Goal: Information Seeking & Learning: Learn about a topic

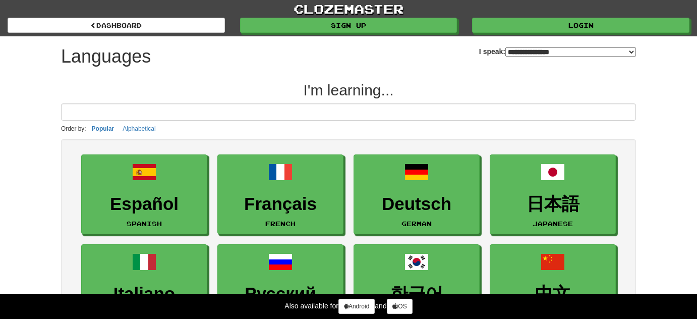
select select "*******"
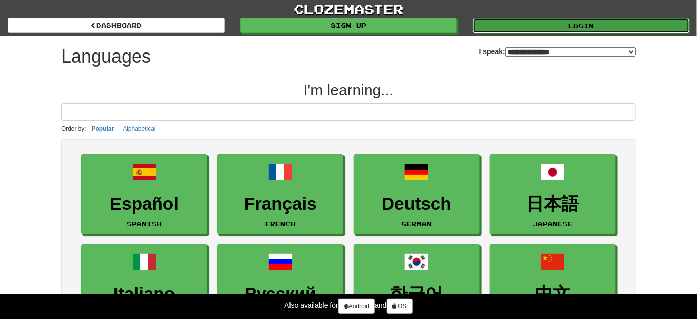
click at [574, 23] on link "Login" at bounding box center [580, 25] width 217 height 15
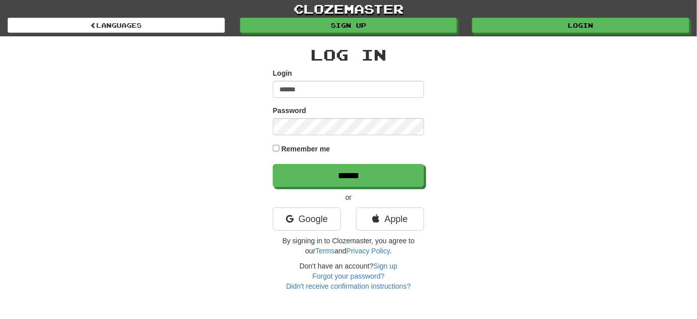
type input "******"
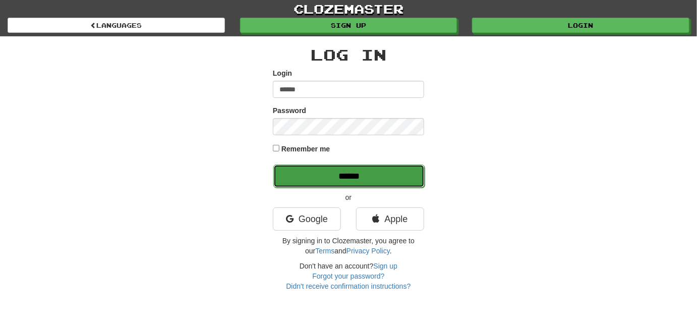
click at [320, 171] on input "******" at bounding box center [348, 175] width 151 height 23
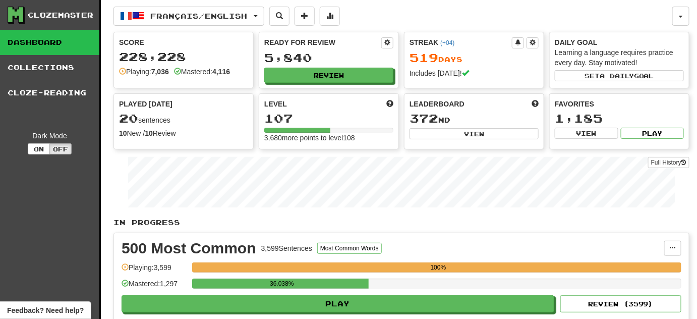
click at [231, 30] on div "Français / English Română / English Streak: 1625 Review: 10,417 Points today: 6…" at bounding box center [401, 254] width 576 height 509
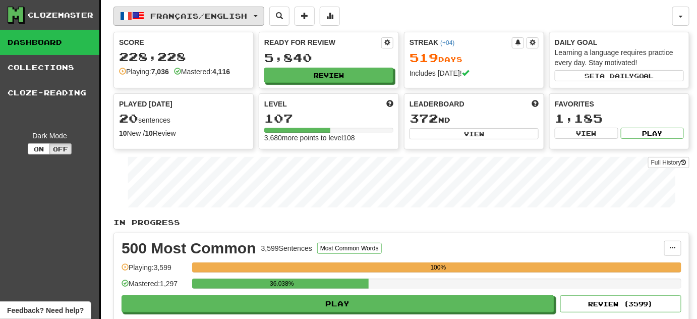
click at [234, 16] on span "Français / English" at bounding box center [199, 16] width 97 height 9
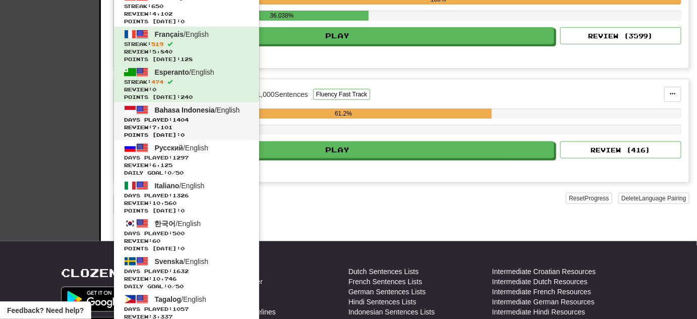
scroll to position [275, 0]
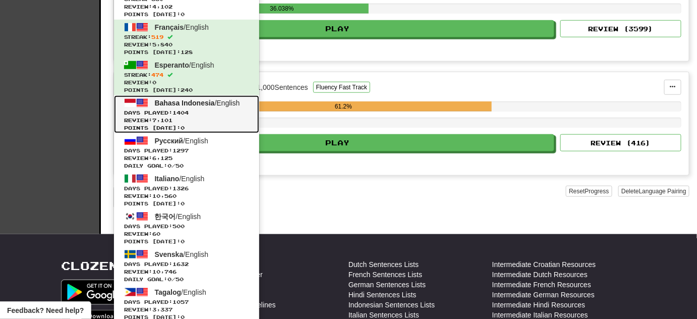
click at [212, 105] on span "Bahasa Indonesia" at bounding box center [185, 103] width 60 height 8
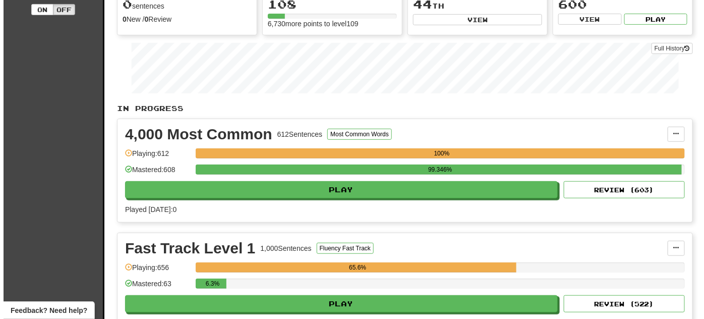
scroll to position [137, 0]
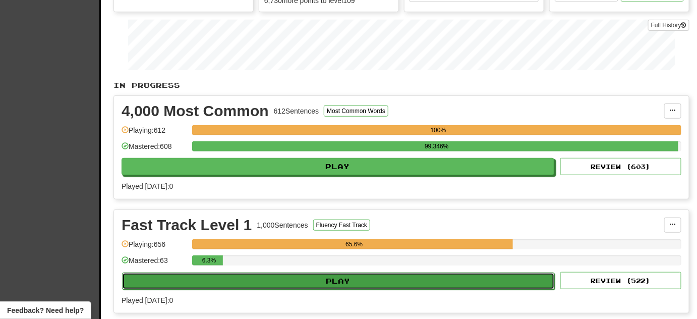
click at [456, 273] on button "Play" at bounding box center [338, 280] width 433 height 17
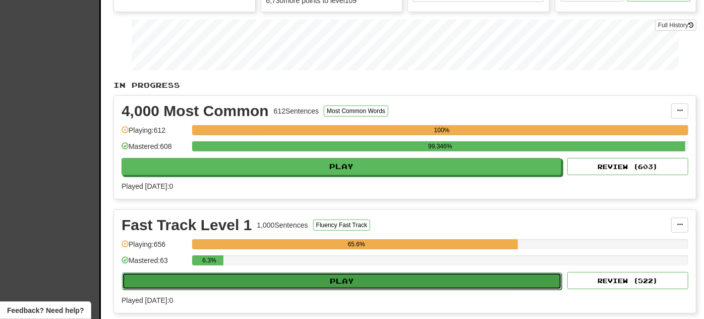
select select "**"
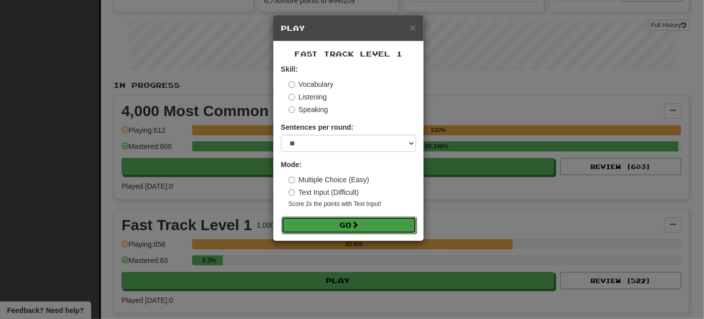
click at [393, 227] on button "Go" at bounding box center [348, 224] width 135 height 17
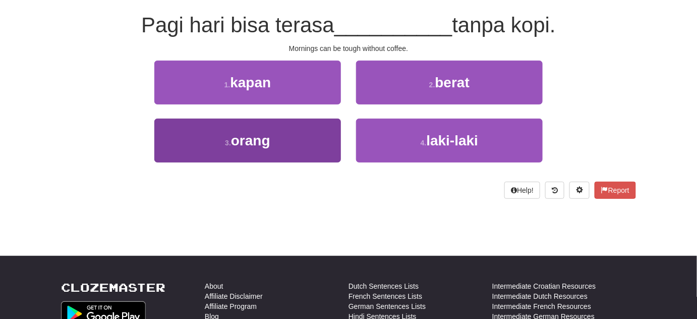
scroll to position [91, 0]
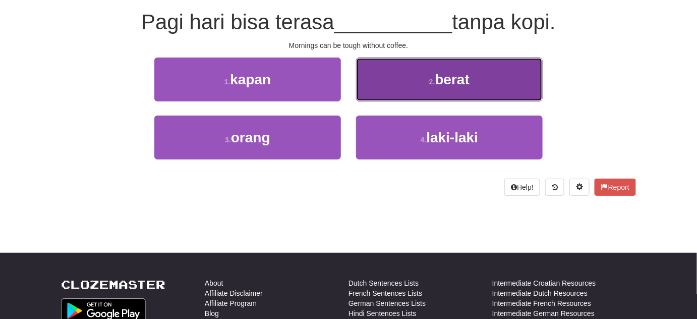
click at [466, 67] on button "2 . berat" at bounding box center [449, 79] width 187 height 44
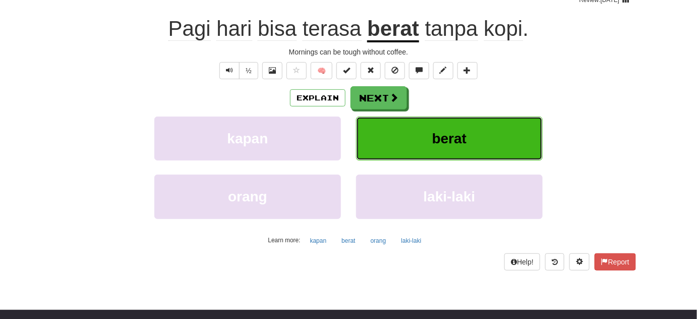
scroll to position [98, 0]
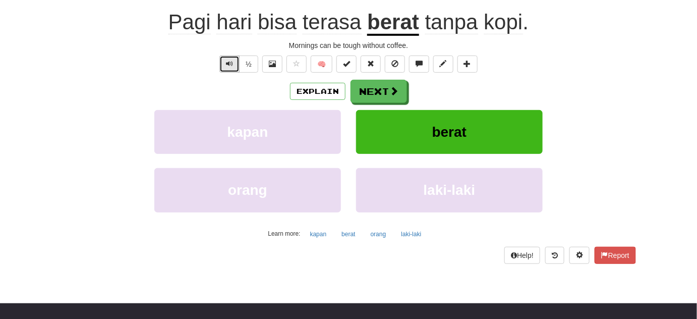
click at [230, 61] on span "Text-to-speech controls" at bounding box center [229, 63] width 7 height 7
click at [233, 64] on span "Text-to-speech controls" at bounding box center [229, 63] width 7 height 7
click at [228, 64] on span "Text-to-speech controls" at bounding box center [229, 63] width 7 height 7
click at [225, 64] on button "Text-to-speech controls" at bounding box center [229, 63] width 20 height 17
click at [235, 61] on button "Text-to-speech controls" at bounding box center [229, 63] width 20 height 17
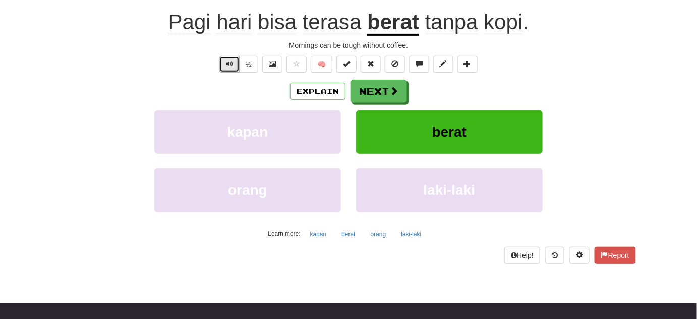
click at [233, 56] on button "Text-to-speech controls" at bounding box center [229, 63] width 20 height 17
click at [230, 60] on span "Text-to-speech controls" at bounding box center [229, 63] width 7 height 7
click at [233, 55] on button "Text-to-speech controls" at bounding box center [229, 63] width 20 height 17
click at [233, 64] on span "Text-to-speech controls" at bounding box center [229, 63] width 7 height 7
click at [371, 93] on button "Next" at bounding box center [379, 91] width 56 height 23
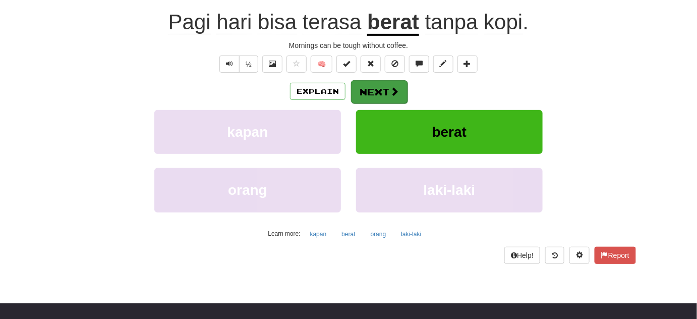
scroll to position [91, 0]
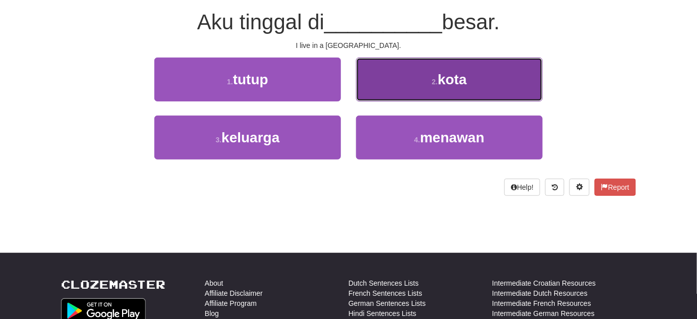
click at [445, 86] on span "kota" at bounding box center [452, 80] width 29 height 16
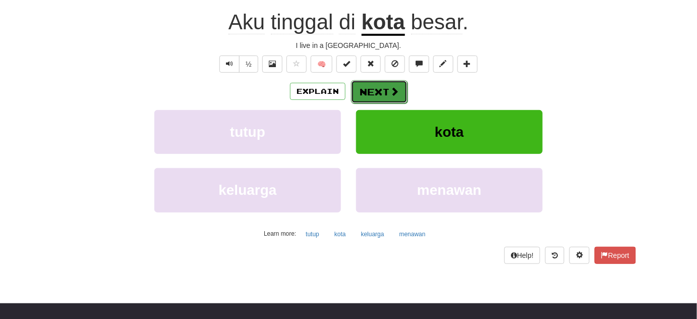
click at [384, 95] on button "Next" at bounding box center [379, 91] width 56 height 23
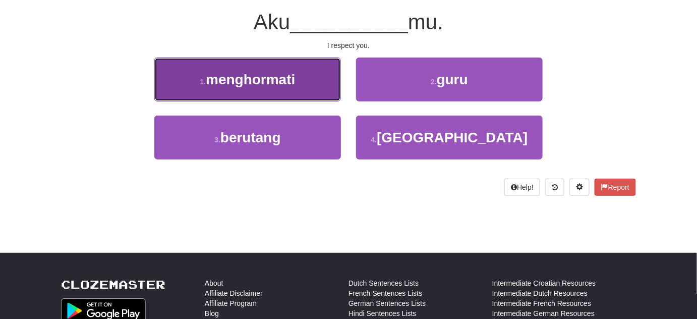
click at [318, 68] on button "1 . menghormati" at bounding box center [247, 79] width 187 height 44
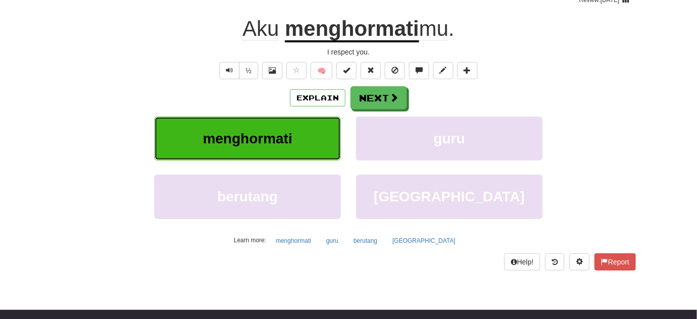
scroll to position [98, 0]
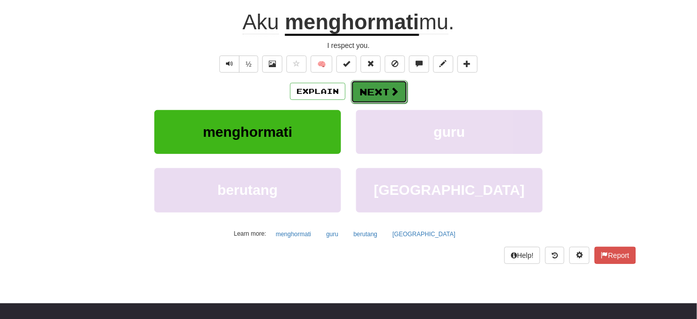
click at [374, 85] on button "Next" at bounding box center [379, 91] width 56 height 23
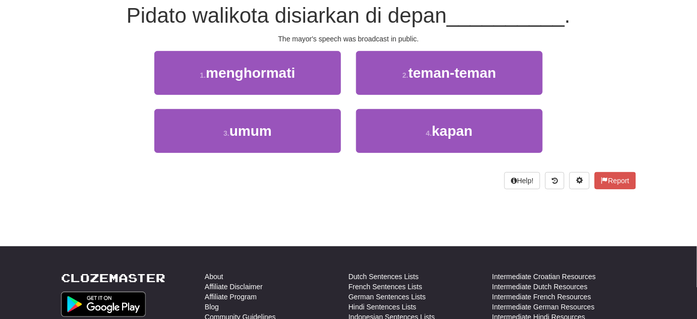
scroll to position [91, 0]
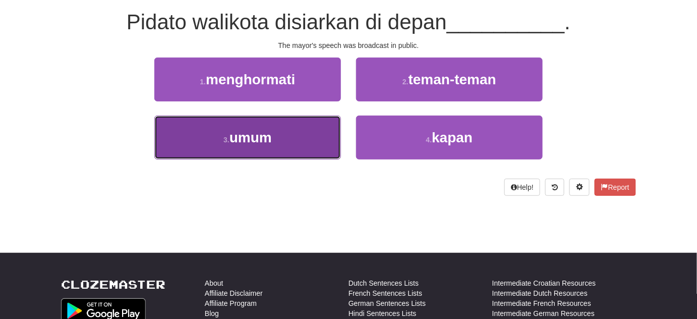
click at [280, 137] on button "3 . umum" at bounding box center [247, 137] width 187 height 44
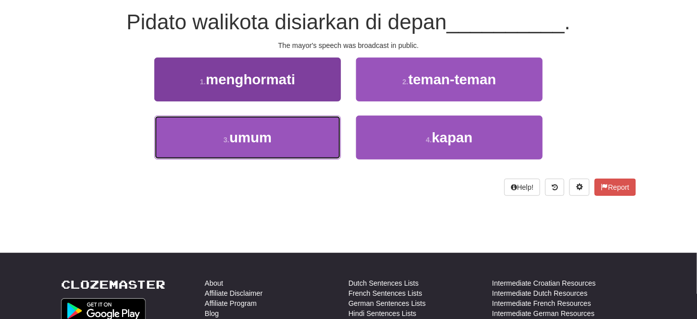
scroll to position [98, 0]
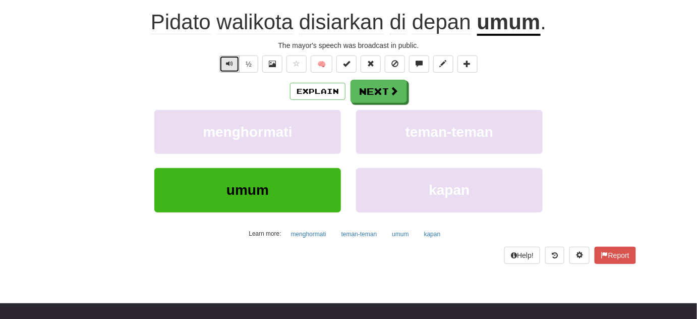
click at [235, 66] on button "Text-to-speech controls" at bounding box center [229, 63] width 20 height 17
click at [233, 60] on span "Text-to-speech controls" at bounding box center [229, 63] width 7 height 7
click at [217, 20] on span "Pidato" at bounding box center [255, 22] width 77 height 24
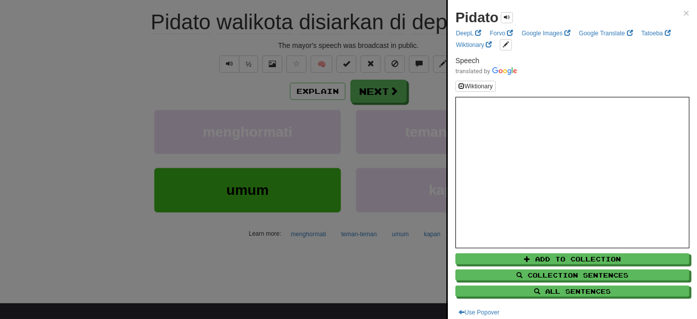
click at [171, 72] on div at bounding box center [348, 159] width 697 height 319
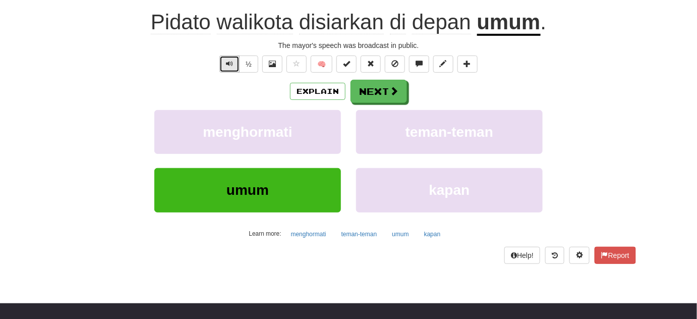
click at [231, 65] on span "Text-to-speech controls" at bounding box center [229, 63] width 7 height 7
click at [217, 25] on span "Pidato" at bounding box center [255, 22] width 77 height 24
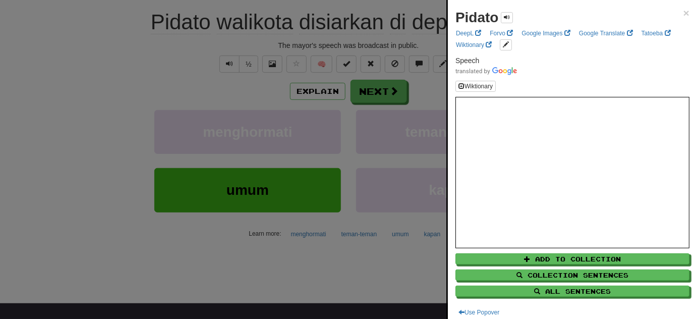
click at [202, 73] on div at bounding box center [348, 159] width 697 height 319
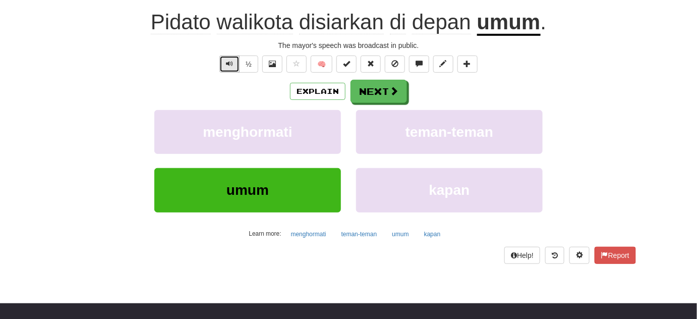
click at [228, 60] on span "Text-to-speech controls" at bounding box center [229, 63] width 7 height 7
click at [217, 17] on span "Pidato" at bounding box center [255, 22] width 77 height 24
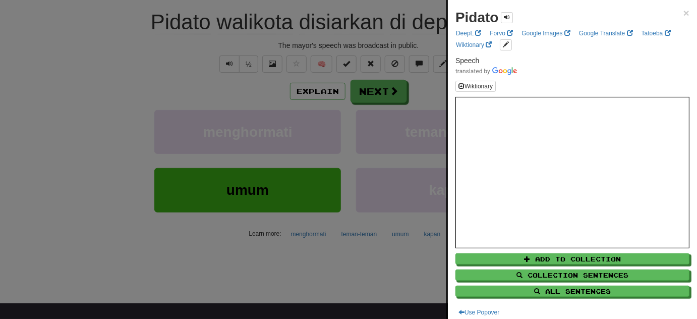
click at [283, 26] on div at bounding box center [348, 159] width 697 height 319
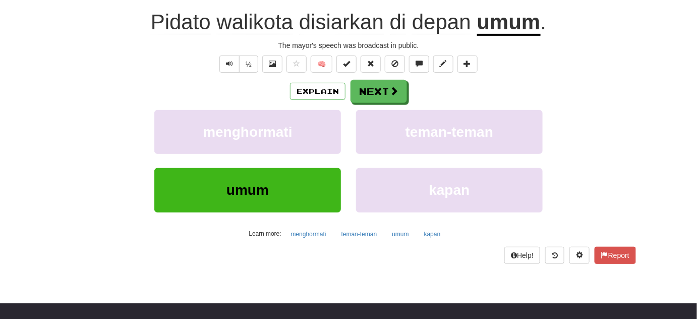
click at [299, 25] on span "walikota" at bounding box center [341, 22] width 85 height 24
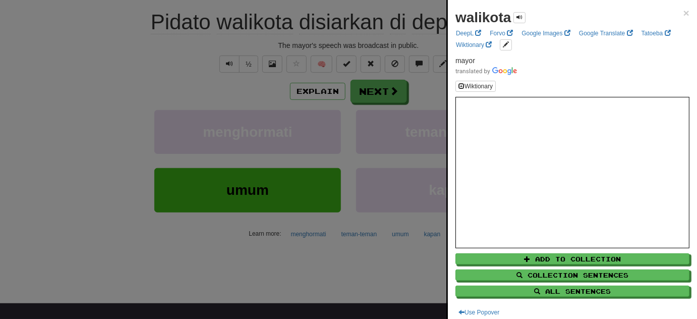
click at [109, 86] on div at bounding box center [348, 159] width 697 height 319
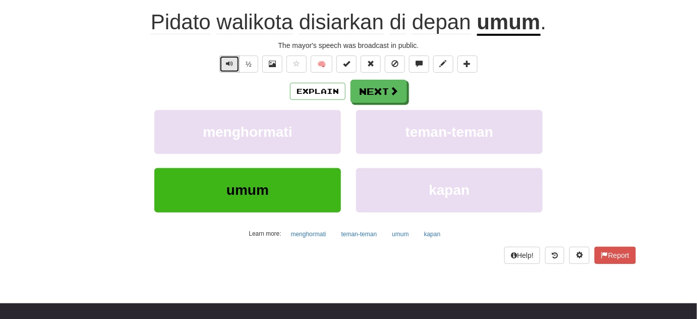
click at [229, 64] on span "Text-to-speech controls" at bounding box center [229, 63] width 7 height 7
click at [390, 18] on span "disiarkan" at bounding box center [398, 22] width 17 height 24
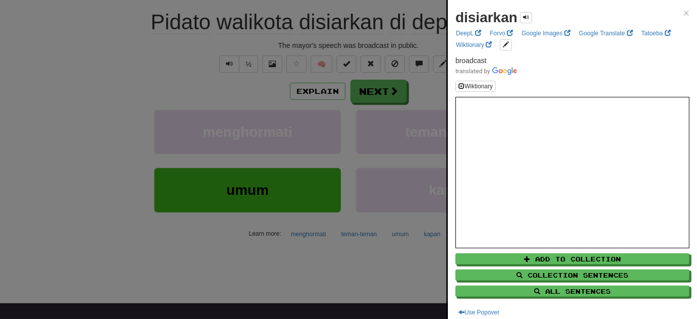
click at [169, 86] on div at bounding box center [348, 159] width 697 height 319
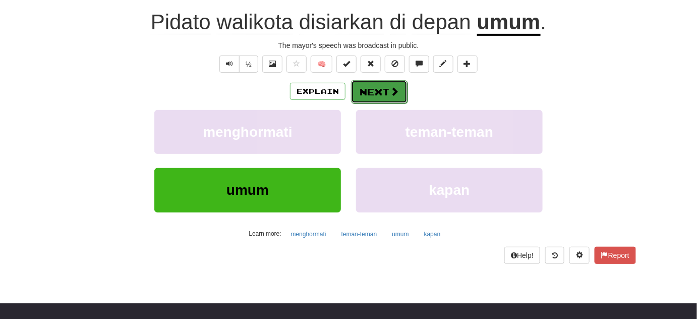
click at [375, 89] on button "Next" at bounding box center [379, 91] width 56 height 23
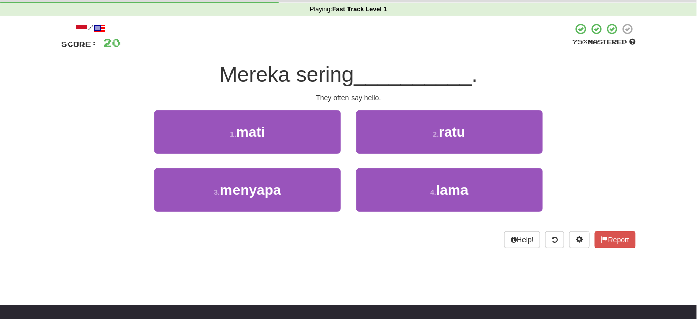
scroll to position [0, 0]
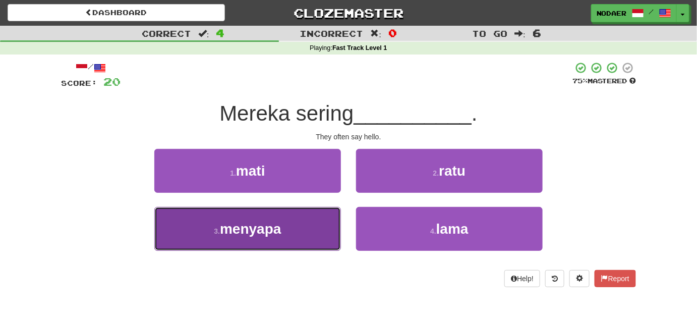
click at [303, 225] on button "3 . menyapa" at bounding box center [247, 229] width 187 height 44
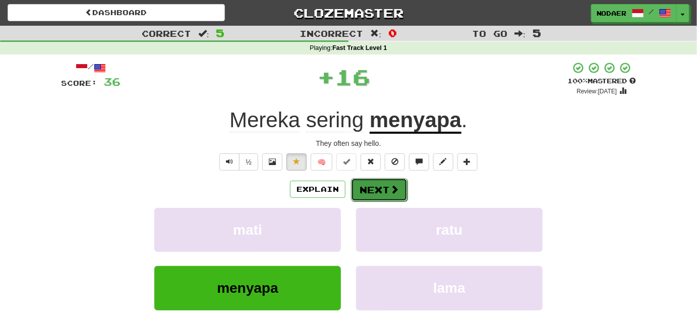
click at [380, 191] on button "Next" at bounding box center [379, 189] width 56 height 23
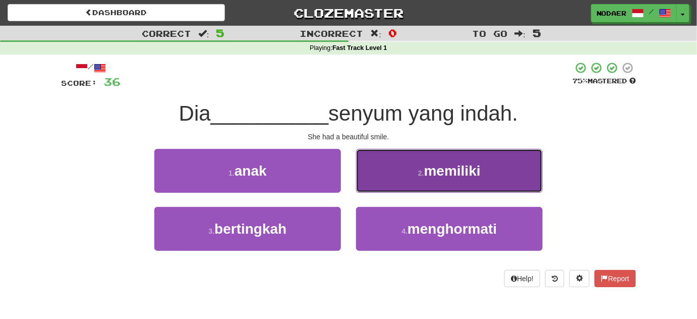
click at [428, 170] on span "memiliki" at bounding box center [452, 171] width 56 height 16
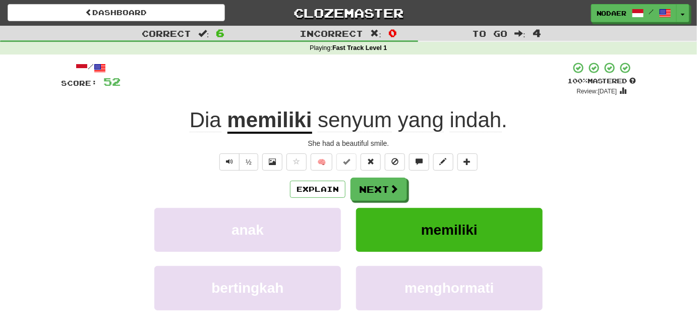
click at [219, 163] on div "½" at bounding box center [237, 161] width 41 height 17
click at [224, 164] on button "Text-to-speech controls" at bounding box center [229, 161] width 20 height 17
click at [363, 191] on button "Next" at bounding box center [379, 189] width 56 height 23
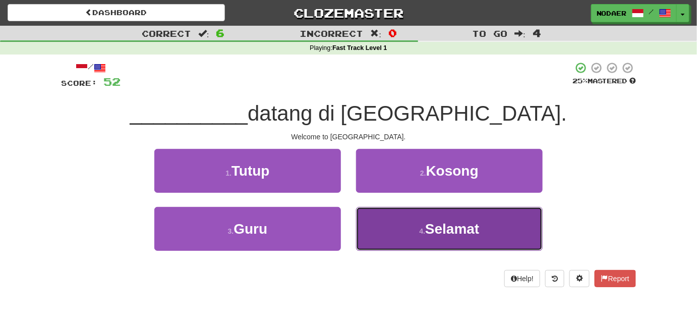
click at [487, 220] on button "4 . Selamat" at bounding box center [449, 229] width 187 height 44
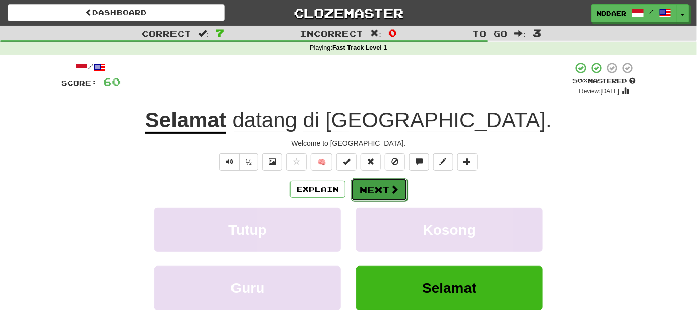
click at [372, 192] on button "Next" at bounding box center [379, 189] width 56 height 23
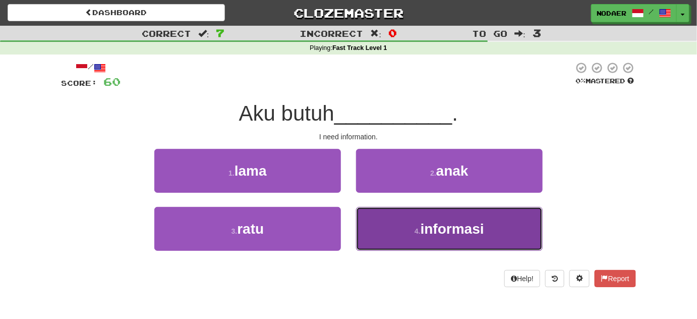
click at [419, 231] on small "4 ." at bounding box center [417, 231] width 6 height 8
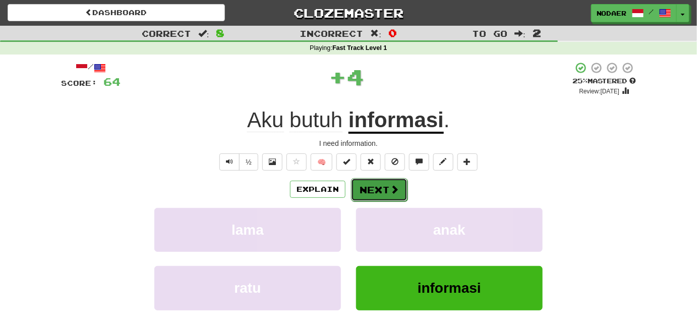
click at [383, 179] on button "Next" at bounding box center [379, 189] width 56 height 23
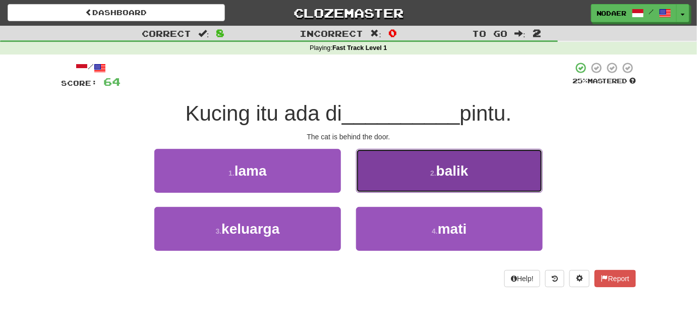
click at [464, 169] on span "balik" at bounding box center [452, 171] width 32 height 16
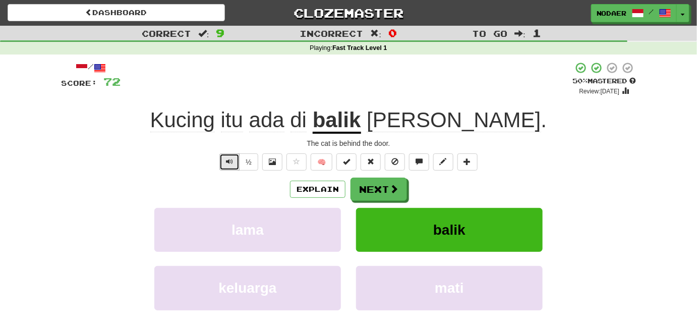
click at [229, 162] on span "Text-to-speech controls" at bounding box center [229, 161] width 7 height 7
click at [228, 171] on div "/ Score: 72 + 8 50 % Mastered Review: 2025-08-29 Kucing itu ada di balik pintu …" at bounding box center [348, 210] width 575 height 299
click at [228, 166] on button "Text-to-speech controls" at bounding box center [229, 161] width 20 height 17
click at [361, 124] on u "balik" at bounding box center [337, 121] width 48 height 26
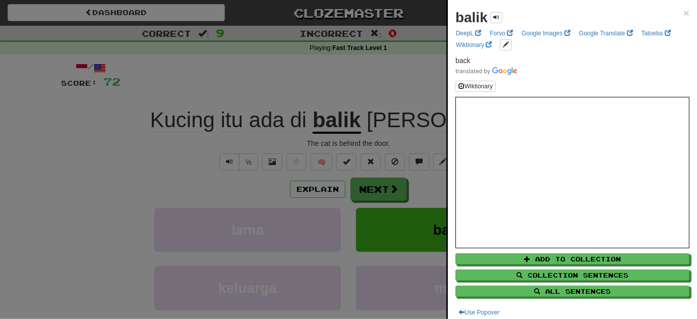
drag, startPoint x: 205, startPoint y: 68, endPoint x: 208, endPoint y: 133, distance: 65.1
click at [205, 69] on div at bounding box center [348, 159] width 697 height 319
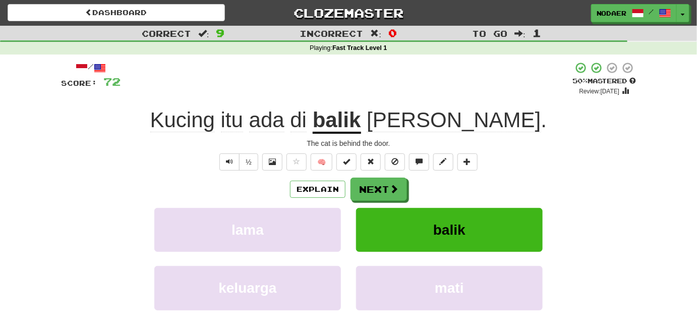
click at [226, 173] on div "/ Score: 72 + 8 50 % Mastered Review: 2025-08-29 Kucing itu ada di balik pintu …" at bounding box center [348, 210] width 575 height 299
click at [228, 158] on span "Text-to-speech controls" at bounding box center [229, 161] width 7 height 7
click at [388, 191] on button "Next" at bounding box center [379, 189] width 56 height 23
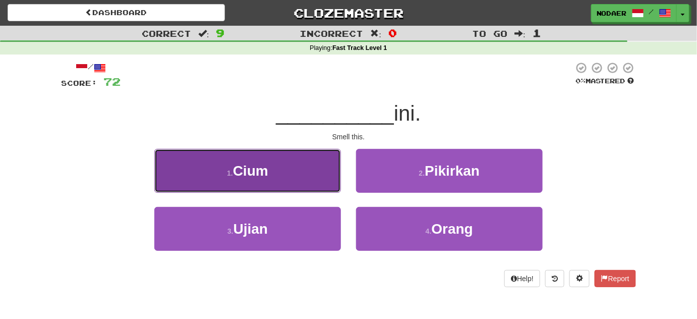
click at [290, 166] on button "1 . Cium" at bounding box center [247, 171] width 187 height 44
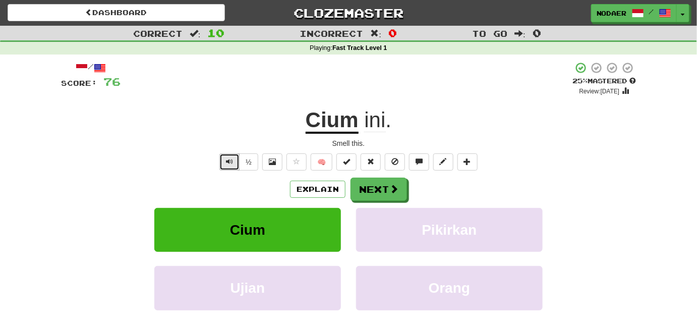
click at [223, 163] on button "Text-to-speech controls" at bounding box center [229, 161] width 20 height 17
click at [361, 191] on button "Next" at bounding box center [379, 189] width 56 height 23
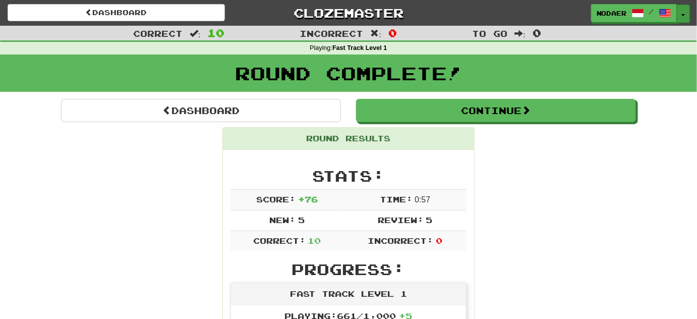
click at [683, 9] on button "Toggle Dropdown" at bounding box center [682, 14] width 13 height 18
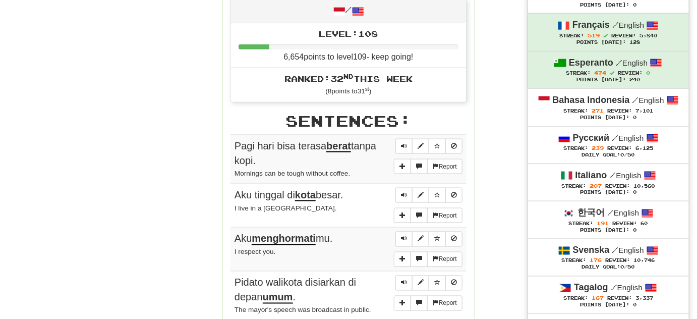
scroll to position [412, 0]
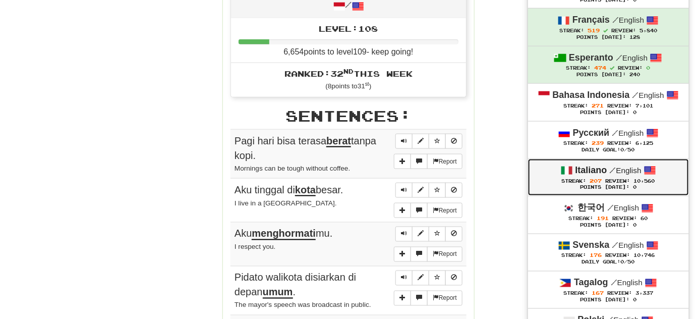
click at [605, 169] on strong "Italiano" at bounding box center [591, 170] width 32 height 10
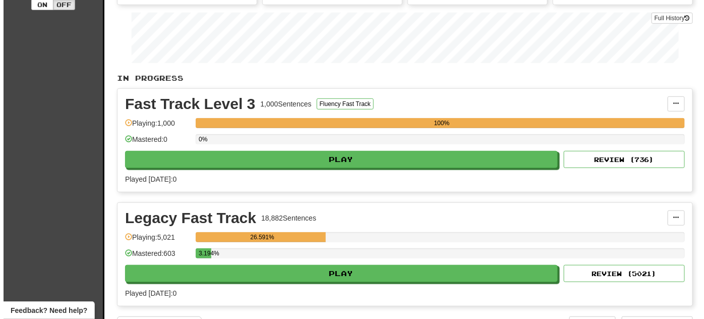
scroll to position [183, 0]
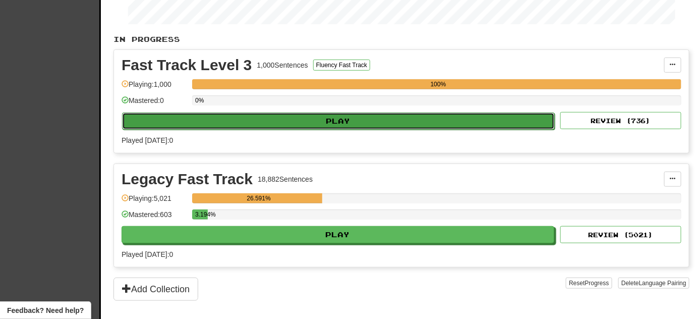
click at [297, 118] on button "Play" at bounding box center [338, 120] width 433 height 17
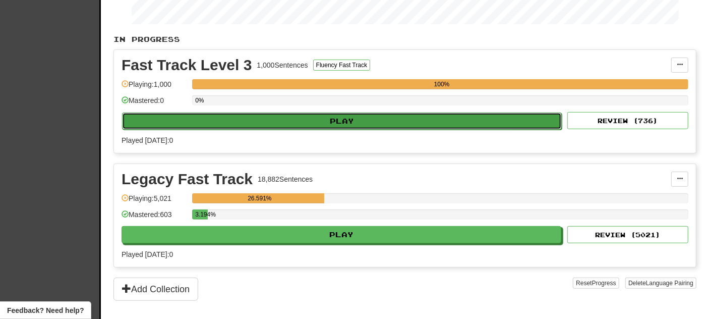
select select "**"
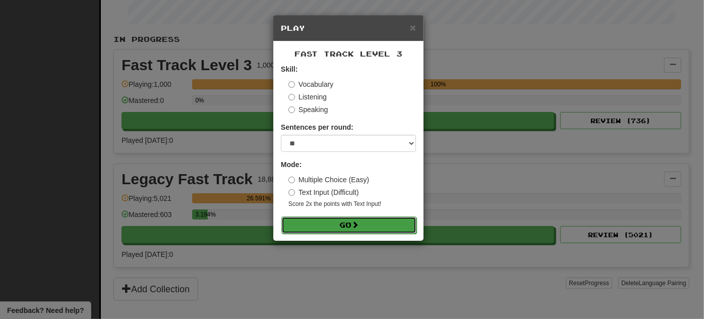
click at [369, 225] on button "Go" at bounding box center [348, 224] width 135 height 17
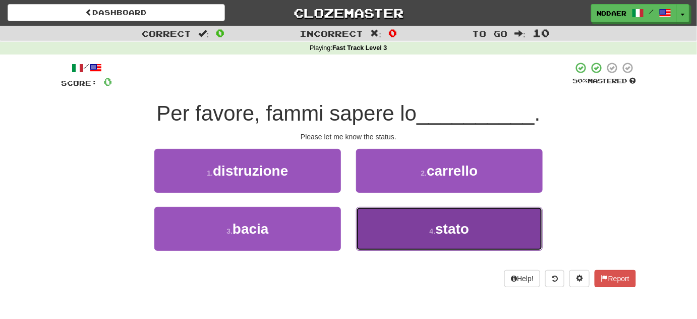
click at [430, 240] on button "4 . stato" at bounding box center [449, 229] width 187 height 44
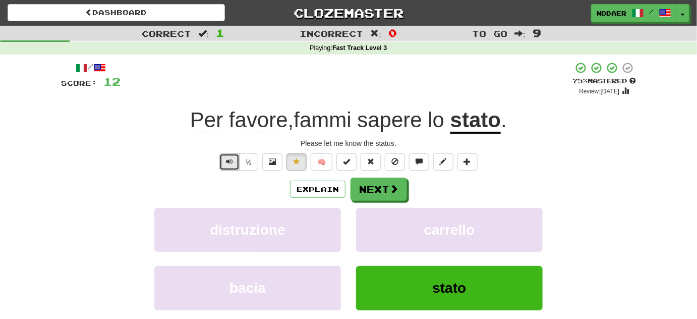
click at [230, 162] on span "Text-to-speech controls" at bounding box center [229, 161] width 7 height 7
click at [230, 165] on button "Text-to-speech controls" at bounding box center [229, 161] width 20 height 17
click at [392, 180] on button "Next" at bounding box center [379, 189] width 56 height 23
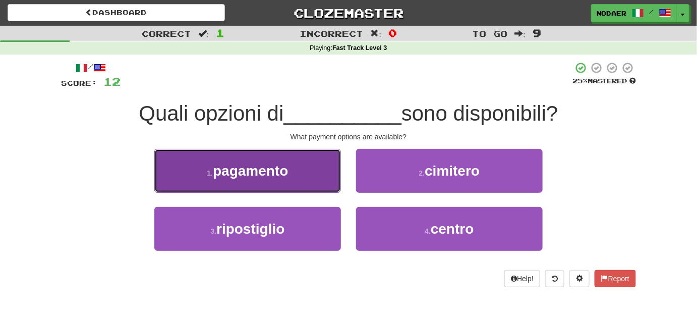
click at [239, 163] on span "pagamento" at bounding box center [250, 171] width 75 height 16
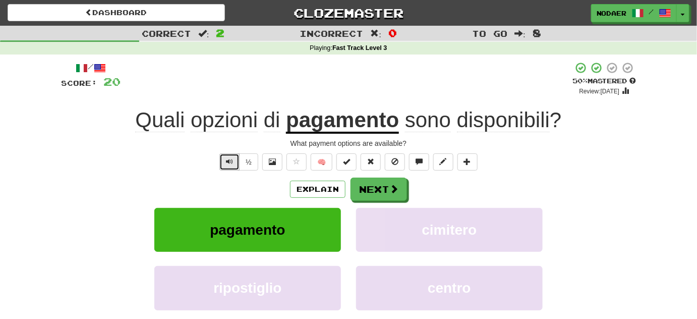
click at [228, 161] on span "Text-to-speech controls" at bounding box center [229, 161] width 7 height 7
click at [220, 164] on div "½" at bounding box center [237, 161] width 41 height 17
click at [222, 164] on button "Text-to-speech controls" at bounding box center [229, 161] width 20 height 17
click at [375, 192] on button "Next" at bounding box center [379, 189] width 56 height 23
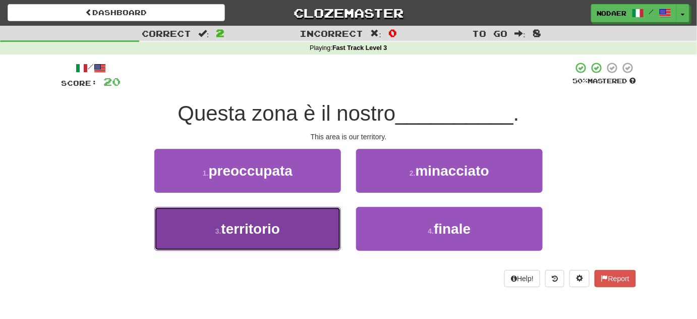
click at [290, 231] on button "3 . territorio" at bounding box center [247, 229] width 187 height 44
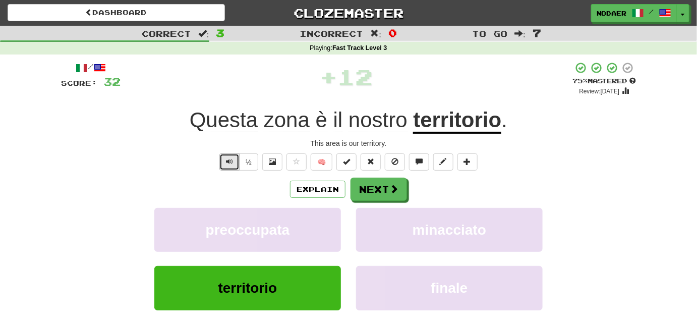
click at [227, 159] on span "Text-to-speech controls" at bounding box center [229, 161] width 7 height 7
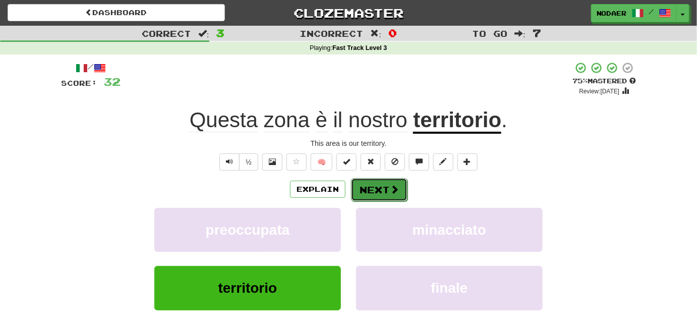
click at [398, 195] on button "Next" at bounding box center [379, 189] width 56 height 23
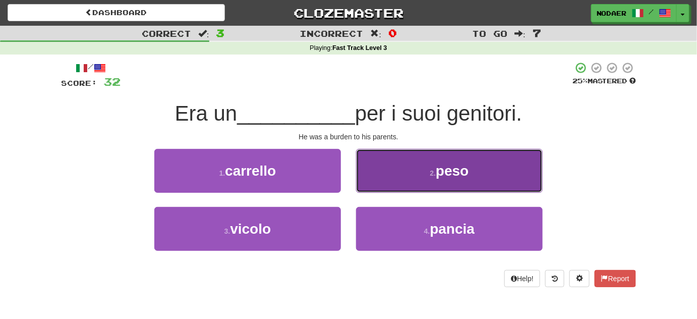
click at [384, 177] on button "2 . peso" at bounding box center [449, 171] width 187 height 44
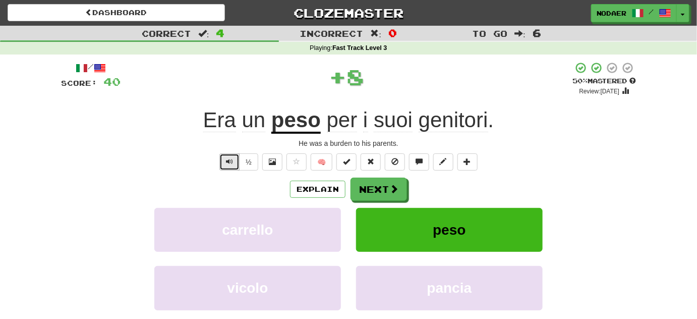
click at [228, 163] on span "Text-to-speech controls" at bounding box center [229, 161] width 7 height 7
click at [230, 159] on span "Text-to-speech controls" at bounding box center [229, 161] width 7 height 7
click at [230, 164] on span "Text-to-speech controls" at bounding box center [229, 161] width 7 height 7
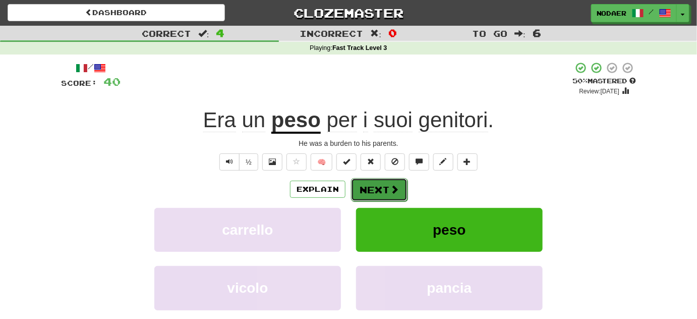
click at [372, 190] on button "Next" at bounding box center [379, 189] width 56 height 23
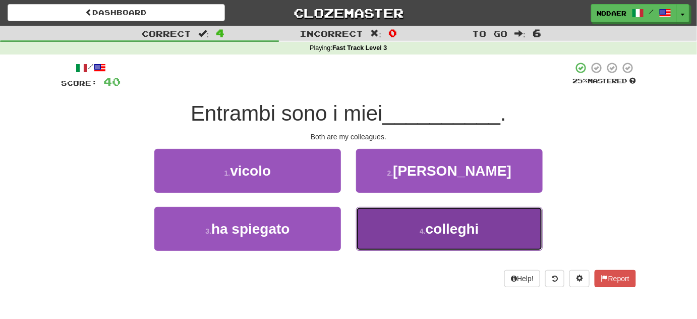
click at [408, 237] on button "4 . colleghi" at bounding box center [449, 229] width 187 height 44
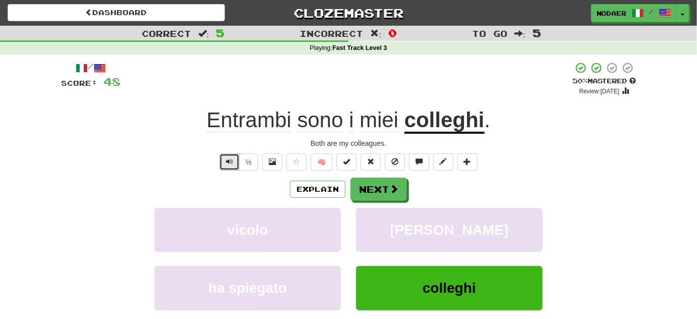
click at [225, 159] on button "Text-to-speech controls" at bounding box center [229, 161] width 20 height 17
click at [363, 185] on button "Next" at bounding box center [379, 189] width 56 height 23
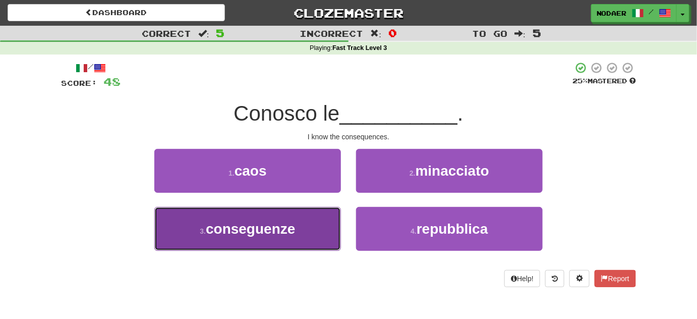
click at [311, 239] on button "3 . conseguenze" at bounding box center [247, 229] width 187 height 44
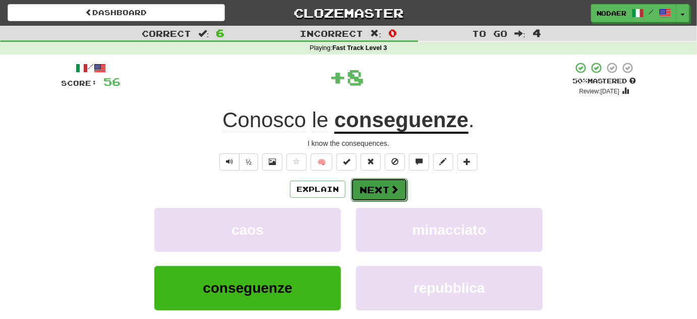
click at [359, 192] on button "Next" at bounding box center [379, 189] width 56 height 23
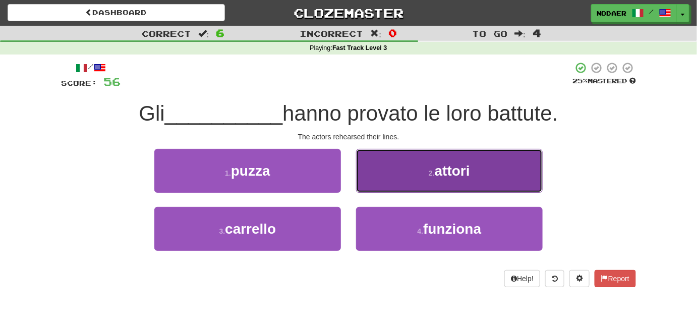
click at [432, 171] on small "2 ." at bounding box center [431, 173] width 6 height 8
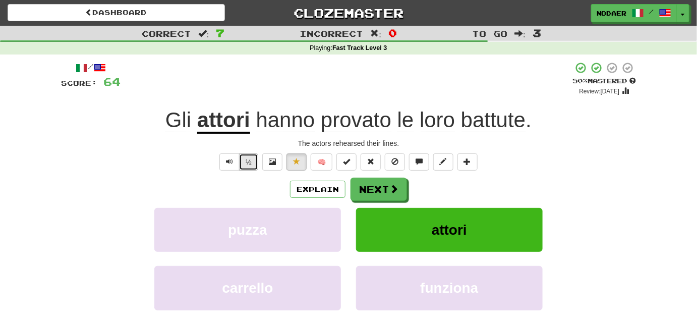
click at [243, 163] on button "½" at bounding box center [248, 161] width 19 height 17
click at [230, 165] on button "Text-to-speech controls" at bounding box center [229, 161] width 20 height 17
click at [208, 165] on div "½ 🧠" at bounding box center [348, 161] width 575 height 17
click at [231, 169] on button "Text-to-speech controls" at bounding box center [229, 161] width 20 height 17
click at [228, 167] on button "Text-to-speech controls" at bounding box center [229, 161] width 20 height 17
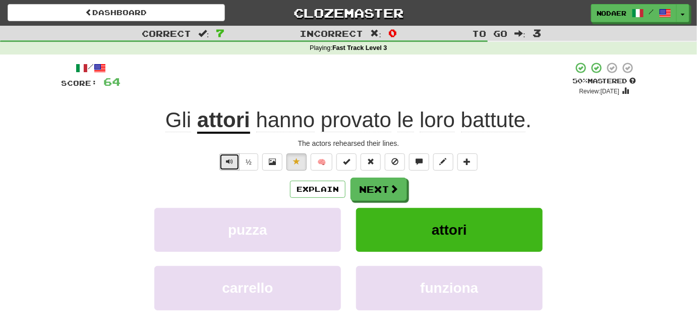
click at [226, 165] on button "Text-to-speech controls" at bounding box center [229, 161] width 20 height 17
click at [388, 188] on button "Next" at bounding box center [379, 189] width 56 height 23
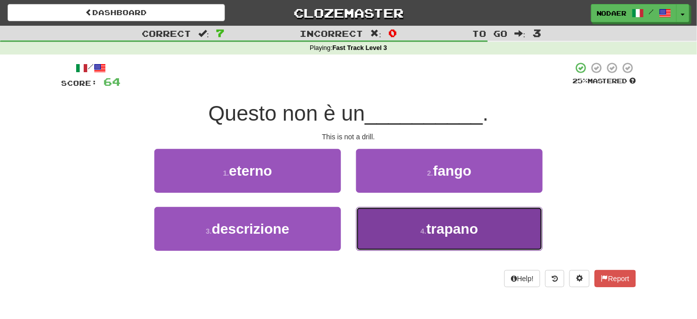
click at [423, 236] on button "4 . trapano" at bounding box center [449, 229] width 187 height 44
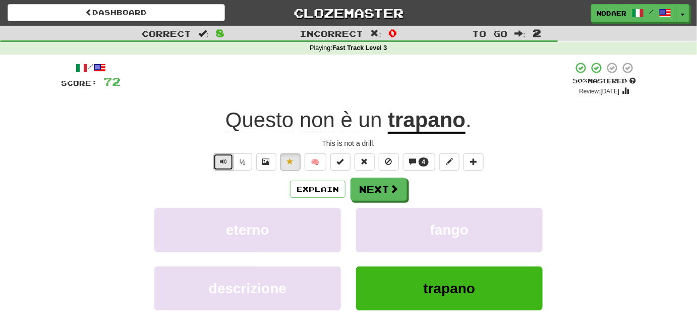
click at [225, 159] on span "Text-to-speech controls" at bounding box center [223, 161] width 7 height 7
click at [228, 165] on button "Text-to-speech controls" at bounding box center [223, 161] width 20 height 17
click at [236, 177] on div "Explain Next" at bounding box center [348, 188] width 575 height 23
click at [223, 155] on button "Text-to-speech controls" at bounding box center [223, 161] width 20 height 17
click at [224, 159] on span "Text-to-speech controls" at bounding box center [223, 161] width 7 height 7
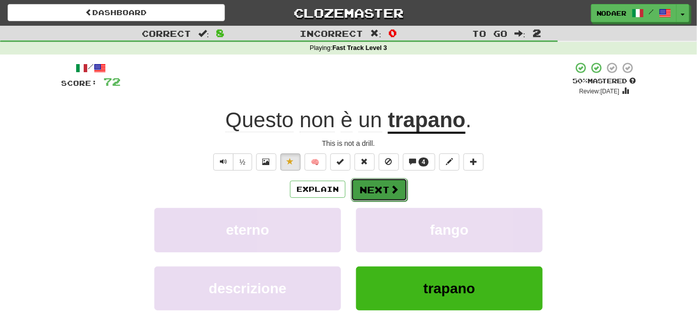
click at [377, 190] on button "Next" at bounding box center [379, 189] width 56 height 23
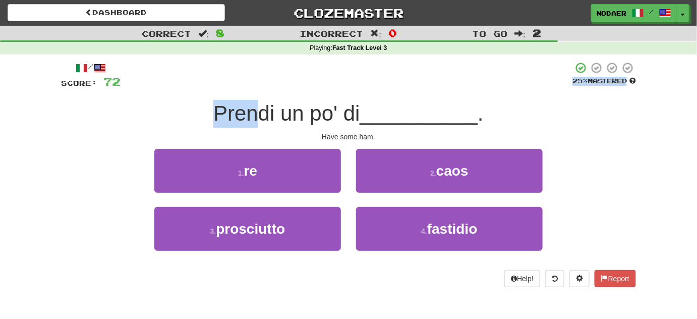
drag, startPoint x: 258, startPoint y: 112, endPoint x: 379, endPoint y: 75, distance: 126.6
click at [379, 75] on div "/ Score: 72 25 % Mastered Prendi un po' di __________ . Have some ham. 1 . re 2…" at bounding box center [348, 173] width 575 height 225
click at [430, 114] on span "__________" at bounding box center [419, 113] width 118 height 24
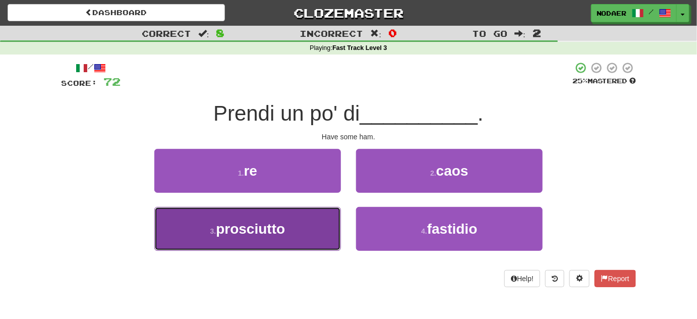
click at [315, 244] on button "3 . prosciutto" at bounding box center [247, 229] width 187 height 44
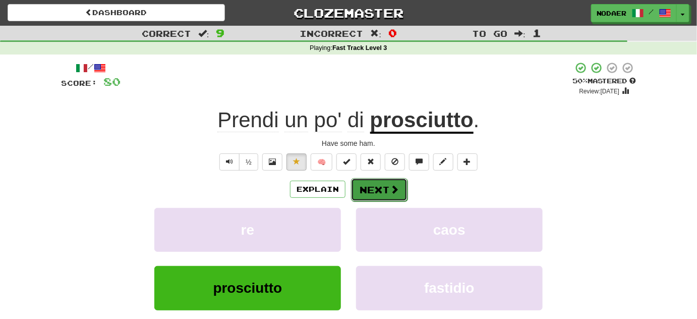
click at [382, 187] on button "Next" at bounding box center [379, 189] width 56 height 23
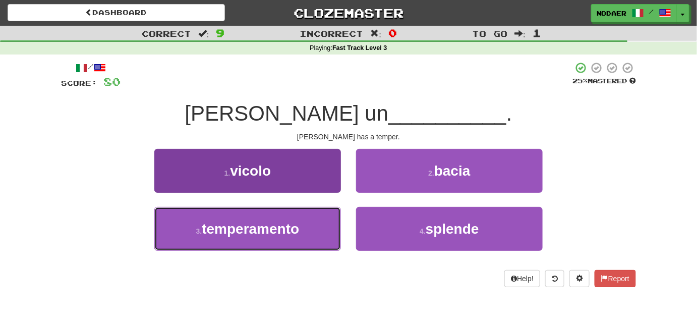
click at [316, 245] on button "3 . temperamento" at bounding box center [247, 229] width 187 height 44
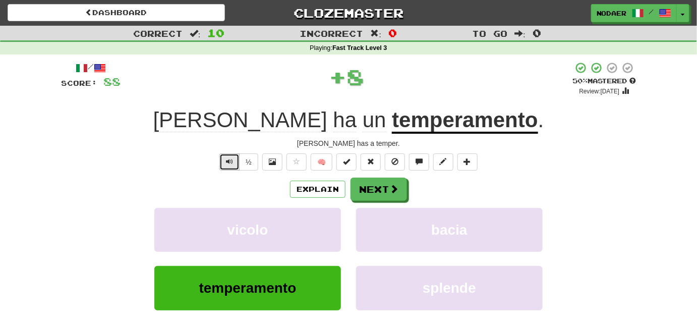
click at [229, 158] on span "Text-to-speech controls" at bounding box center [229, 161] width 7 height 7
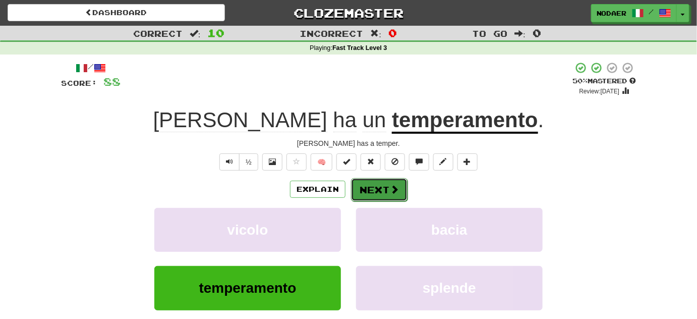
click at [390, 187] on span at bounding box center [394, 188] width 9 height 9
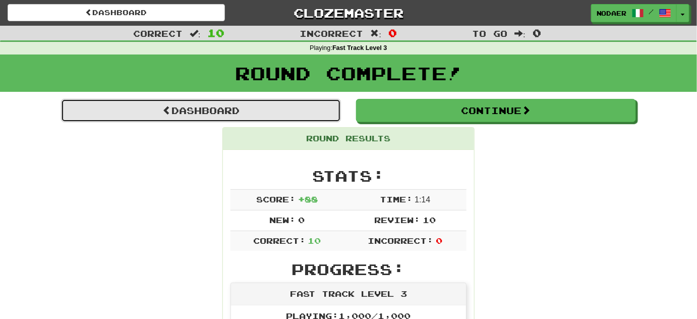
click at [284, 104] on link "Dashboard" at bounding box center [201, 110] width 280 height 23
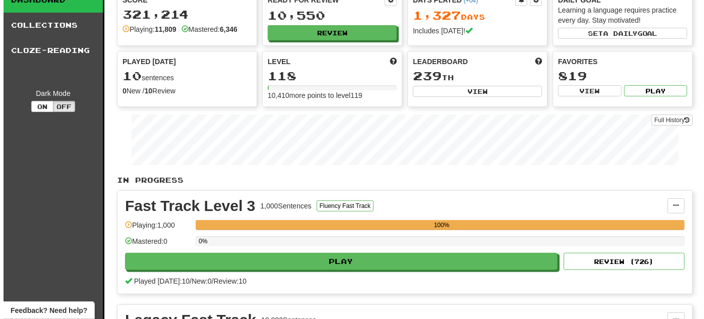
scroll to position [45, 0]
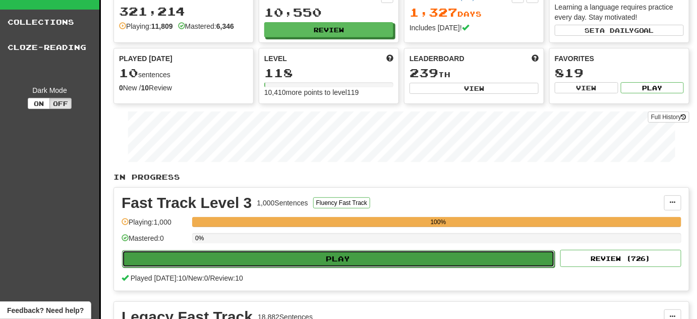
click at [428, 258] on button "Play" at bounding box center [338, 258] width 433 height 17
select select "**"
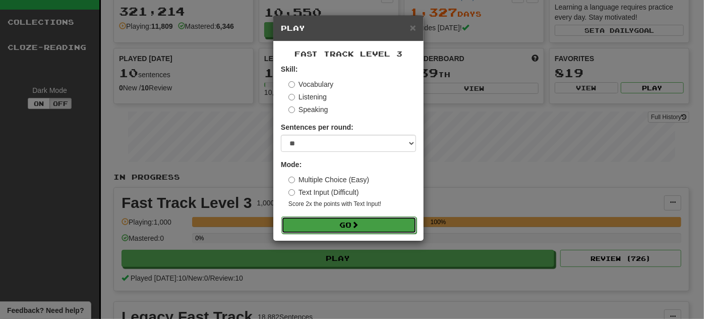
click at [388, 226] on button "Go" at bounding box center [348, 224] width 135 height 17
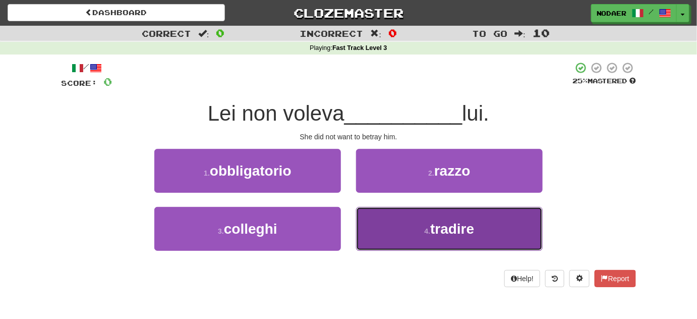
click at [411, 228] on button "4 . tradire" at bounding box center [449, 229] width 187 height 44
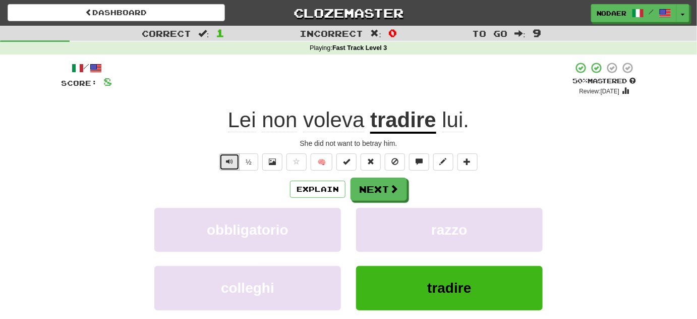
click at [229, 163] on span "Text-to-speech controls" at bounding box center [229, 161] width 7 height 7
click at [382, 191] on button "Next" at bounding box center [379, 189] width 56 height 23
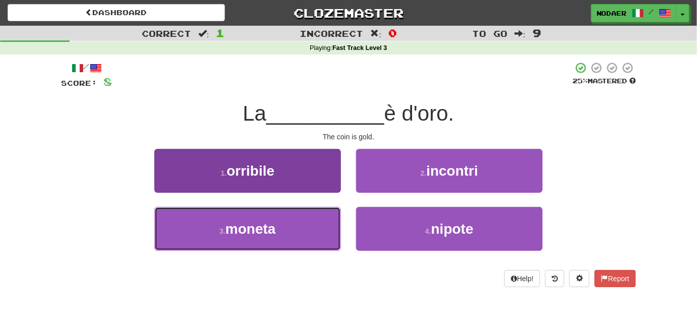
click at [317, 228] on button "3 . moneta" at bounding box center [247, 229] width 187 height 44
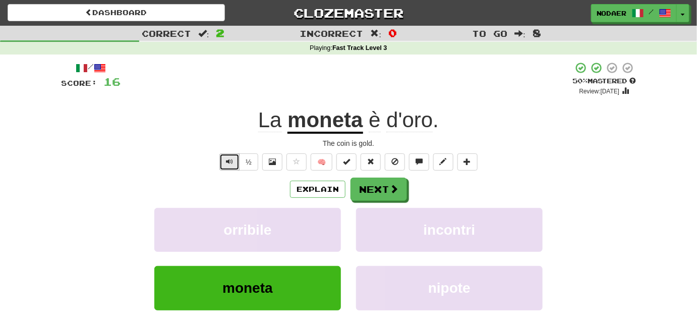
click at [234, 160] on button "Text-to-speech controls" at bounding box center [229, 161] width 20 height 17
click at [228, 161] on span "Text-to-speech controls" at bounding box center [229, 161] width 7 height 7
click at [226, 170] on div "/ Score: 16 + 8 50 % Mastered Review: 2025-08-29 La moneta è d'oro . The coin i…" at bounding box center [348, 210] width 575 height 299
click at [226, 159] on button "Text-to-speech controls" at bounding box center [229, 161] width 20 height 17
click at [290, 159] on button at bounding box center [296, 161] width 20 height 17
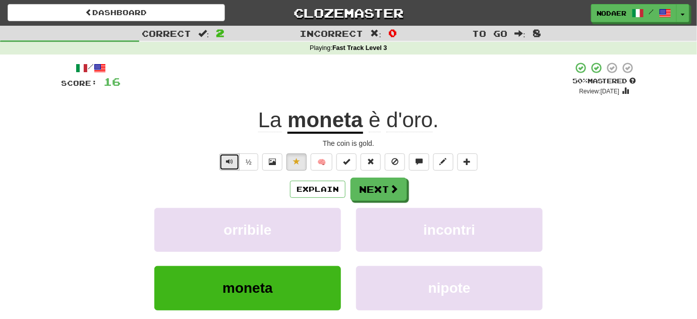
click at [228, 166] on button "Text-to-speech controls" at bounding box center [229, 161] width 20 height 17
click at [229, 167] on button "Text-to-speech controls" at bounding box center [229, 161] width 20 height 17
click at [230, 163] on span "Text-to-speech controls" at bounding box center [229, 161] width 7 height 7
click at [360, 196] on button "Next" at bounding box center [379, 189] width 56 height 23
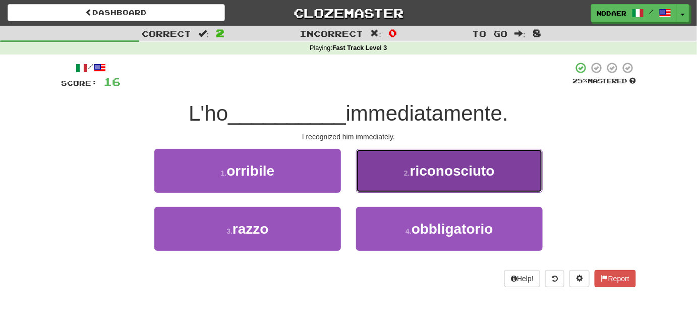
click at [490, 178] on button "2 . riconosciuto" at bounding box center [449, 171] width 187 height 44
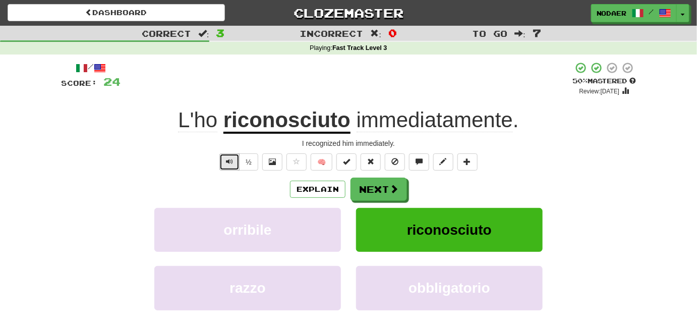
click at [230, 167] on button "Text-to-speech controls" at bounding box center [229, 161] width 20 height 17
click at [227, 158] on span "Text-to-speech controls" at bounding box center [229, 161] width 7 height 7
click at [383, 184] on button "Next" at bounding box center [379, 189] width 56 height 23
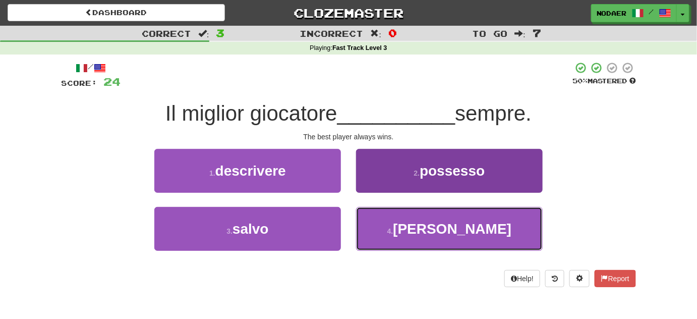
click at [404, 235] on button "4 . vince" at bounding box center [449, 229] width 187 height 44
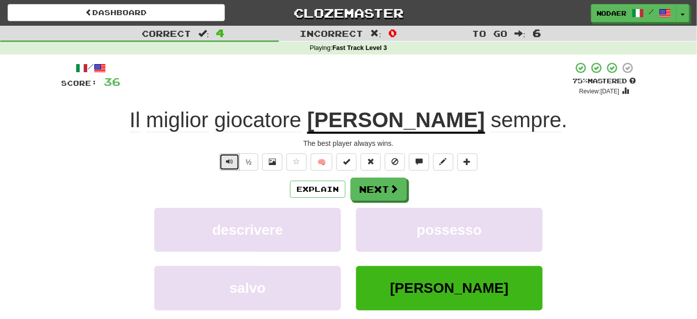
click at [233, 153] on button "Text-to-speech controls" at bounding box center [229, 161] width 20 height 17
click at [225, 162] on button "Text-to-speech controls" at bounding box center [229, 161] width 20 height 17
click at [233, 160] on span "Text-to-speech controls" at bounding box center [229, 161] width 7 height 7
click at [369, 195] on button "Next" at bounding box center [379, 189] width 56 height 23
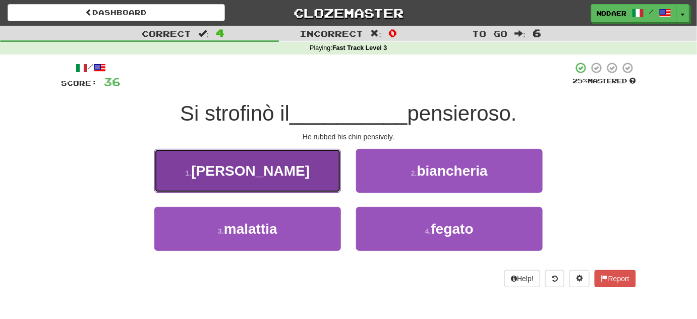
click at [300, 171] on button "1 . mento" at bounding box center [247, 171] width 187 height 44
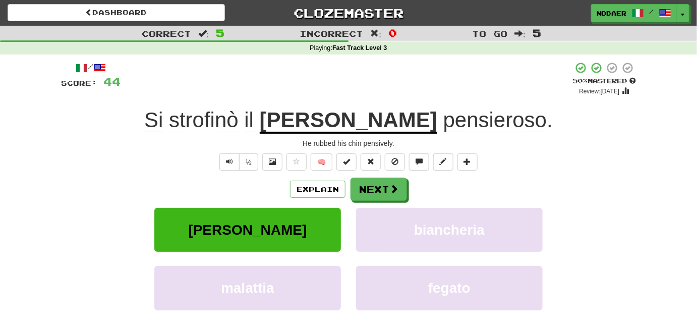
click at [223, 148] on div "He rubbed his chin pensively." at bounding box center [348, 143] width 575 height 10
click at [223, 155] on button "Text-to-speech controls" at bounding box center [229, 161] width 20 height 17
click at [223, 156] on button "Text-to-speech controls" at bounding box center [229, 161] width 20 height 17
click at [223, 159] on button "Text-to-speech controls" at bounding box center [229, 161] width 20 height 17
click at [231, 155] on button "Text-to-speech controls" at bounding box center [229, 161] width 20 height 17
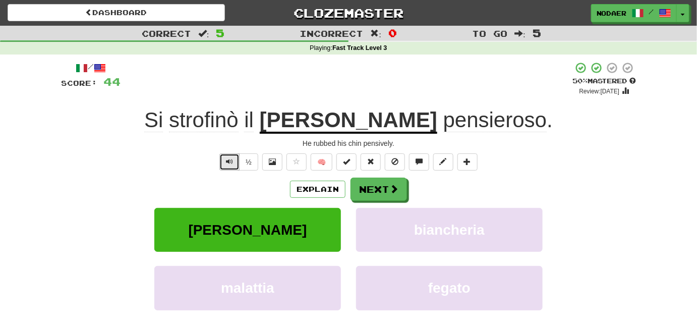
click at [235, 158] on button "Text-to-speech controls" at bounding box center [229, 161] width 20 height 17
click at [223, 158] on button "Text-to-speech controls" at bounding box center [229, 161] width 20 height 17
click at [223, 157] on button "Text-to-speech controls" at bounding box center [229, 161] width 20 height 17
click at [296, 166] on button at bounding box center [296, 161] width 20 height 17
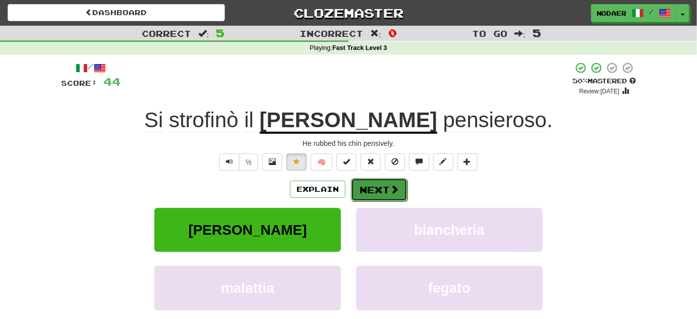
click at [392, 191] on span at bounding box center [394, 188] width 9 height 9
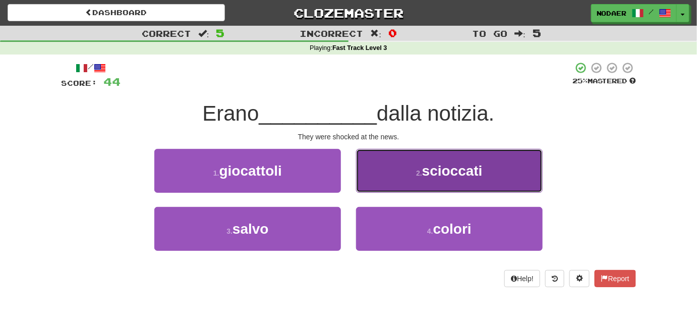
click at [456, 167] on span "scioccati" at bounding box center [452, 171] width 60 height 16
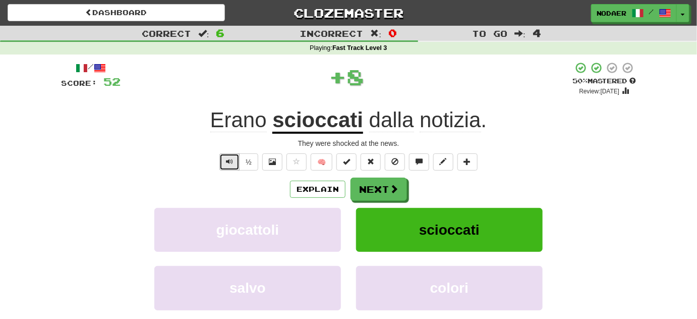
click at [229, 162] on span "Text-to-speech controls" at bounding box center [229, 161] width 7 height 7
click at [234, 157] on button "Text-to-speech controls" at bounding box center [229, 161] width 20 height 17
click at [233, 159] on span "Text-to-speech controls" at bounding box center [229, 161] width 7 height 7
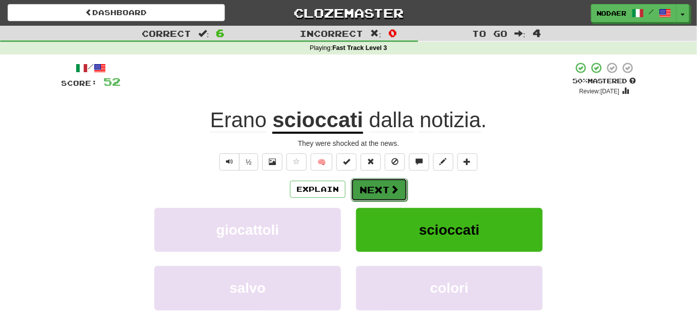
click at [368, 191] on button "Next" at bounding box center [379, 189] width 56 height 23
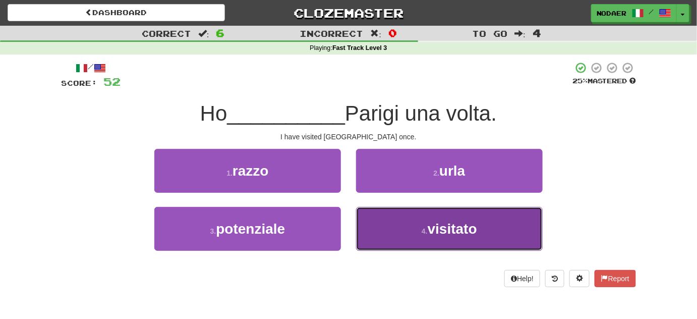
click at [482, 242] on button "4 . visitato" at bounding box center [449, 229] width 187 height 44
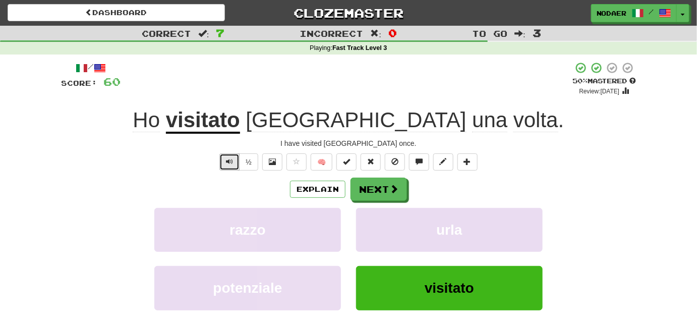
click at [234, 155] on button "Text-to-speech controls" at bounding box center [229, 161] width 20 height 17
click at [222, 166] on button "Text-to-speech controls" at bounding box center [229, 161] width 20 height 17
click at [230, 168] on button "Text-to-speech controls" at bounding box center [229, 161] width 20 height 17
click at [228, 166] on button "Text-to-speech controls" at bounding box center [229, 161] width 20 height 17
click at [227, 162] on span "Text-to-speech controls" at bounding box center [229, 161] width 7 height 7
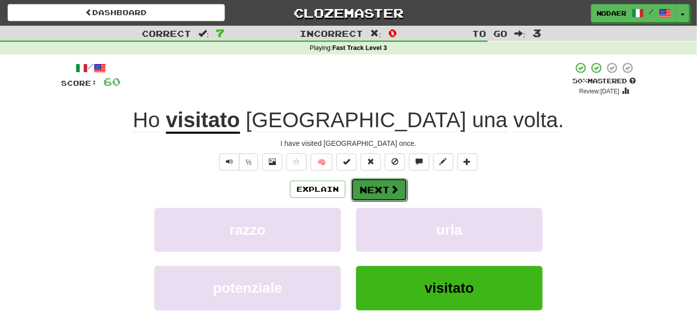
click at [379, 187] on button "Next" at bounding box center [379, 189] width 56 height 23
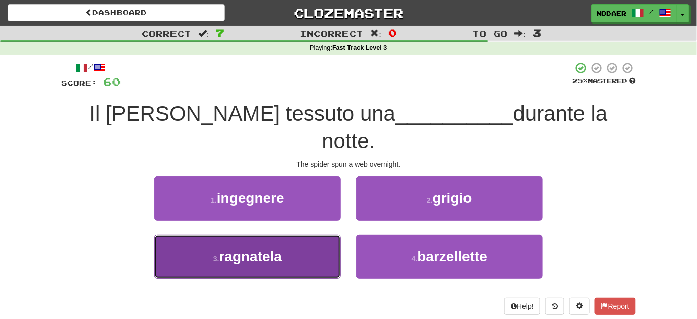
click at [306, 234] on button "3 . ragnatela" at bounding box center [247, 256] width 187 height 44
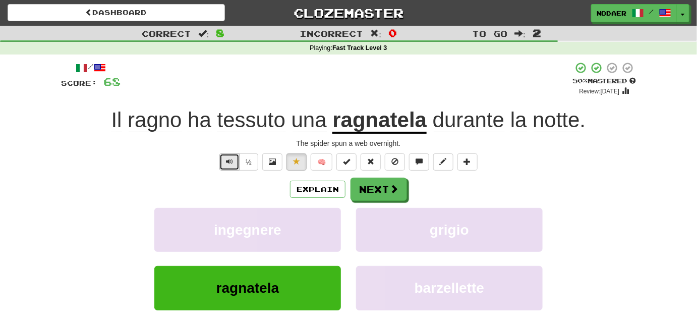
click at [234, 165] on button "Text-to-speech controls" at bounding box center [229, 161] width 20 height 17
click at [233, 159] on span "Text-to-speech controls" at bounding box center [229, 161] width 7 height 7
click at [226, 161] on span "Text-to-speech controls" at bounding box center [229, 161] width 7 height 7
click at [229, 162] on span "Text-to-speech controls" at bounding box center [229, 161] width 7 height 7
click at [230, 163] on span "Text-to-speech controls" at bounding box center [229, 161] width 7 height 7
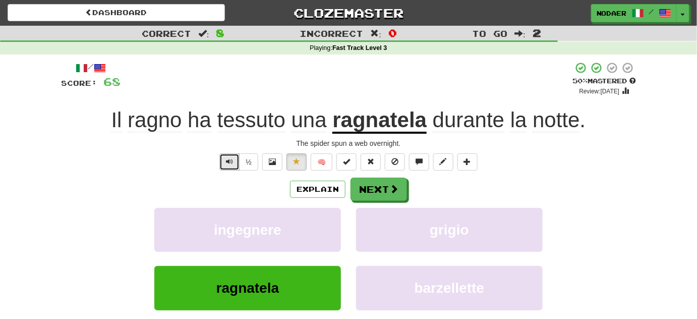
click at [237, 154] on button "Text-to-speech controls" at bounding box center [229, 161] width 20 height 17
click at [364, 197] on button "Next" at bounding box center [379, 189] width 56 height 23
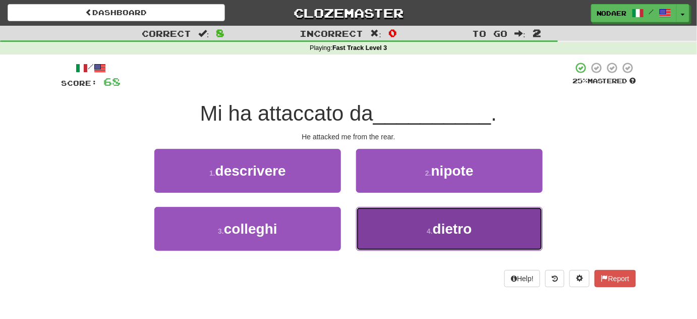
click at [398, 227] on button "4 . dietro" at bounding box center [449, 229] width 187 height 44
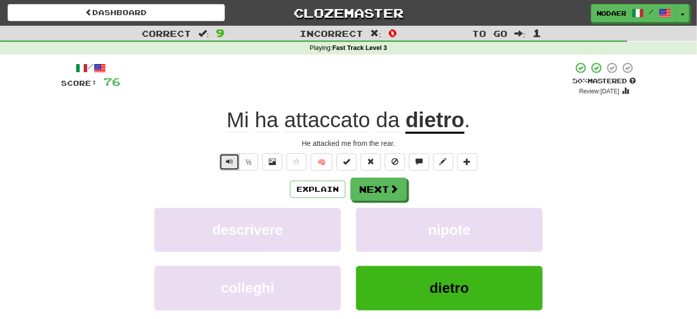
click at [235, 163] on button "Text-to-speech controls" at bounding box center [229, 161] width 20 height 17
click at [233, 158] on span "Text-to-speech controls" at bounding box center [229, 161] width 7 height 7
click at [233, 159] on span "Text-to-speech controls" at bounding box center [229, 161] width 7 height 7
click at [229, 153] on div "/ Score: 76 + 8 50 % Mastered Review: 2025-08-29 Mi ha attaccato da dietro . He…" at bounding box center [348, 210] width 575 height 299
click at [229, 163] on span "Text-to-speech controls" at bounding box center [229, 161] width 7 height 7
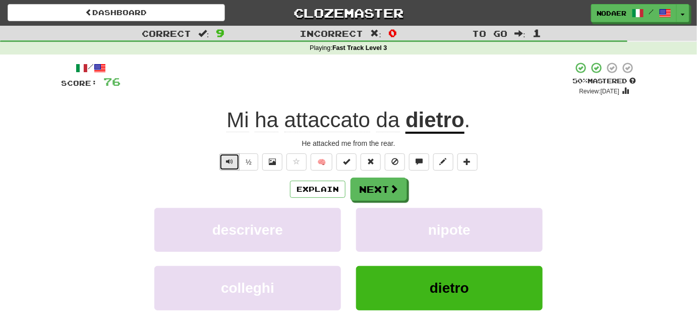
click at [229, 161] on span "Text-to-speech controls" at bounding box center [229, 161] width 7 height 7
click at [229, 162] on span "Text-to-speech controls" at bounding box center [229, 161] width 7 height 7
click at [223, 168] on button "Text-to-speech controls" at bounding box center [229, 161] width 20 height 17
click at [292, 148] on div "He attacked me from the rear." at bounding box center [348, 143] width 575 height 10
click at [294, 167] on button at bounding box center [296, 161] width 20 height 17
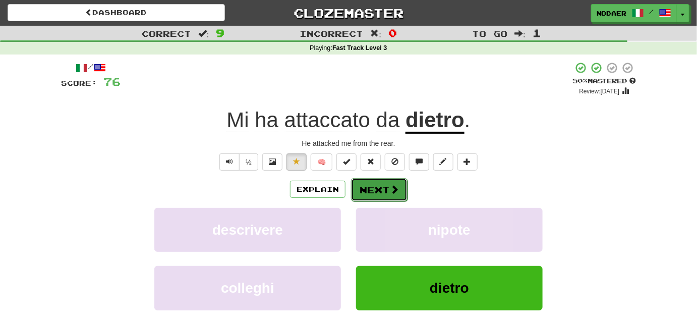
click at [365, 190] on button "Next" at bounding box center [379, 189] width 56 height 23
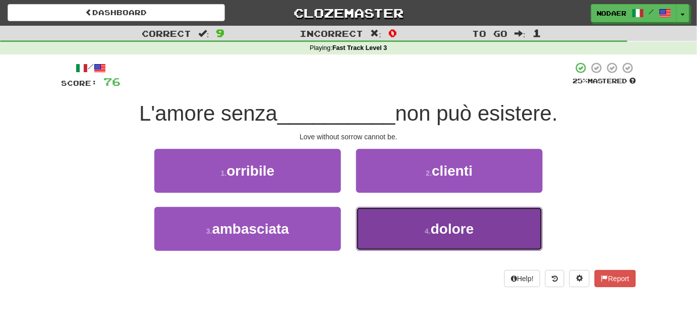
click at [448, 229] on span "dolore" at bounding box center [451, 229] width 43 height 16
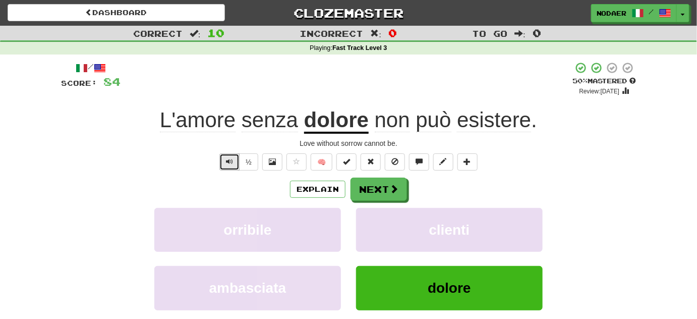
click at [228, 161] on span "Text-to-speech controls" at bounding box center [229, 161] width 7 height 7
click at [228, 165] on button "Text-to-speech controls" at bounding box center [229, 161] width 20 height 17
click at [394, 184] on span at bounding box center [394, 188] width 9 height 9
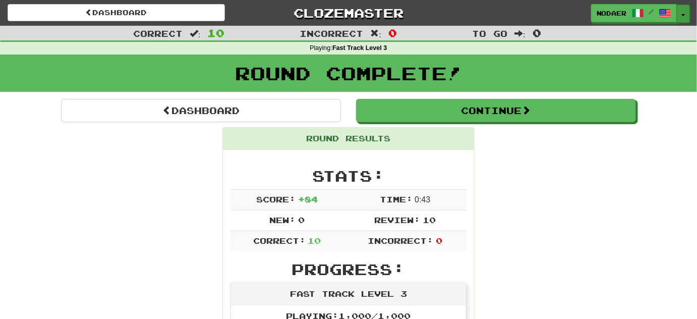
click at [683, 10] on button "Toggle Dropdown" at bounding box center [682, 14] width 13 height 18
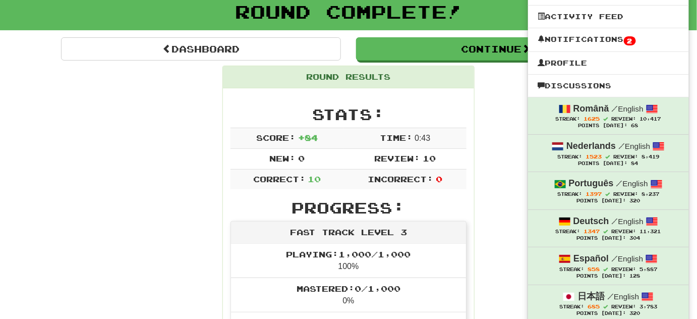
scroll to position [45, 0]
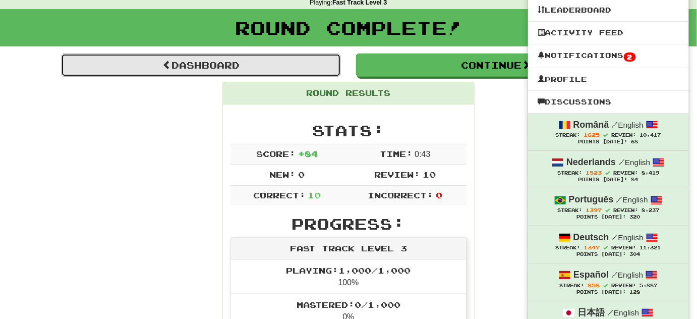
click at [254, 61] on link "Dashboard" at bounding box center [201, 64] width 280 height 23
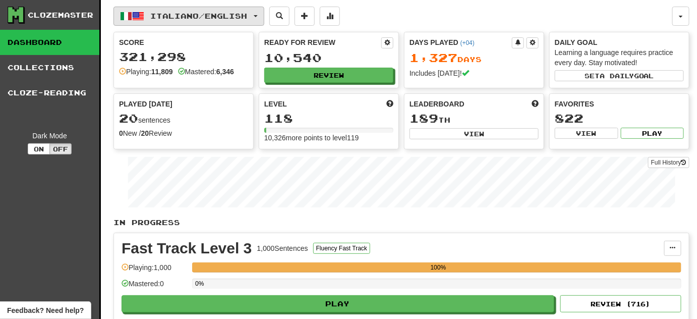
click at [262, 9] on button "Italiano / English" at bounding box center [188, 16] width 151 height 19
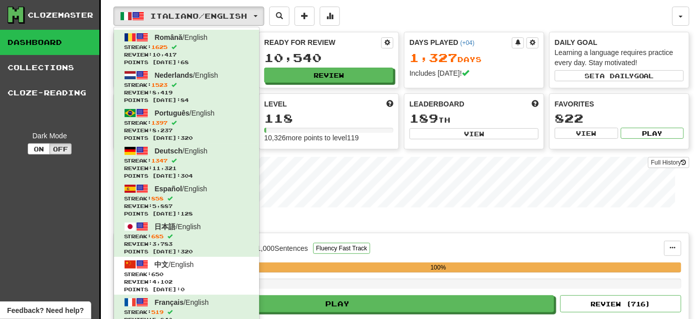
click at [515, 19] on div "Italiano / English Română / English Streak: 1625 Review: 10,417 Points [DATE]: …" at bounding box center [392, 16] width 559 height 19
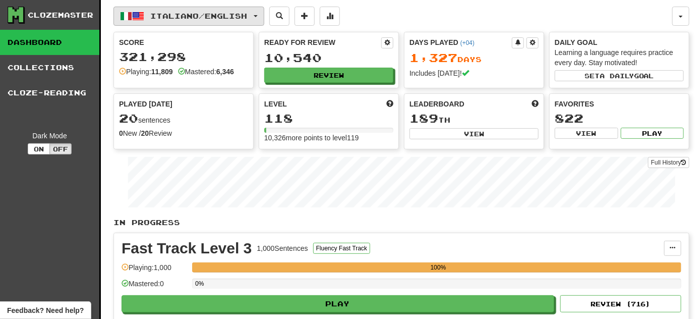
click at [248, 14] on span "Italiano / English" at bounding box center [199, 16] width 97 height 9
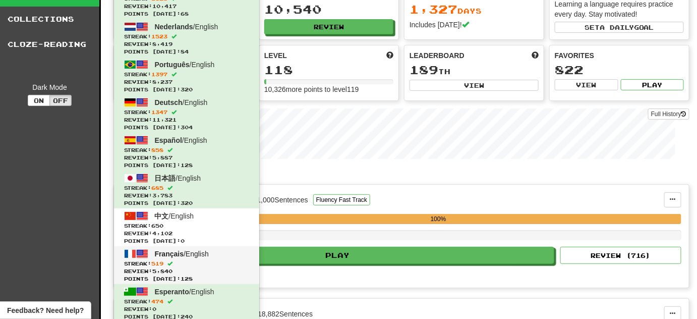
scroll to position [183, 0]
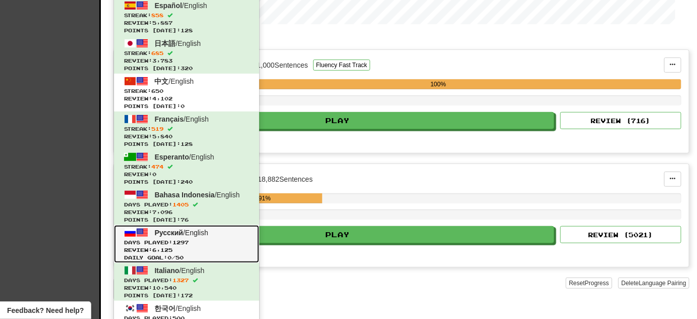
click at [170, 250] on span "Review: 6,125" at bounding box center [186, 250] width 125 height 8
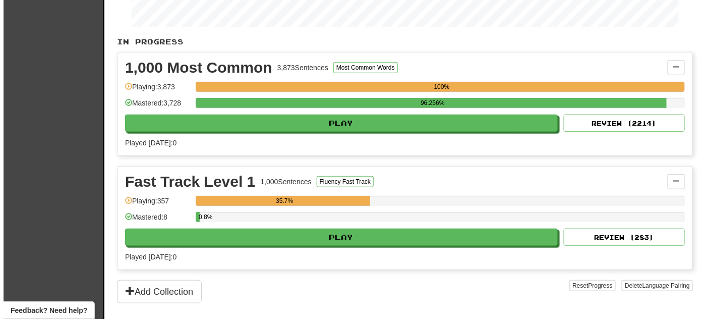
scroll to position [229, 0]
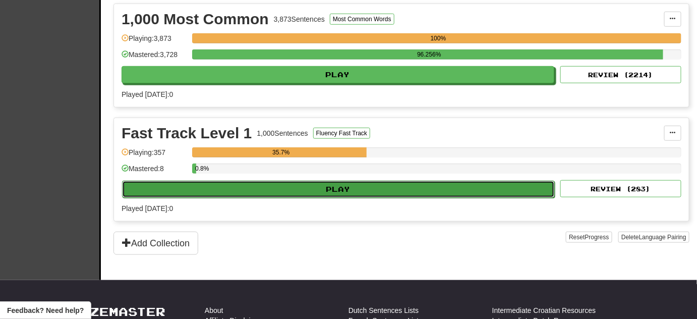
click at [242, 189] on button "Play" at bounding box center [338, 188] width 433 height 17
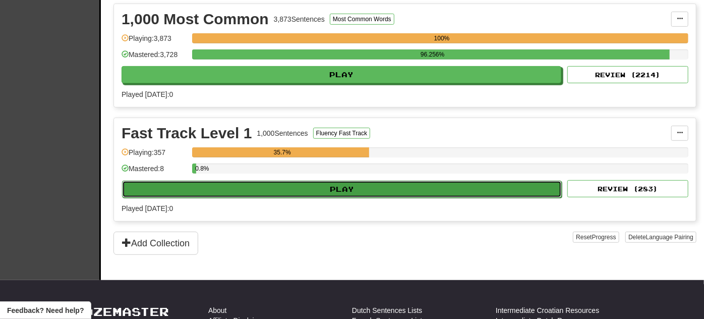
select select "**"
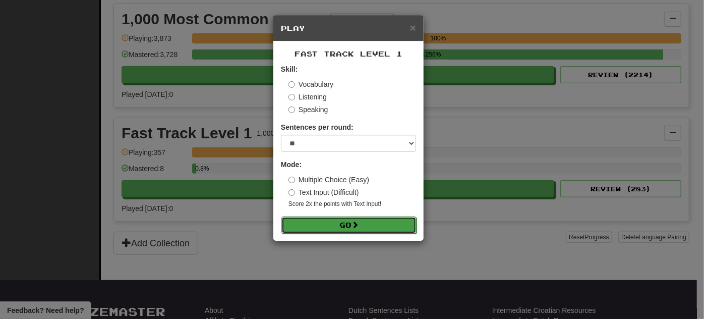
click at [303, 226] on button "Go" at bounding box center [348, 224] width 135 height 17
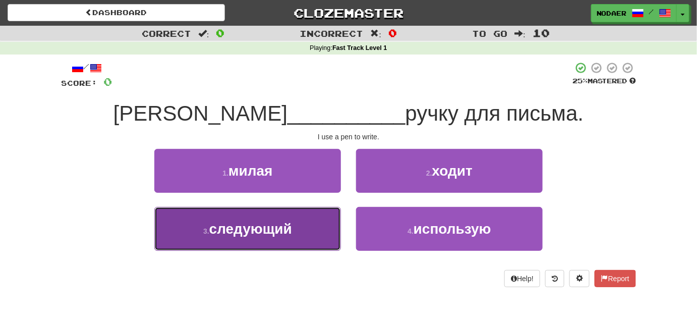
click at [275, 231] on span "следующий" at bounding box center [250, 229] width 83 height 16
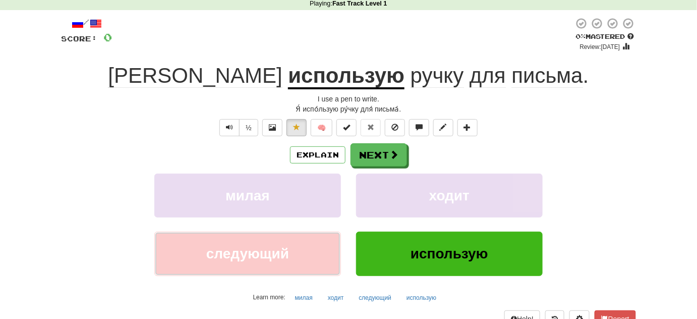
scroll to position [45, 0]
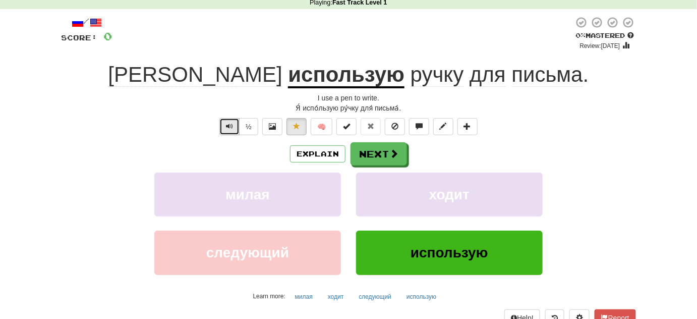
click at [226, 131] on button "Text-to-speech controls" at bounding box center [229, 126] width 20 height 17
click at [288, 83] on u "использую" at bounding box center [346, 76] width 116 height 26
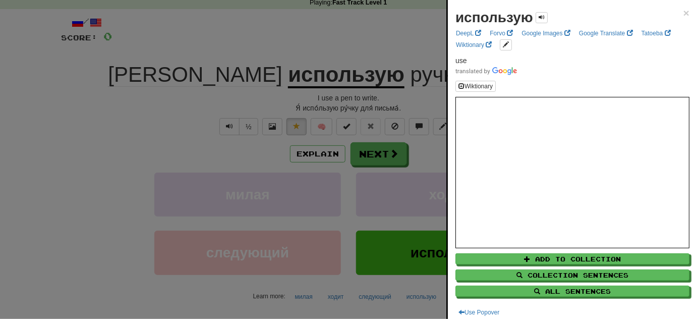
click at [161, 131] on div at bounding box center [348, 159] width 697 height 319
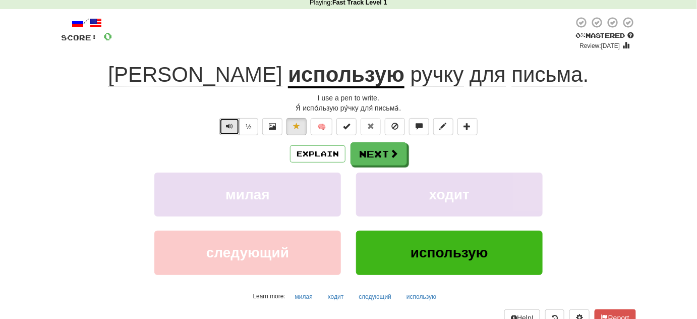
click at [230, 122] on span "Text-to-speech controls" at bounding box center [229, 125] width 7 height 7
click at [228, 122] on span "Text-to-speech controls" at bounding box center [229, 125] width 7 height 7
click at [227, 123] on span "Text-to-speech controls" at bounding box center [229, 125] width 7 height 7
click at [223, 133] on button "Text-to-speech controls" at bounding box center [229, 126] width 20 height 17
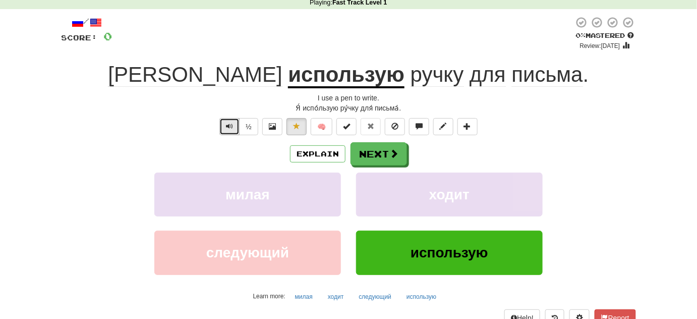
click at [230, 123] on span "Text-to-speech controls" at bounding box center [229, 125] width 7 height 7
click at [223, 126] on button "Text-to-speech controls" at bounding box center [229, 126] width 20 height 17
click at [410, 77] on span "ручку" at bounding box center [436, 75] width 53 height 24
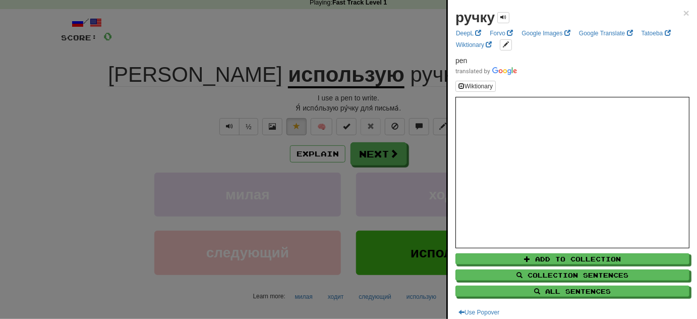
click at [164, 132] on div at bounding box center [348, 159] width 697 height 319
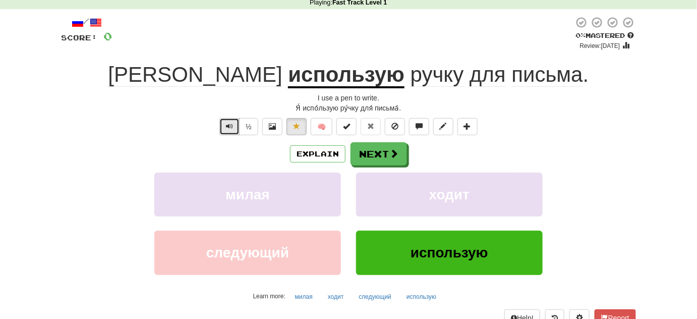
click at [233, 127] on span "Text-to-speech controls" at bounding box center [229, 125] width 7 height 7
click at [232, 122] on span "Text-to-speech controls" at bounding box center [229, 125] width 7 height 7
click at [239, 136] on div "/ Score: 0 0 % Mastered Review: [DATE] Я использую ручку для письма . I use a p…" at bounding box center [348, 171] width 575 height 310
click at [236, 123] on button "Text-to-speech controls" at bounding box center [229, 126] width 20 height 17
click at [230, 131] on button "Text-to-speech controls" at bounding box center [229, 126] width 20 height 17
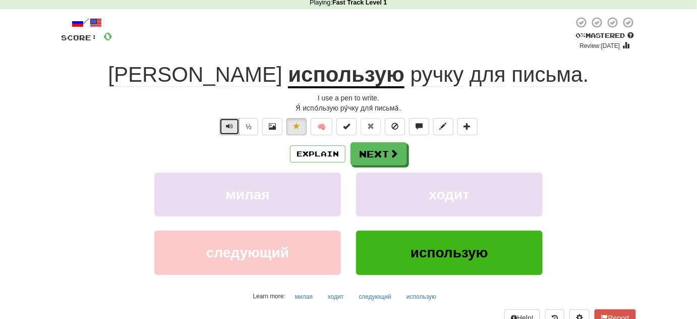
click at [231, 127] on span "Text-to-speech controls" at bounding box center [229, 125] width 7 height 7
click at [231, 128] on span "Text-to-speech controls" at bounding box center [229, 125] width 7 height 7
click at [233, 125] on span "Text-to-speech controls" at bounding box center [229, 125] width 7 height 7
click at [221, 128] on button "Text-to-speech controls" at bounding box center [229, 126] width 20 height 17
click at [222, 128] on button "Text-to-speech controls" at bounding box center [229, 126] width 20 height 17
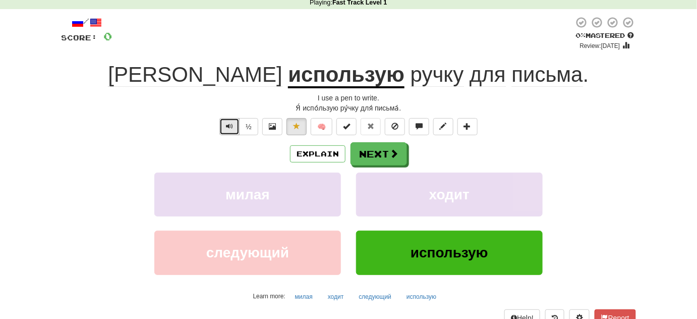
click at [226, 129] on button "Text-to-speech controls" at bounding box center [229, 126] width 20 height 17
click at [390, 154] on span at bounding box center [394, 153] width 9 height 9
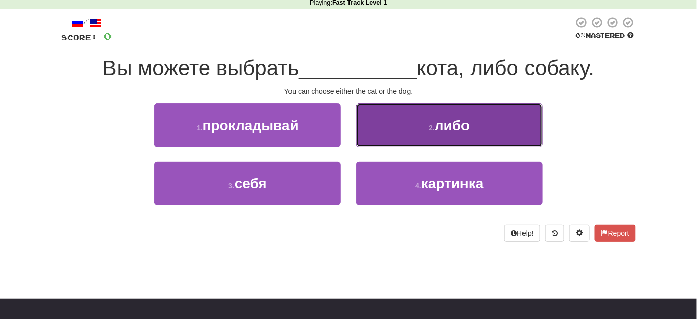
click at [426, 121] on button "2 . либо" at bounding box center [449, 125] width 187 height 44
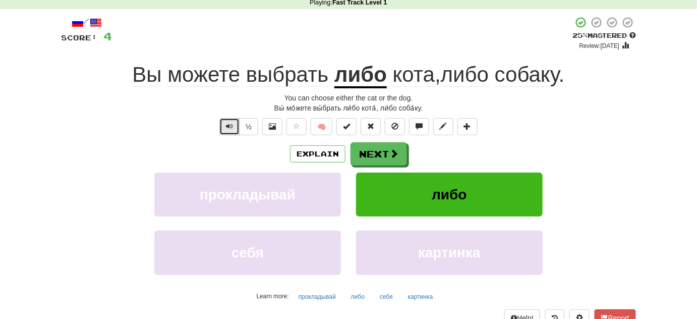
click at [223, 125] on button "Text-to-speech controls" at bounding box center [229, 126] width 20 height 17
click at [226, 128] on button "Text-to-speech controls" at bounding box center [229, 126] width 20 height 17
click at [287, 83] on span "выбрать" at bounding box center [287, 75] width 82 height 24
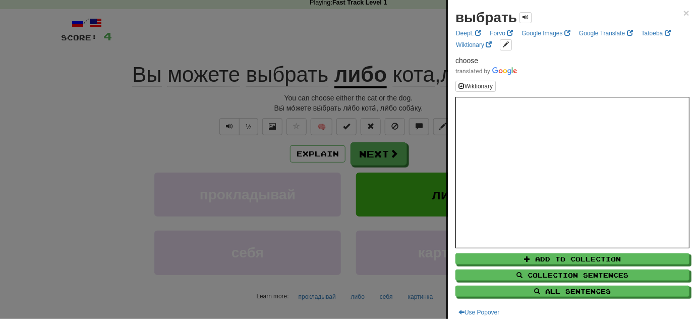
click at [154, 122] on div at bounding box center [348, 159] width 697 height 319
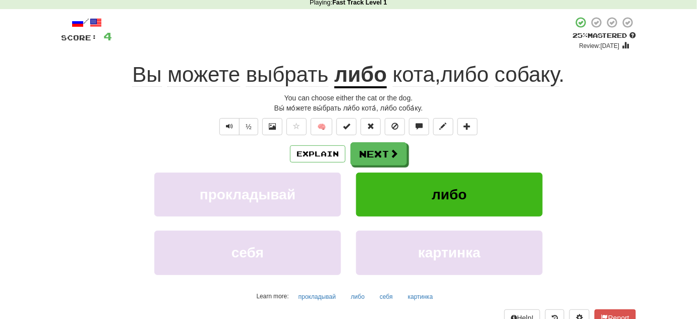
click at [219, 129] on div "½" at bounding box center [237, 126] width 41 height 17
click at [223, 131] on button "Text-to-speech controls" at bounding box center [229, 126] width 20 height 17
click at [226, 125] on button "Text-to-speech controls" at bounding box center [229, 126] width 20 height 17
click at [394, 157] on span at bounding box center [394, 153] width 9 height 9
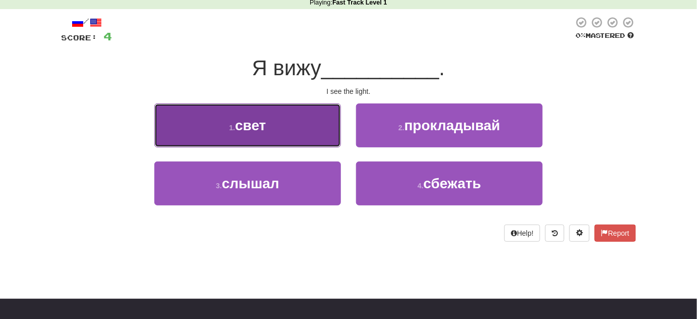
click at [287, 127] on button "1 . свет" at bounding box center [247, 125] width 187 height 44
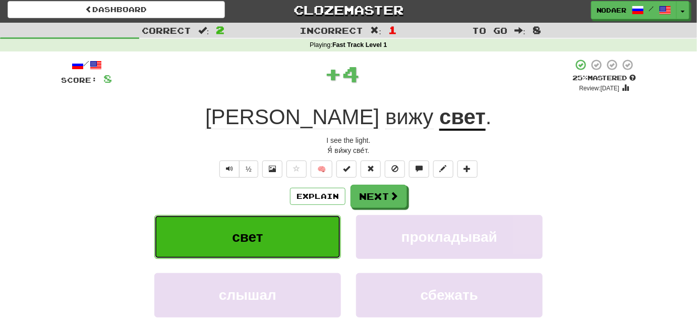
scroll to position [0, 0]
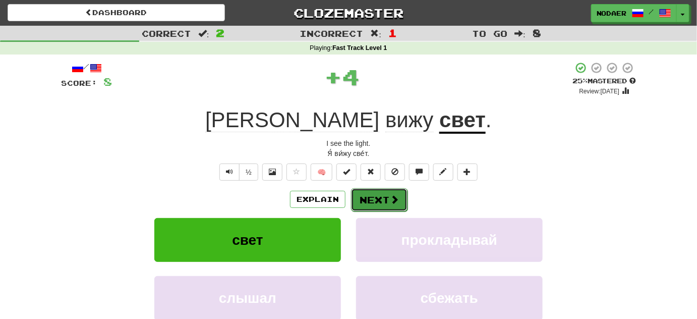
click at [356, 201] on button "Next" at bounding box center [379, 199] width 56 height 23
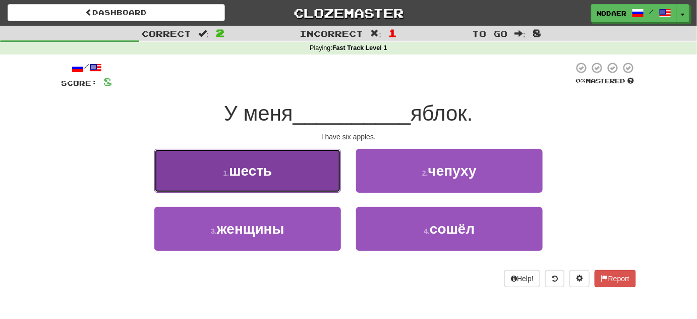
click at [274, 166] on button "1 . шесть" at bounding box center [247, 171] width 187 height 44
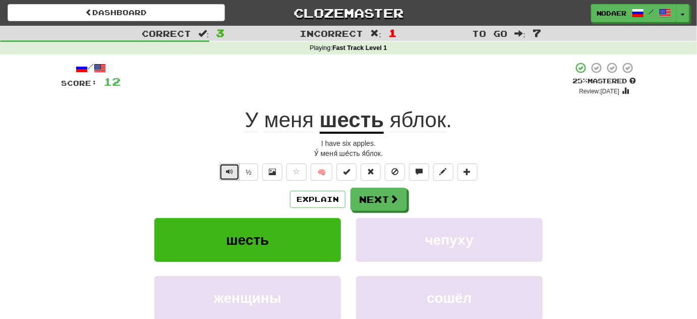
click at [238, 175] on button "Text-to-speech controls" at bounding box center [229, 171] width 20 height 17
click at [231, 176] on button "Text-to-speech controls" at bounding box center [229, 171] width 20 height 17
click at [231, 180] on div "/ Score: 12 + 4 25 % Mastered Review: 2025-08-20 У меня шесть яблок . I have si…" at bounding box center [348, 216] width 575 height 310
click at [230, 175] on button "Text-to-speech controls" at bounding box center [229, 171] width 20 height 17
click at [235, 172] on button "Text-to-speech controls" at bounding box center [229, 171] width 20 height 17
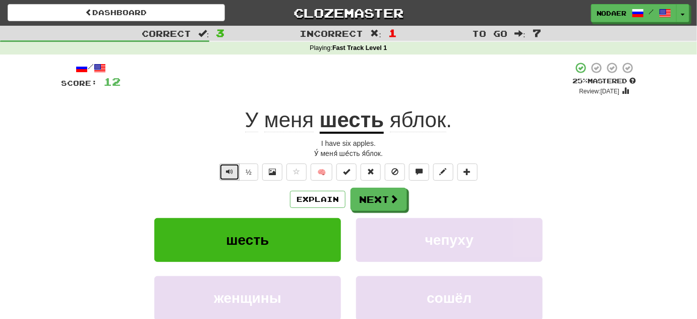
click at [226, 178] on button "Text-to-speech controls" at bounding box center [229, 171] width 20 height 17
click at [227, 173] on span "Text-to-speech controls" at bounding box center [229, 171] width 7 height 7
click at [230, 175] on button "Text-to-speech controls" at bounding box center [229, 171] width 20 height 17
click at [231, 168] on span "Text-to-speech controls" at bounding box center [229, 171] width 7 height 7
click at [231, 169] on span "Text-to-speech controls" at bounding box center [229, 171] width 7 height 7
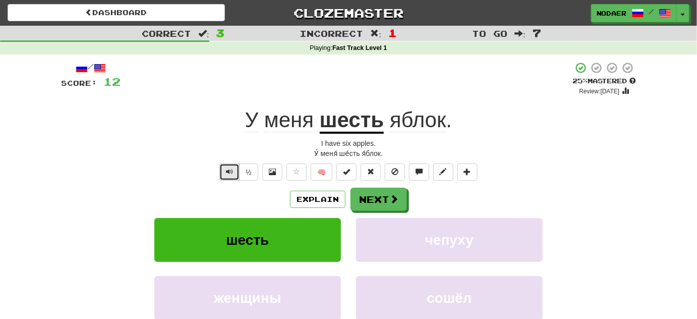
click at [225, 172] on button "Text-to-speech controls" at bounding box center [229, 171] width 20 height 17
click at [223, 171] on button "Text-to-speech controls" at bounding box center [229, 171] width 20 height 17
click at [391, 197] on span at bounding box center [394, 199] width 9 height 9
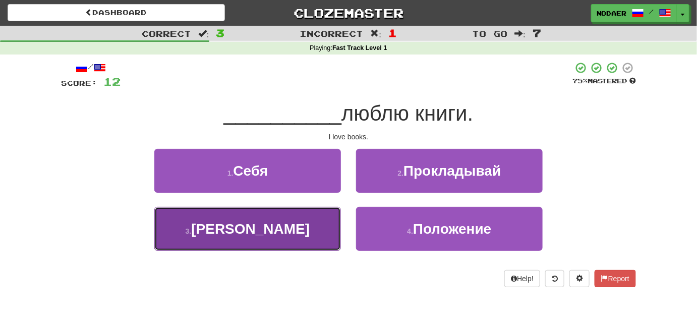
click at [192, 233] on small "3 ." at bounding box center [189, 231] width 6 height 8
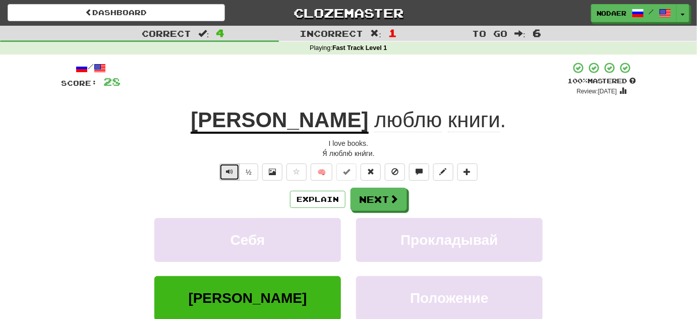
click at [228, 168] on span "Text-to-speech controls" at bounding box center [229, 171] width 7 height 7
click at [364, 197] on button "Next" at bounding box center [379, 199] width 56 height 23
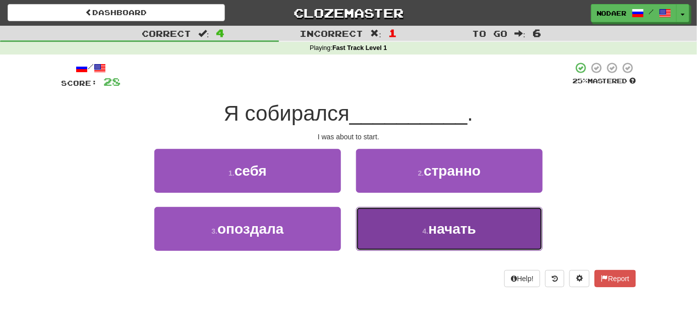
click at [411, 233] on button "4 . начать" at bounding box center [449, 229] width 187 height 44
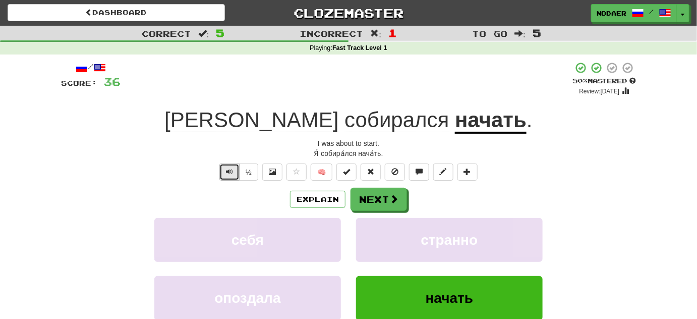
click at [229, 170] on span "Text-to-speech controls" at bounding box center [229, 171] width 7 height 7
click at [228, 173] on span "Text-to-speech controls" at bounding box center [229, 171] width 7 height 7
click at [225, 172] on button "Text-to-speech controls" at bounding box center [229, 171] width 20 height 17
click at [344, 114] on span "собирался" at bounding box center [396, 120] width 104 height 24
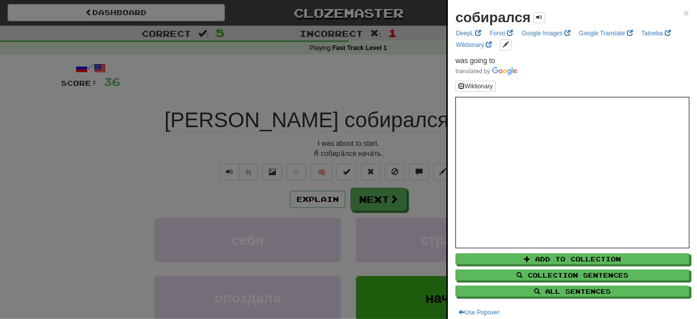
click at [182, 139] on div at bounding box center [348, 159] width 697 height 319
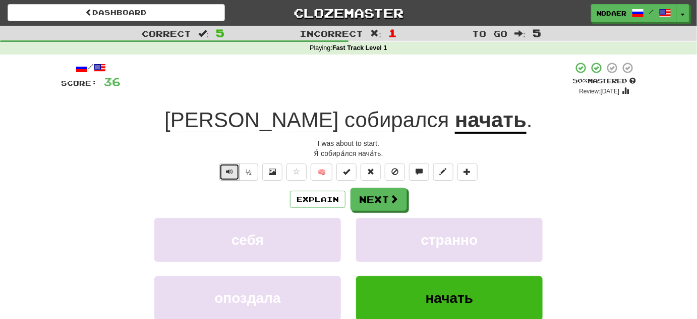
click at [232, 173] on span "Text-to-speech controls" at bounding box center [229, 171] width 7 height 7
click at [235, 166] on button "Text-to-speech controls" at bounding box center [229, 171] width 20 height 17
click at [233, 170] on span "Text-to-speech controls" at bounding box center [229, 171] width 7 height 7
click at [383, 195] on button "Next" at bounding box center [379, 199] width 56 height 23
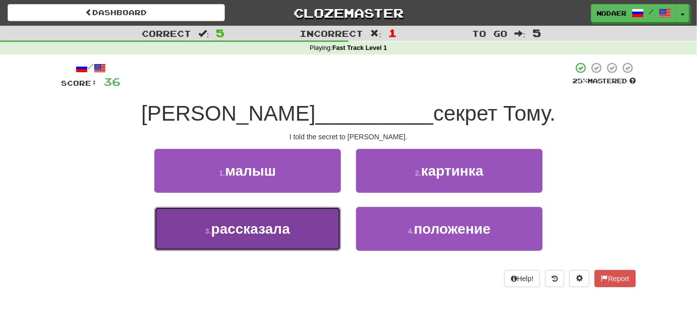
click at [278, 229] on span "рассказала" at bounding box center [250, 229] width 79 height 16
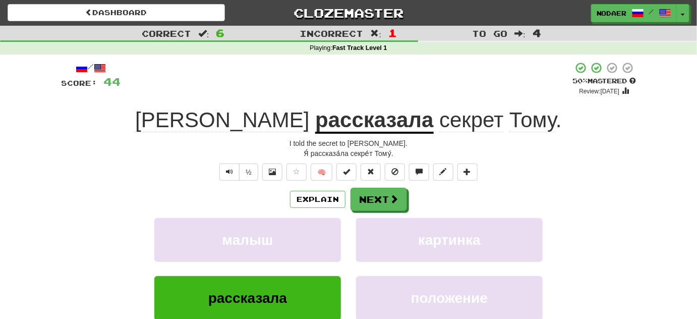
click at [217, 168] on div "½ 🧠" at bounding box center [348, 171] width 575 height 17
click at [222, 180] on div "/ Score: 44 + 8 50 % Mastered Review: 2025-08-29 Я рассказала секрет Тому . I t…" at bounding box center [348, 216] width 575 height 310
click at [228, 174] on span "Text-to-speech controls" at bounding box center [229, 171] width 7 height 7
click at [229, 173] on span "Text-to-speech controls" at bounding box center [229, 171] width 7 height 7
click at [224, 177] on button "Text-to-speech controls" at bounding box center [229, 171] width 20 height 17
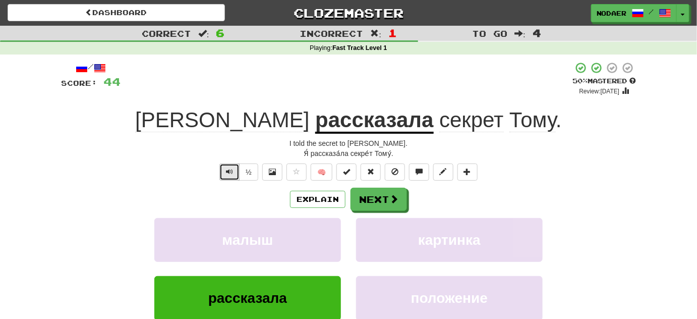
click at [226, 170] on button "Text-to-speech controls" at bounding box center [229, 171] width 20 height 17
drag, startPoint x: 232, startPoint y: 174, endPoint x: 213, endPoint y: 243, distance: 71.5
click at [231, 175] on button "Text-to-speech controls" at bounding box center [229, 171] width 20 height 17
click at [229, 169] on span "Text-to-speech controls" at bounding box center [229, 171] width 7 height 7
click at [233, 174] on span "Text-to-speech controls" at bounding box center [229, 171] width 7 height 7
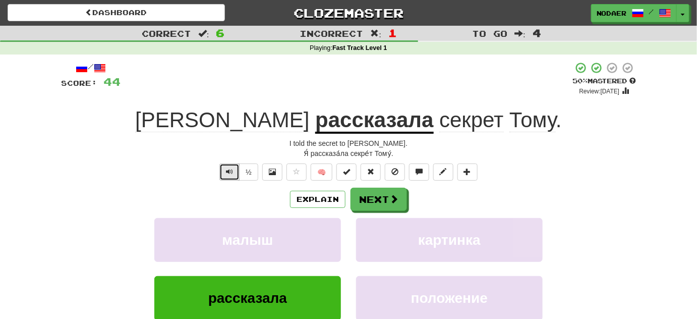
click at [223, 165] on button "Text-to-speech controls" at bounding box center [229, 171] width 20 height 17
click at [232, 168] on span "Text-to-speech controls" at bounding box center [229, 171] width 7 height 7
click at [233, 173] on span "Text-to-speech controls" at bounding box center [229, 171] width 7 height 7
click at [234, 175] on button "Text-to-speech controls" at bounding box center [229, 171] width 20 height 17
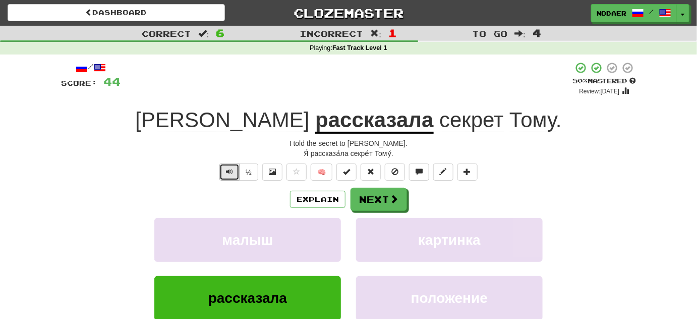
click at [228, 171] on span "Text-to-speech controls" at bounding box center [229, 171] width 7 height 7
click at [228, 172] on span "Text-to-speech controls" at bounding box center [229, 171] width 7 height 7
click at [391, 195] on span at bounding box center [394, 199] width 9 height 9
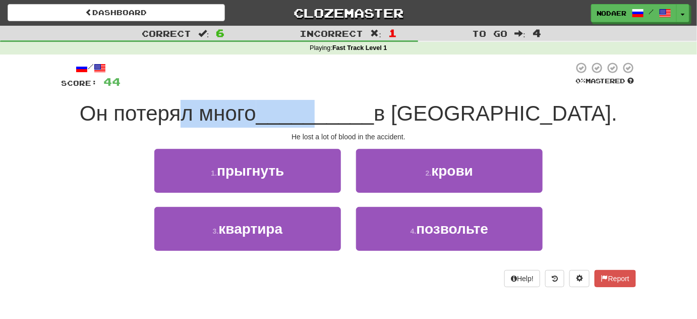
drag, startPoint x: 252, startPoint y: 119, endPoint x: 391, endPoint y: 127, distance: 139.4
click at [391, 127] on div "/ Score: 44 0 % Mastered Он потерял много __________ в аварии. He lost a lot of…" at bounding box center [348, 173] width 575 height 225
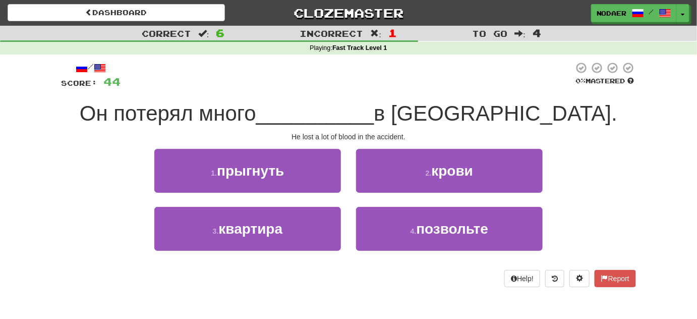
click at [374, 113] on span "__________" at bounding box center [315, 113] width 118 height 24
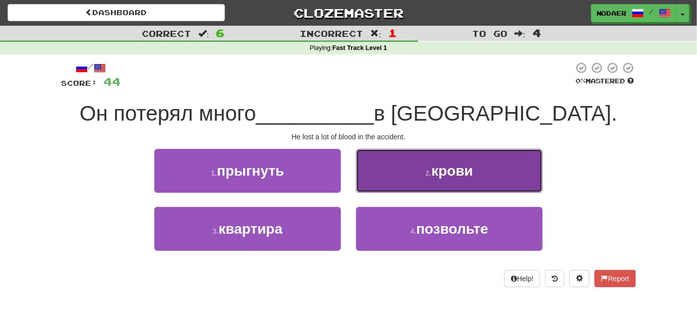
click at [403, 171] on button "2 . крови" at bounding box center [449, 171] width 187 height 44
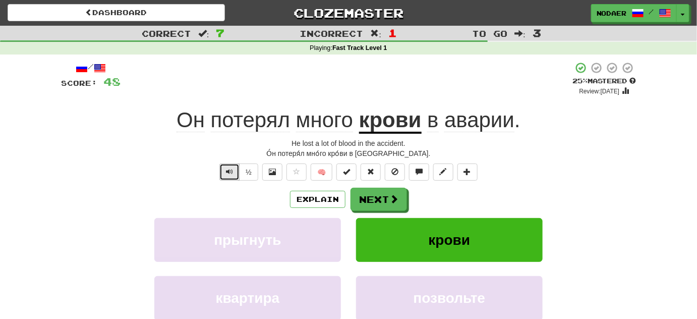
click at [236, 170] on button "Text-to-speech controls" at bounding box center [229, 171] width 20 height 17
drag, startPoint x: 233, startPoint y: 166, endPoint x: 232, endPoint y: 189, distance: 22.7
click at [233, 168] on span "Text-to-speech controls" at bounding box center [229, 171] width 7 height 7
click at [226, 176] on button "Text-to-speech controls" at bounding box center [229, 171] width 20 height 17
click at [230, 171] on span "Text-to-speech controls" at bounding box center [229, 171] width 7 height 7
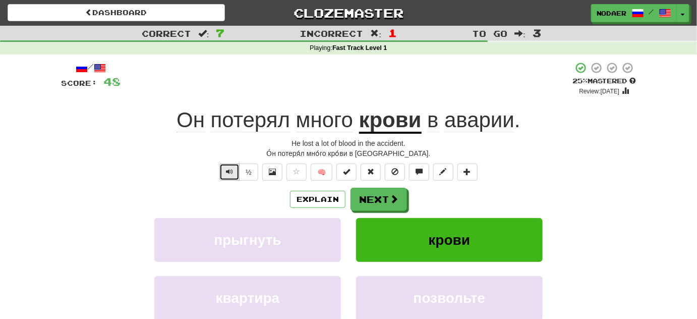
click at [232, 175] on button "Text-to-speech controls" at bounding box center [229, 171] width 20 height 17
click at [224, 174] on button "Text-to-speech controls" at bounding box center [229, 171] width 20 height 17
click at [296, 120] on span "потерял" at bounding box center [324, 120] width 57 height 24
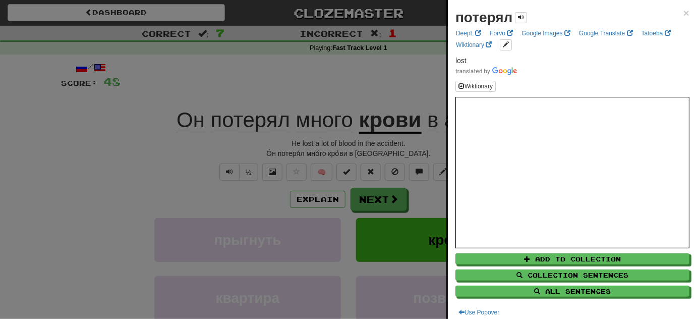
click at [199, 203] on div at bounding box center [348, 159] width 697 height 319
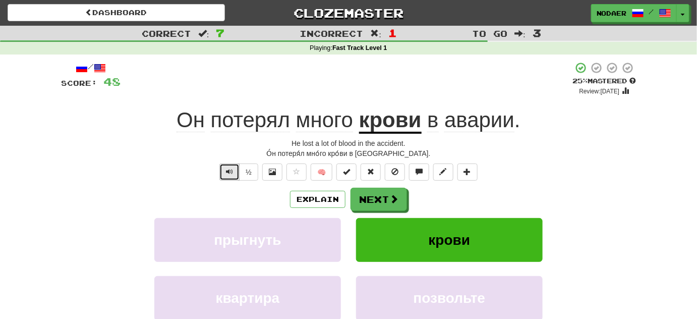
click at [232, 176] on button "Text-to-speech controls" at bounding box center [229, 171] width 20 height 17
click at [230, 169] on span "Text-to-speech controls" at bounding box center [229, 171] width 7 height 7
click at [479, 125] on span "аварии" at bounding box center [479, 120] width 70 height 24
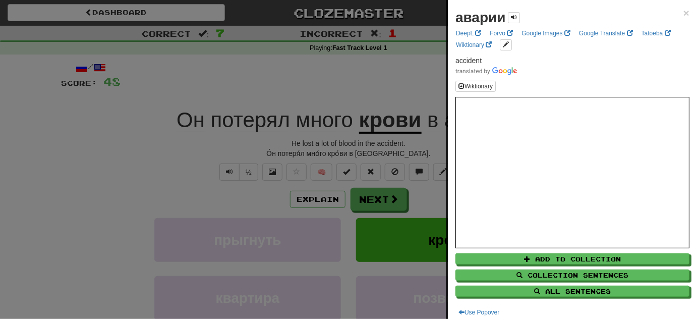
drag, startPoint x: 159, startPoint y: 178, endPoint x: 240, endPoint y: 167, distance: 81.4
click at [166, 179] on div at bounding box center [348, 159] width 697 height 319
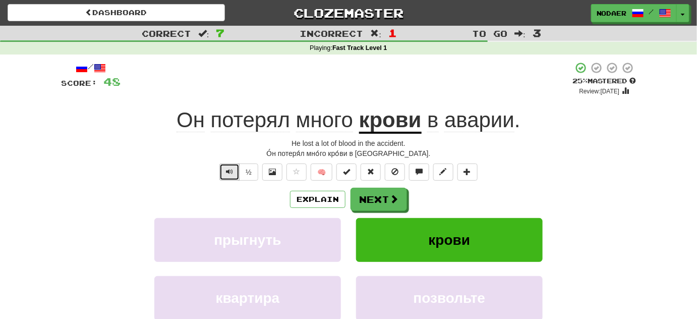
click at [230, 171] on span "Text-to-speech controls" at bounding box center [229, 171] width 7 height 7
click at [232, 175] on button "Text-to-speech controls" at bounding box center [229, 171] width 20 height 17
click at [226, 171] on span "Text-to-speech controls" at bounding box center [229, 171] width 7 height 7
click at [227, 169] on span "Text-to-speech controls" at bounding box center [229, 171] width 7 height 7
click at [226, 173] on span "Text-to-speech controls" at bounding box center [229, 171] width 7 height 7
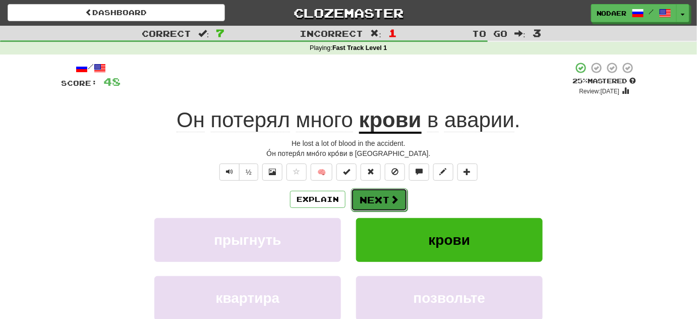
click at [387, 196] on button "Next" at bounding box center [379, 199] width 56 height 23
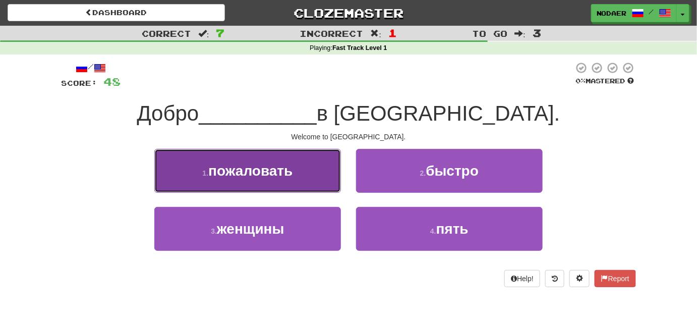
click at [267, 178] on span "пожаловать" at bounding box center [250, 171] width 84 height 16
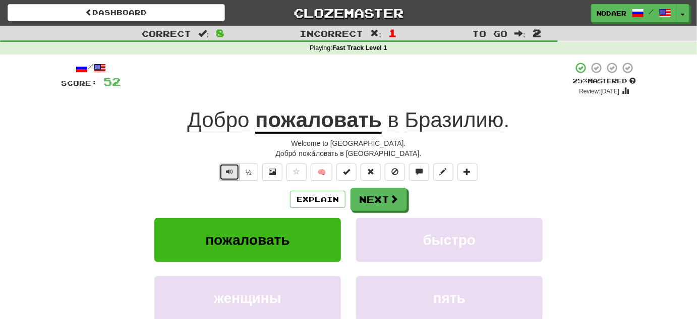
click at [237, 171] on button "Text-to-speech controls" at bounding box center [229, 171] width 20 height 17
click at [231, 169] on span "Text-to-speech controls" at bounding box center [229, 171] width 7 height 7
click at [232, 170] on span "Text-to-speech controls" at bounding box center [229, 171] width 7 height 7
click at [378, 204] on button "Next" at bounding box center [379, 199] width 56 height 23
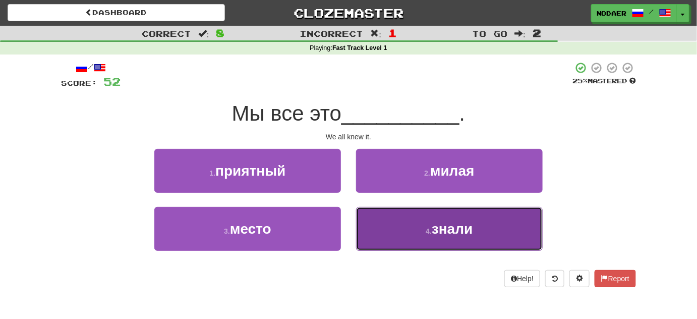
click at [445, 236] on button "4 . знали" at bounding box center [449, 229] width 187 height 44
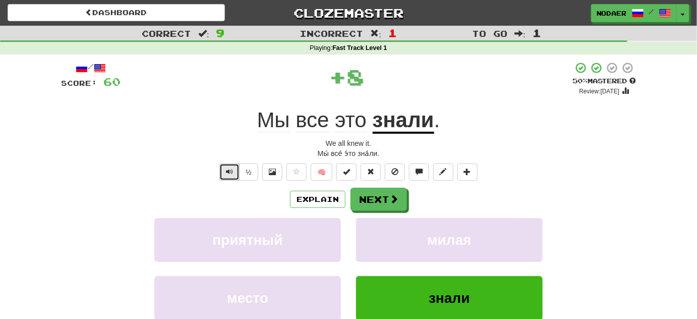
click at [234, 167] on button "Text-to-speech controls" at bounding box center [229, 171] width 20 height 17
click at [387, 199] on button "Next" at bounding box center [379, 199] width 56 height 23
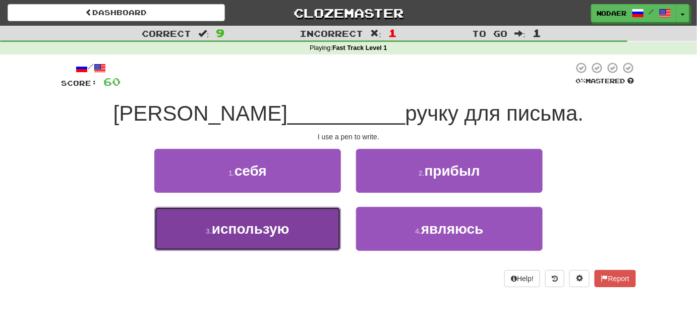
click at [269, 233] on span "использую" at bounding box center [251, 229] width 78 height 16
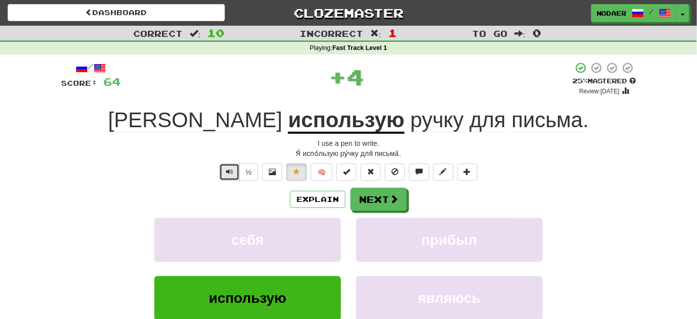
click at [224, 171] on button "Text-to-speech controls" at bounding box center [229, 171] width 20 height 17
click at [230, 171] on span "Text-to-speech controls" at bounding box center [229, 171] width 7 height 7
click at [230, 172] on span "Text-to-speech controls" at bounding box center [229, 171] width 7 height 7
click at [230, 169] on span "Text-to-speech controls" at bounding box center [229, 171] width 7 height 7
click at [231, 168] on span "Text-to-speech controls" at bounding box center [229, 171] width 7 height 7
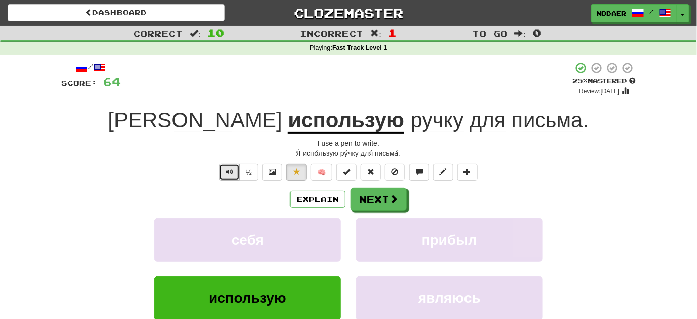
click at [224, 168] on button "Text-to-speech controls" at bounding box center [229, 171] width 20 height 17
click at [231, 173] on span "Text-to-speech controls" at bounding box center [229, 171] width 7 height 7
click at [228, 168] on span "Text-to-speech controls" at bounding box center [229, 171] width 7 height 7
click at [226, 169] on button "Text-to-speech controls" at bounding box center [229, 171] width 20 height 17
click at [222, 170] on button "Text-to-speech controls" at bounding box center [229, 171] width 20 height 17
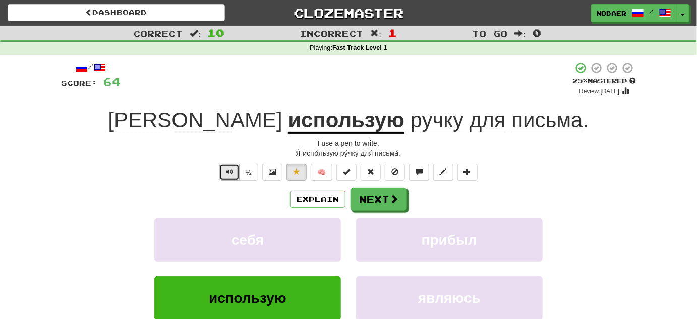
click at [221, 173] on button "Text-to-speech controls" at bounding box center [229, 171] width 20 height 17
click at [225, 174] on button "Text-to-speech controls" at bounding box center [229, 171] width 20 height 17
click at [224, 169] on button "Text-to-speech controls" at bounding box center [229, 171] width 20 height 17
click at [231, 168] on span "Text-to-speech controls" at bounding box center [229, 171] width 7 height 7
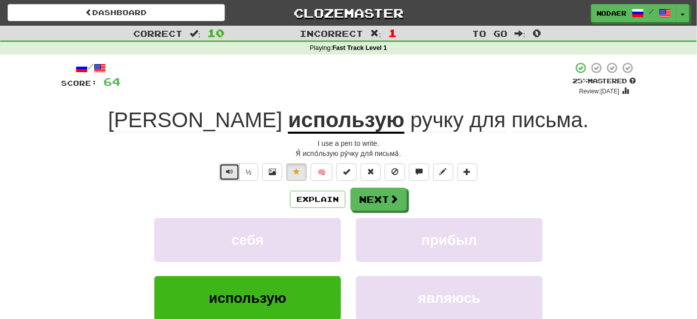
click at [230, 165] on button "Text-to-speech controls" at bounding box center [229, 171] width 20 height 17
click at [228, 170] on span "Text-to-speech controls" at bounding box center [229, 171] width 7 height 7
click at [228, 177] on button "Text-to-speech controls" at bounding box center [229, 171] width 20 height 17
click at [229, 170] on span "Text-to-speech controls" at bounding box center [229, 171] width 7 height 7
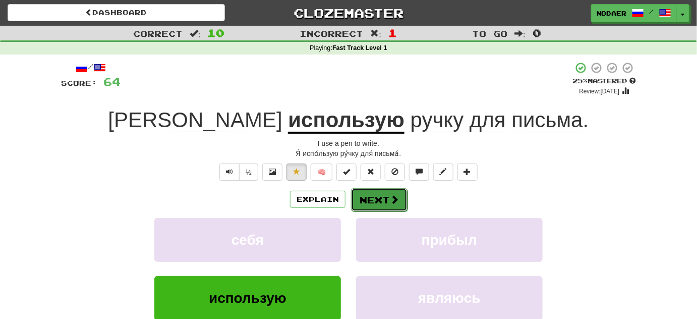
click at [384, 193] on button "Next" at bounding box center [379, 199] width 56 height 23
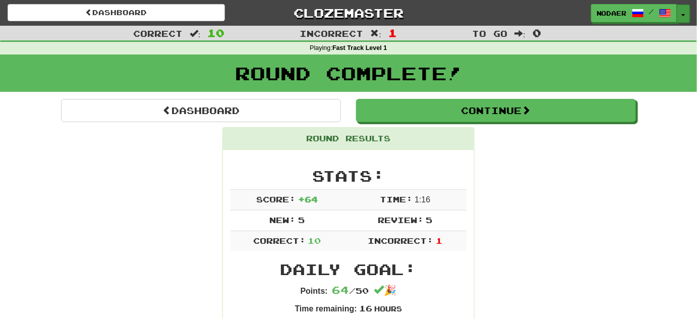
click at [688, 7] on button "Toggle Dropdown" at bounding box center [682, 14] width 13 height 18
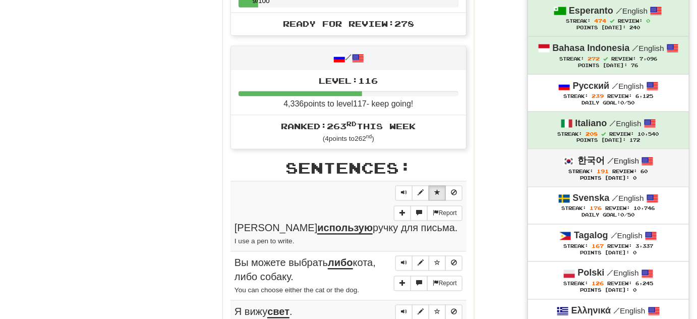
scroll to position [458, 0]
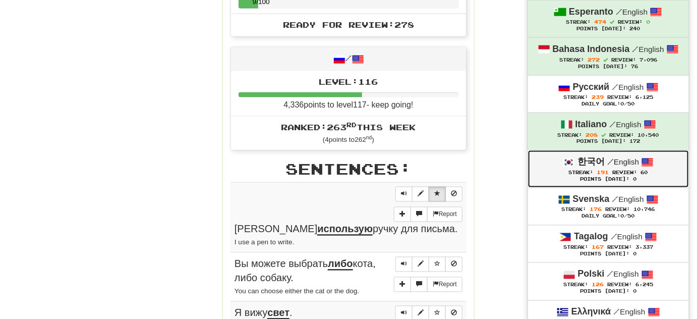
click at [606, 170] on span "191" at bounding box center [603, 172] width 12 height 6
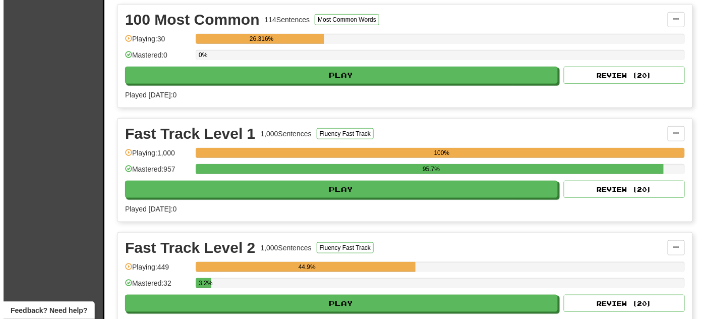
scroll to position [229, 0]
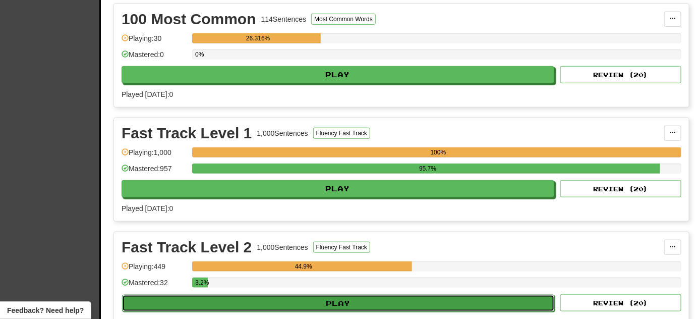
click at [394, 295] on button "Play" at bounding box center [338, 302] width 433 height 17
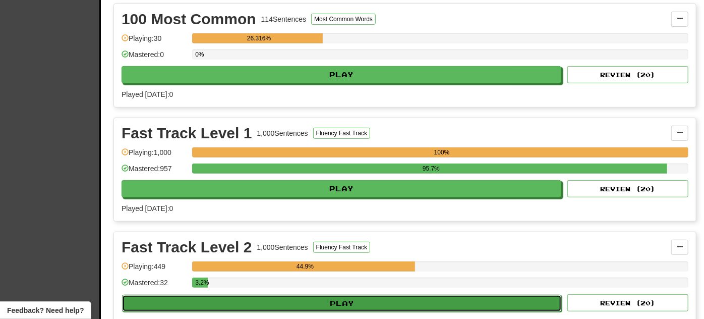
select select "**"
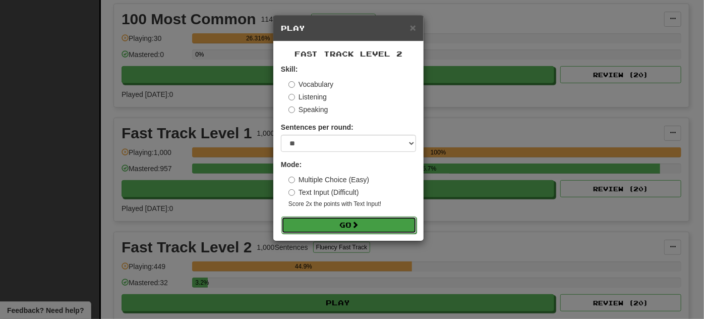
click at [351, 223] on button "Go" at bounding box center [348, 224] width 135 height 17
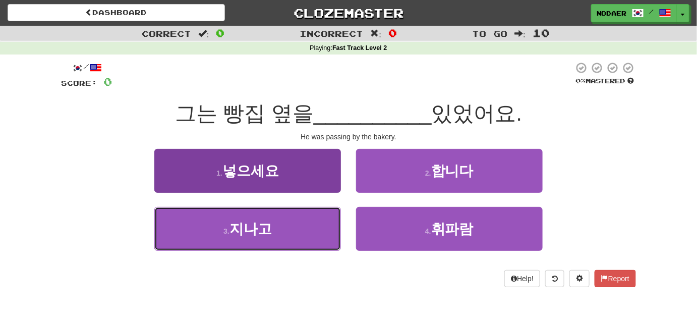
click at [293, 224] on button "3 . 지나고" at bounding box center [247, 229] width 187 height 44
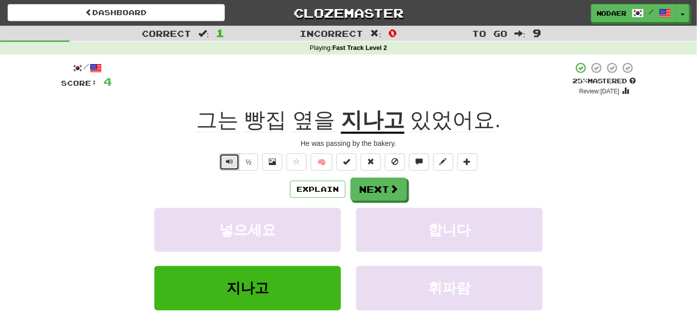
click at [232, 167] on button "Text-to-speech controls" at bounding box center [229, 161] width 20 height 17
click at [230, 166] on button "Text-to-speech controls" at bounding box center [229, 161] width 20 height 17
click at [230, 164] on span "Text-to-speech controls" at bounding box center [229, 161] width 7 height 7
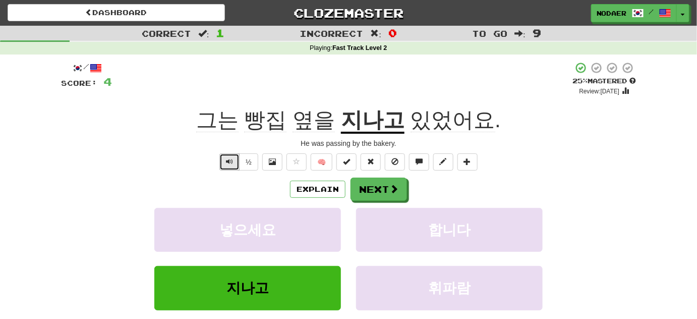
click at [224, 161] on button "Text-to-speech controls" at bounding box center [229, 161] width 20 height 17
click at [223, 159] on button "Text-to-speech controls" at bounding box center [229, 161] width 20 height 17
click at [223, 158] on button "Text-to-speech controls" at bounding box center [229, 161] width 20 height 17
click at [229, 161] on span "Text-to-speech controls" at bounding box center [229, 161] width 7 height 7
click at [228, 161] on span "Text-to-speech controls" at bounding box center [229, 161] width 7 height 7
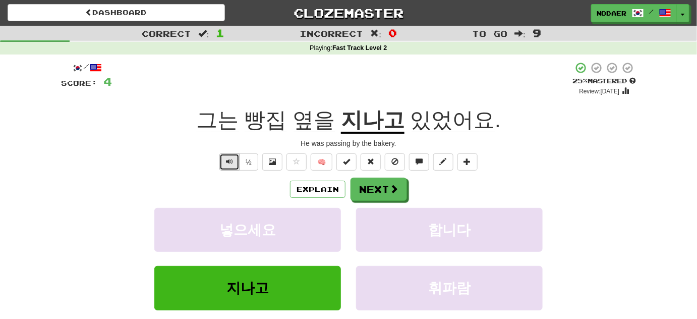
click at [227, 161] on span "Text-to-speech controls" at bounding box center [229, 161] width 7 height 7
click at [226, 163] on button "Text-to-speech controls" at bounding box center [229, 161] width 20 height 17
click at [378, 119] on u "지나고" at bounding box center [373, 121] width 64 height 26
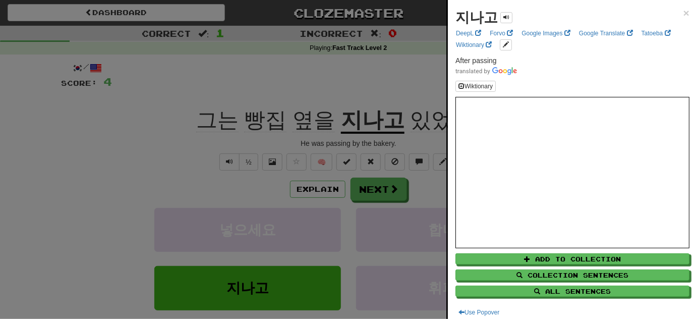
click at [97, 163] on div at bounding box center [348, 159] width 697 height 319
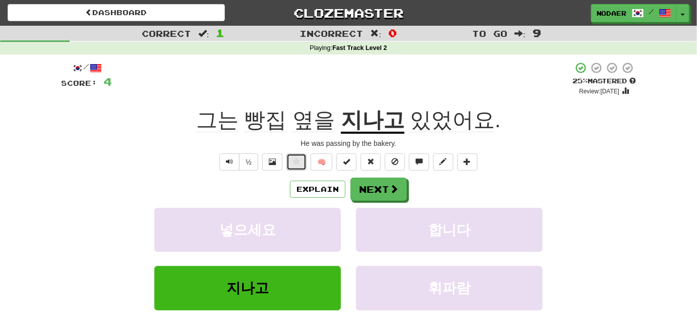
click at [301, 163] on button at bounding box center [296, 161] width 20 height 17
drag, startPoint x: 235, startPoint y: 159, endPoint x: 195, endPoint y: 157, distance: 40.4
click at [195, 157] on div "½ 🧠" at bounding box center [348, 161] width 575 height 17
click at [191, 168] on div "½ 🧠" at bounding box center [348, 161] width 575 height 17
click at [226, 165] on button "Text-to-speech controls" at bounding box center [229, 161] width 20 height 17
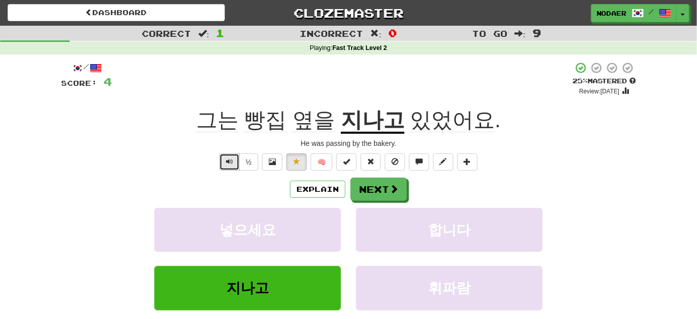
click at [226, 161] on button "Text-to-speech controls" at bounding box center [229, 161] width 20 height 17
click at [232, 161] on span "Text-to-speech controls" at bounding box center [229, 161] width 7 height 7
click at [228, 162] on span "Text-to-speech controls" at bounding box center [229, 161] width 7 height 7
click at [223, 161] on button "Text-to-speech controls" at bounding box center [229, 161] width 20 height 17
click at [226, 163] on span "Text-to-speech controls" at bounding box center [229, 161] width 7 height 7
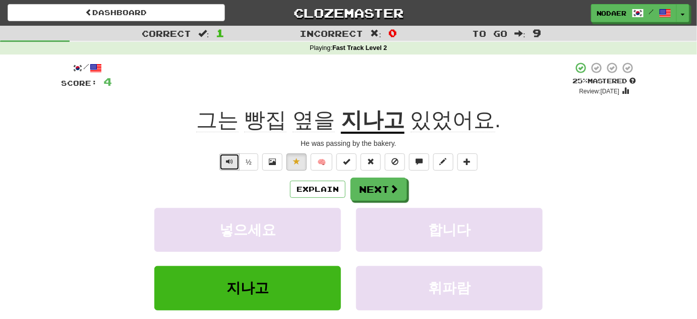
click at [228, 155] on button "Text-to-speech controls" at bounding box center [229, 161] width 20 height 17
click at [225, 158] on button "Text-to-speech controls" at bounding box center [229, 161] width 20 height 17
drag, startPoint x: 225, startPoint y: 158, endPoint x: 244, endPoint y: 98, distance: 63.6
click at [244, 98] on div "/ Score: 4 + 4 25 % Mastered Review: 2025-08-20 그는 빵집 옆을 지나고 있었어요 . He was pass…" at bounding box center [348, 210] width 575 height 299
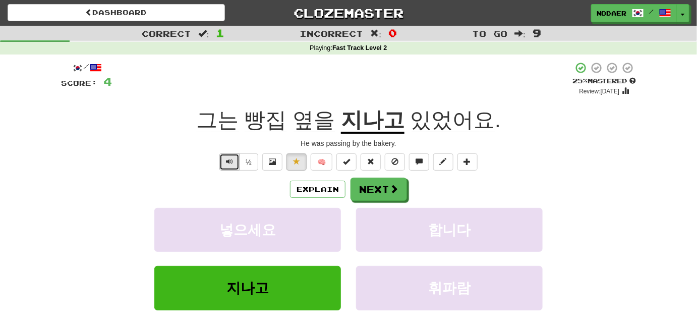
click at [233, 158] on span "Text-to-speech controls" at bounding box center [229, 161] width 7 height 7
click at [230, 160] on span "Text-to-speech controls" at bounding box center [229, 161] width 7 height 7
click at [370, 183] on button "Next" at bounding box center [379, 189] width 56 height 23
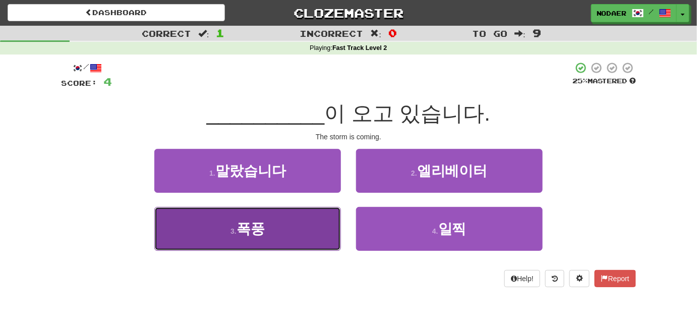
click at [251, 233] on span "폭풍" at bounding box center [250, 229] width 28 height 16
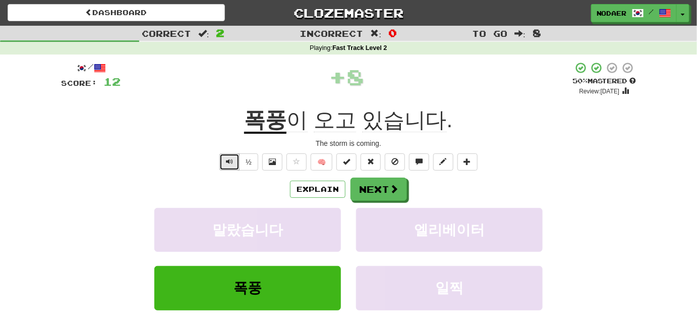
click at [239, 161] on button "Text-to-speech controls" at bounding box center [229, 161] width 20 height 17
click at [230, 165] on span "Text-to-speech controls" at bounding box center [229, 161] width 7 height 7
click at [231, 163] on span "Text-to-speech controls" at bounding box center [229, 161] width 7 height 7
click at [231, 169] on button "Text-to-speech controls" at bounding box center [229, 161] width 20 height 17
click at [229, 160] on span "Text-to-speech controls" at bounding box center [229, 161] width 7 height 7
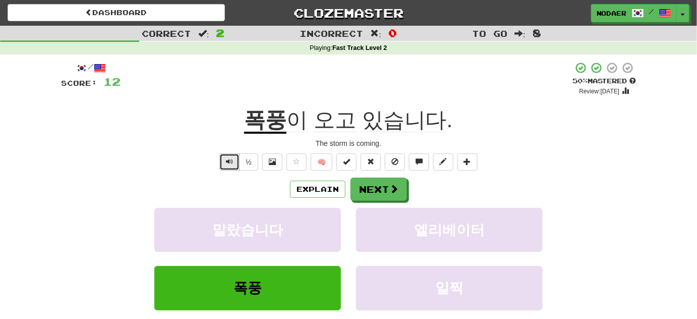
click at [232, 166] on button "Text-to-speech controls" at bounding box center [229, 161] width 20 height 17
click at [231, 161] on span "Text-to-speech controls" at bounding box center [229, 161] width 7 height 7
click at [366, 196] on button "Next" at bounding box center [379, 189] width 56 height 23
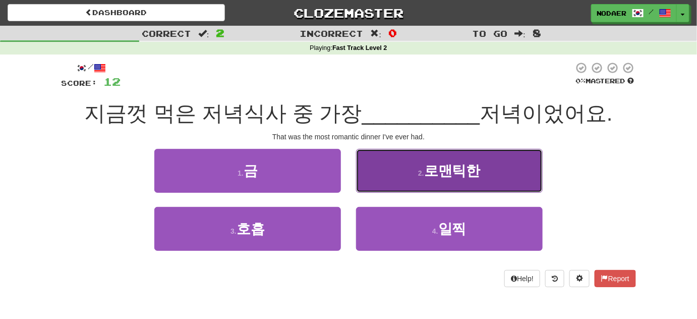
click at [481, 169] on button "2 . 로맨틱한" at bounding box center [449, 171] width 187 height 44
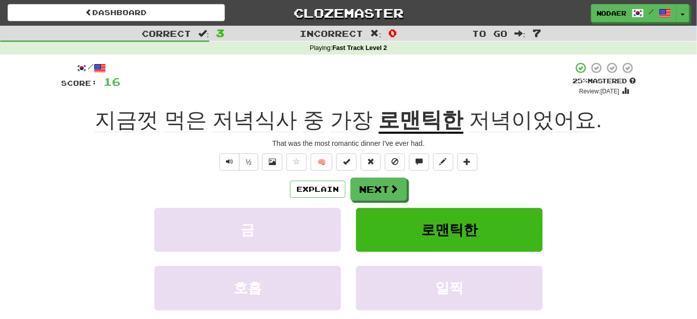
click at [144, 171] on div "/ Score: 16 + 4 25 % Mastered Review: 2025-08-20 지금껏 먹은 저녁식사 중 가장 로맨틱한 저녁이었어요 .…" at bounding box center [348, 210] width 575 height 299
click at [186, 164] on div "½ 🧠" at bounding box center [348, 161] width 575 height 17
click at [232, 158] on span "Text-to-speech controls" at bounding box center [229, 161] width 7 height 7
click at [164, 117] on span "지금껏" at bounding box center [185, 120] width 42 height 24
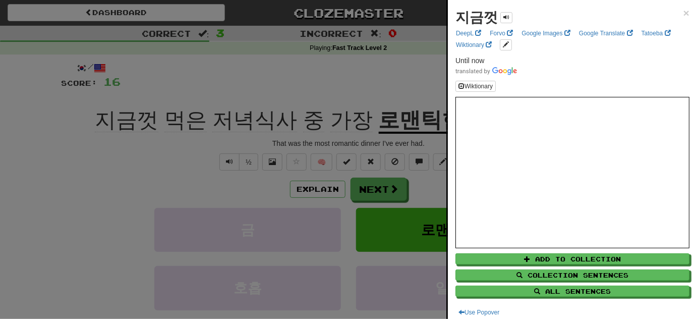
click at [162, 179] on div at bounding box center [348, 159] width 697 height 319
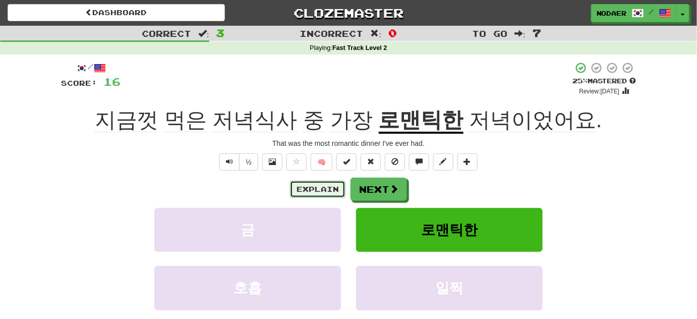
click at [330, 189] on button "Explain" at bounding box center [317, 188] width 55 height 17
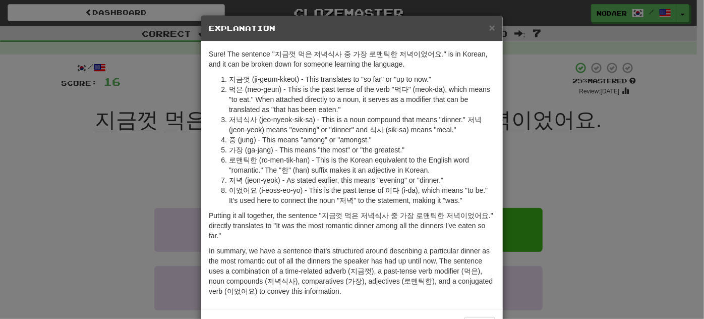
click at [53, 172] on div "× Explanation Sure! The sentence "지금껏 먹은 저녁식사 중 가장 로맨틱한 저녁이었어요." is in Korean, …" at bounding box center [352, 159] width 704 height 319
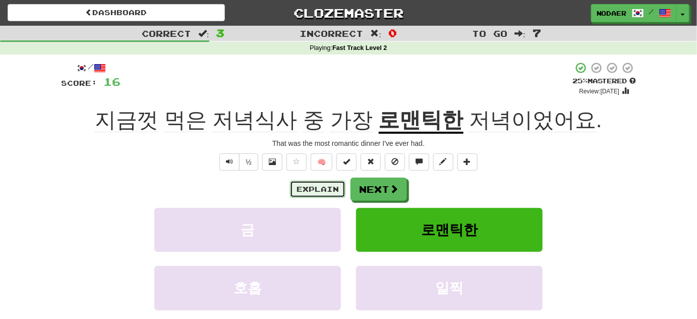
click at [319, 185] on button "Explain" at bounding box center [317, 188] width 55 height 17
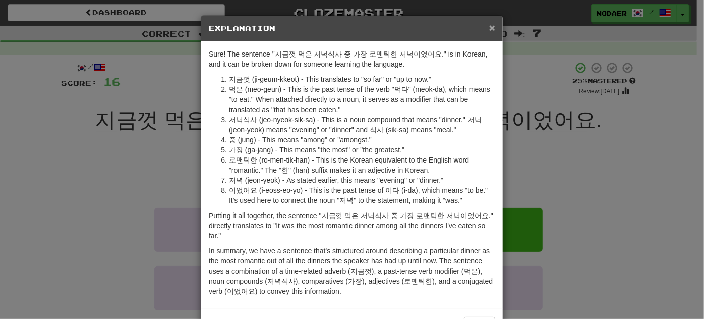
click at [489, 32] on span "×" at bounding box center [492, 28] width 6 height 12
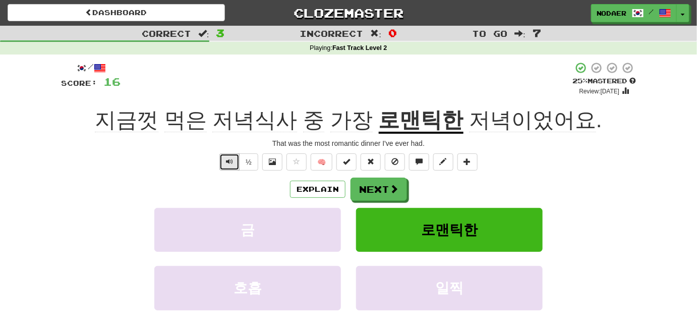
click at [231, 159] on span "Text-to-speech controls" at bounding box center [229, 161] width 7 height 7
click at [231, 158] on span "Text-to-speech controls" at bounding box center [229, 161] width 7 height 7
click at [233, 165] on button "Text-to-speech controls" at bounding box center [229, 161] width 20 height 17
click at [228, 160] on span "Text-to-speech controls" at bounding box center [229, 161] width 7 height 7
click at [228, 163] on span "Text-to-speech controls" at bounding box center [229, 161] width 7 height 7
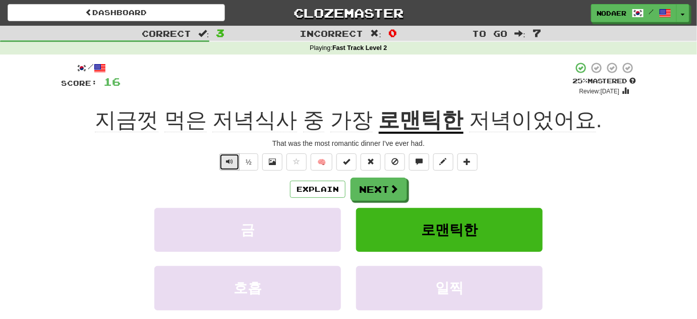
click at [226, 162] on span "Text-to-speech controls" at bounding box center [229, 161] width 7 height 7
click at [226, 162] on button "Text-to-speech controls" at bounding box center [229, 161] width 20 height 17
click at [226, 165] on button "Text-to-speech controls" at bounding box center [229, 161] width 20 height 17
click at [226, 159] on button "Text-to-speech controls" at bounding box center [229, 161] width 20 height 17
drag, startPoint x: 226, startPoint y: 159, endPoint x: 213, endPoint y: 189, distance: 33.0
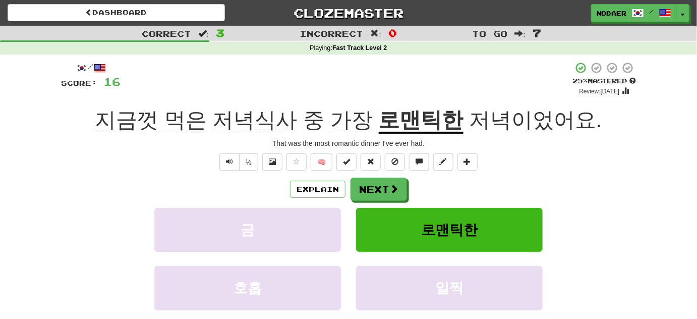
click at [213, 189] on div "Explain Next" at bounding box center [348, 188] width 575 height 23
click at [216, 165] on div "½ 🧠" at bounding box center [348, 161] width 575 height 17
click at [225, 162] on button "Text-to-speech controls" at bounding box center [229, 161] width 20 height 17
click at [230, 160] on span "Text-to-speech controls" at bounding box center [229, 161] width 7 height 7
click at [233, 159] on span "Text-to-speech controls" at bounding box center [229, 161] width 7 height 7
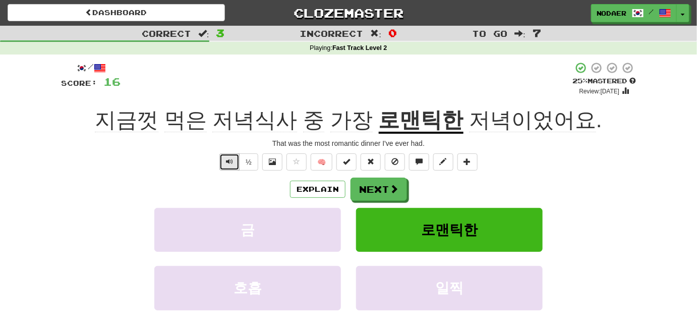
click at [229, 162] on span "Text-to-speech controls" at bounding box center [229, 161] width 7 height 7
click at [229, 159] on span "Text-to-speech controls" at bounding box center [229, 161] width 7 height 7
click at [229, 167] on button "Text-to-speech controls" at bounding box center [229, 161] width 20 height 17
click at [230, 162] on span "Text-to-speech controls" at bounding box center [229, 161] width 7 height 7
click at [230, 164] on span "Text-to-speech controls" at bounding box center [229, 161] width 7 height 7
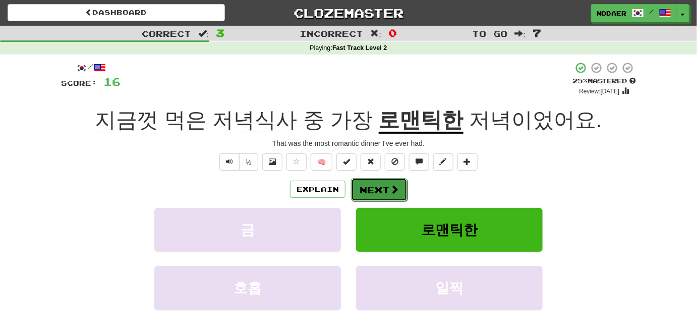
click at [374, 184] on button "Next" at bounding box center [379, 189] width 56 height 23
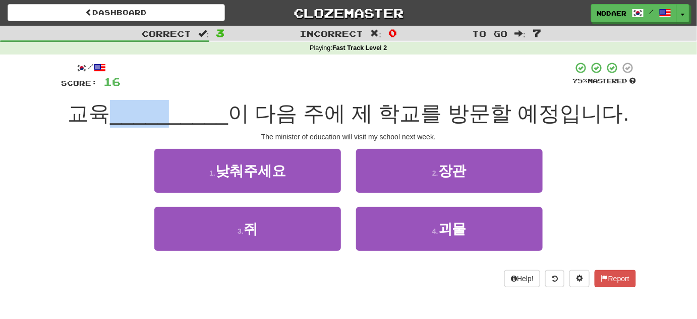
drag, startPoint x: 115, startPoint y: 99, endPoint x: 179, endPoint y: 110, distance: 65.0
click at [179, 110] on div "교육 __________ 이 다음 주에 제 학교를 방문할 예정입니다." at bounding box center [348, 114] width 575 height 28
click at [274, 84] on div at bounding box center [346, 75] width 452 height 28
click at [134, 215] on div "3 . 쥐 4 . 괴물" at bounding box center [348, 236] width 605 height 58
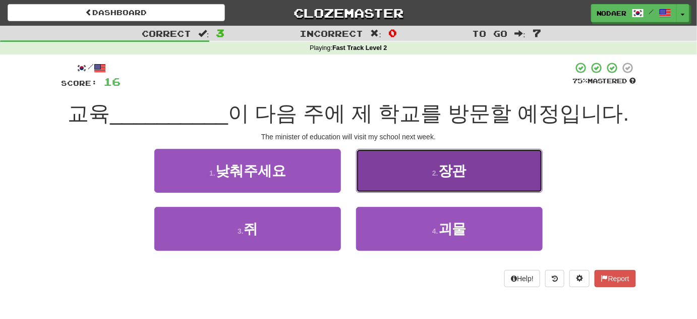
click at [442, 164] on span "장관" at bounding box center [452, 171] width 28 height 16
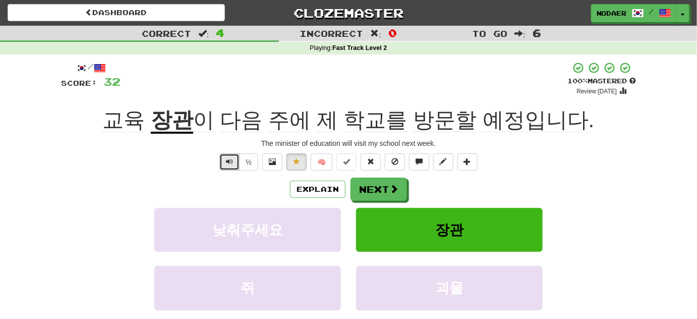
click at [229, 162] on span "Text-to-speech controls" at bounding box center [229, 161] width 7 height 7
click at [224, 158] on button "Text-to-speech controls" at bounding box center [229, 161] width 20 height 17
click at [383, 191] on button "Next" at bounding box center [379, 189] width 56 height 23
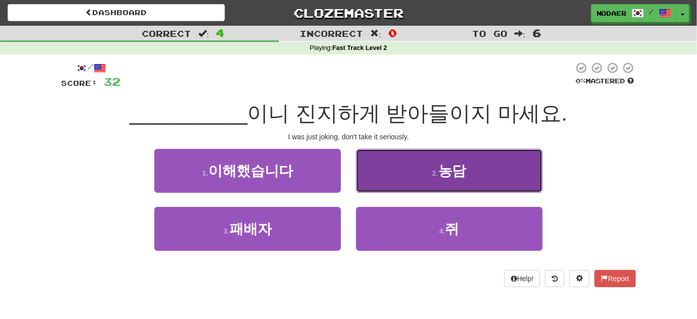
click at [428, 168] on button "2 . 농담" at bounding box center [449, 171] width 187 height 44
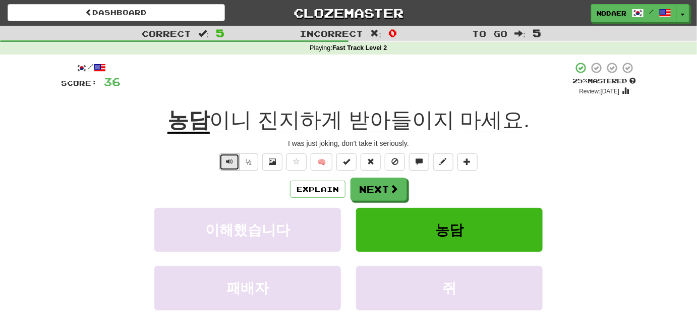
click at [224, 157] on button "Text-to-speech controls" at bounding box center [229, 161] width 20 height 17
click at [348, 118] on span "진지하게" at bounding box center [401, 120] width 106 height 24
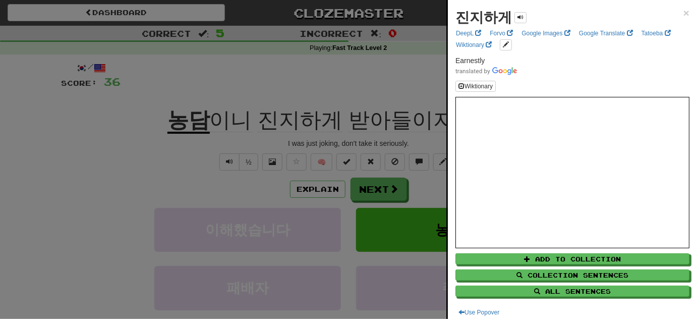
click at [290, 95] on div at bounding box center [348, 159] width 697 height 319
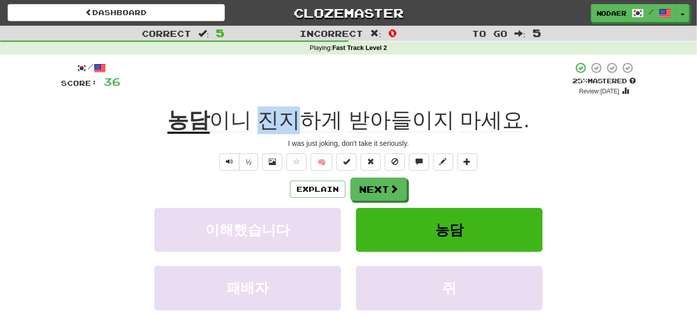
drag, startPoint x: 270, startPoint y: 106, endPoint x: 302, endPoint y: 125, distance: 36.8
click at [302, 125] on div "/ Score: 36 + 4 25 % Mastered Review: 2025-08-20 농담 이니 진지하게 받아들이지 마세요 . I was j…" at bounding box center [348, 210] width 575 height 299
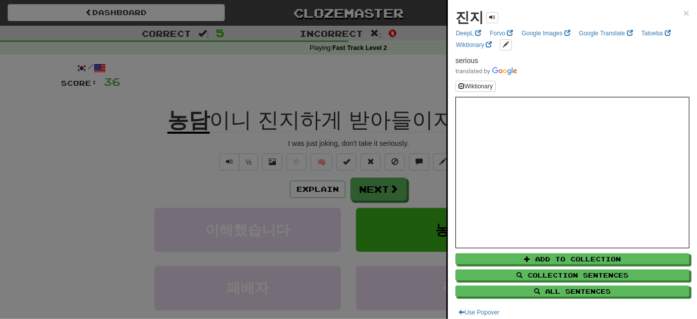
click at [86, 157] on div at bounding box center [348, 159] width 697 height 319
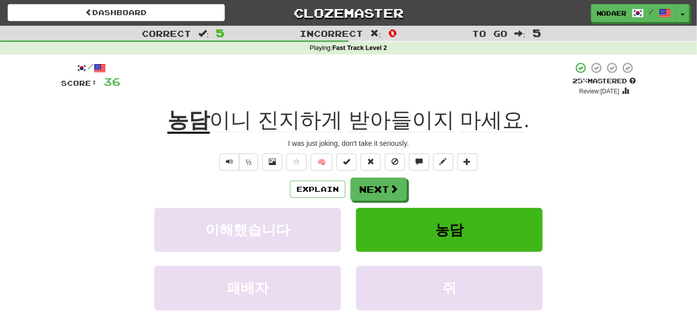
drag, startPoint x: 86, startPoint y: 157, endPoint x: 176, endPoint y: 187, distance: 95.0
click at [170, 201] on div "Explain Next 이해했습니다 농담 패배자 쥐 Learn more: 이해했습니다 농담 패배자 쥐" at bounding box center [348, 258] width 575 height 162
click at [235, 166] on button "Text-to-speech controls" at bounding box center [229, 161] width 20 height 17
click at [234, 165] on button "Text-to-speech controls" at bounding box center [229, 161] width 20 height 17
click at [300, 156] on button at bounding box center [296, 161] width 20 height 17
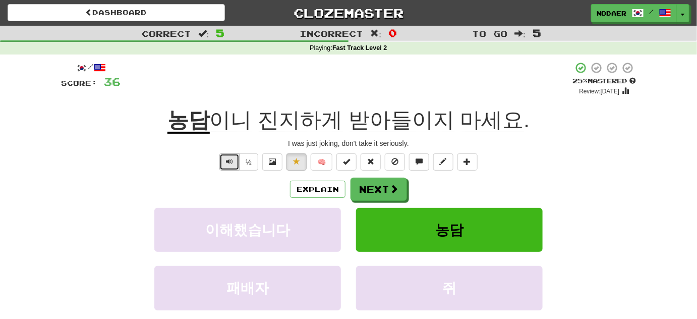
click at [225, 160] on button "Text-to-speech controls" at bounding box center [229, 161] width 20 height 17
drag, startPoint x: 261, startPoint y: 125, endPoint x: 227, endPoint y: 114, distance: 35.5
click at [227, 114] on span "이니 진지하게 받아들이지 마세요 ." at bounding box center [370, 120] width 320 height 24
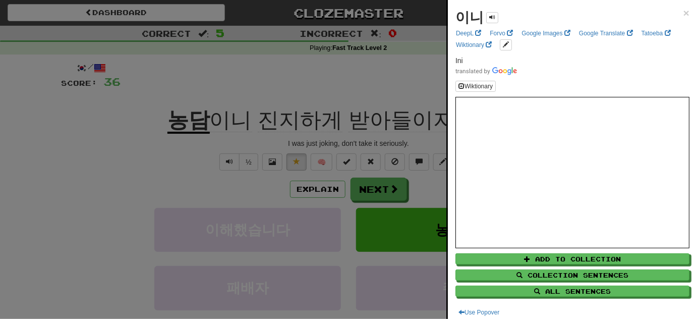
click at [242, 100] on div at bounding box center [348, 159] width 697 height 319
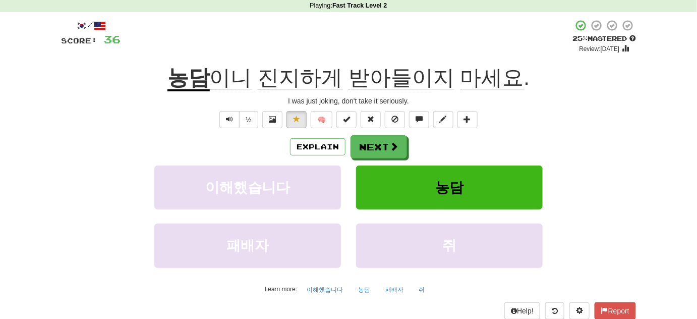
scroll to position [45, 0]
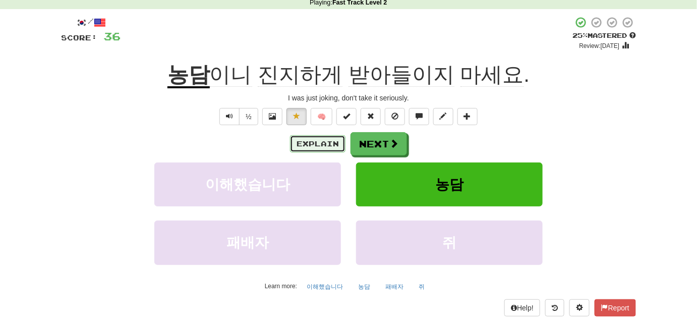
click at [304, 142] on button "Explain" at bounding box center [317, 143] width 55 height 17
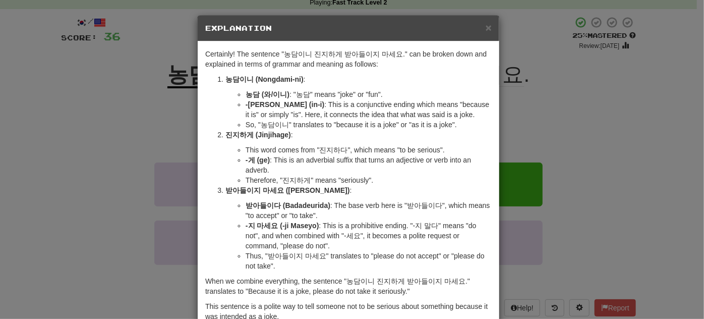
click at [129, 160] on div "× Explanation Certainly! The sentence "농담이니 진지하게 받아들이지 마세요." can be broken down…" at bounding box center [352, 159] width 704 height 319
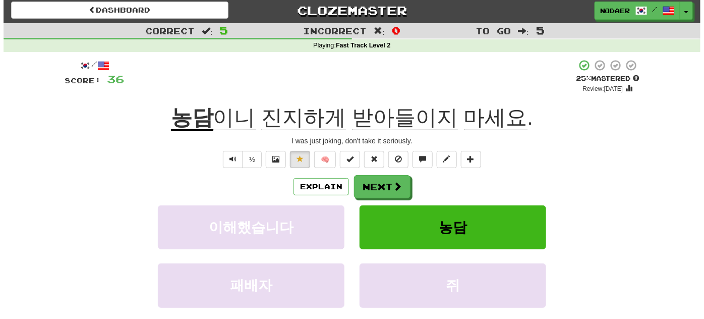
scroll to position [0, 0]
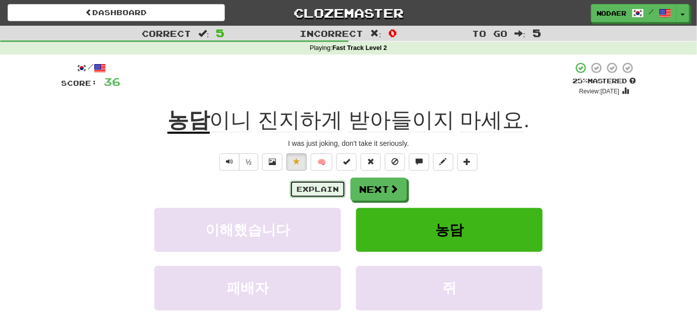
click at [312, 195] on button "Explain" at bounding box center [317, 188] width 55 height 17
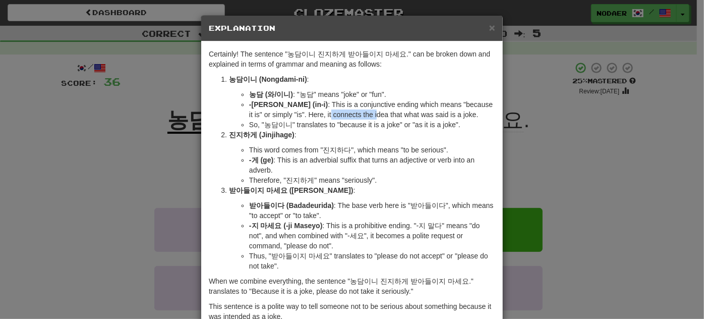
drag, startPoint x: 282, startPoint y: 111, endPoint x: 355, endPoint y: 109, distance: 72.6
click at [330, 115] on li "-이니 (in-i) : This is a conjunctive ending which means "because it is" or simply…" at bounding box center [372, 109] width 246 height 20
click at [369, 107] on li "-이니 (in-i) : This is a conjunctive ending which means "because it is" or simply…" at bounding box center [372, 109] width 246 height 20
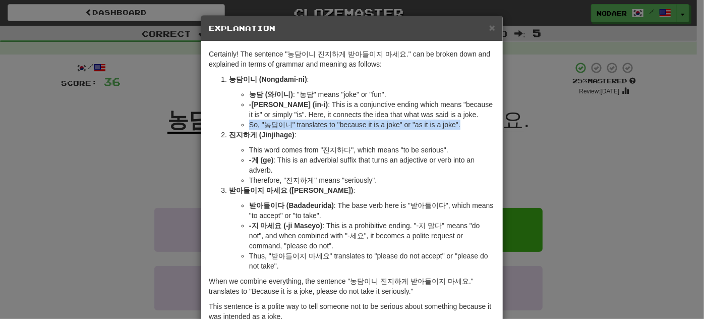
drag, startPoint x: 247, startPoint y: 122, endPoint x: 458, endPoint y: 122, distance: 211.2
click at [458, 122] on li "So, "농담이니" translates to "because it is a joke" or "as it is a joke"." at bounding box center [372, 124] width 246 height 10
copy li "So, "농담이니" translates to "because it is a joke" or "as it is a joke"."
click at [105, 166] on div "× Explanation Certainly! The sentence "농담이니 진지하게 받아들이지 마세요." can be broken down…" at bounding box center [352, 159] width 704 height 319
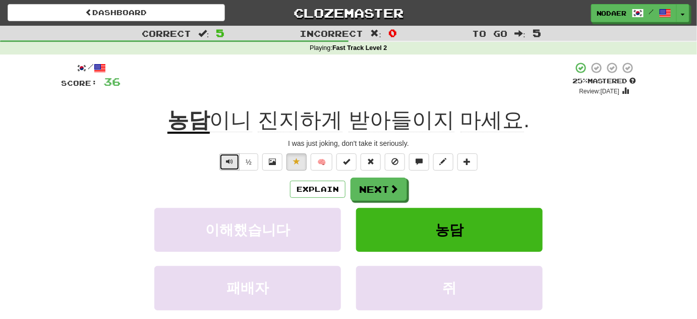
click at [226, 166] on button "Text-to-speech controls" at bounding box center [229, 161] width 20 height 17
click at [227, 163] on span "Text-to-speech controls" at bounding box center [229, 161] width 7 height 7
click at [235, 163] on button "Text-to-speech controls" at bounding box center [229, 161] width 20 height 17
click at [460, 110] on span "받아들이지" at bounding box center [492, 120] width 64 height 24
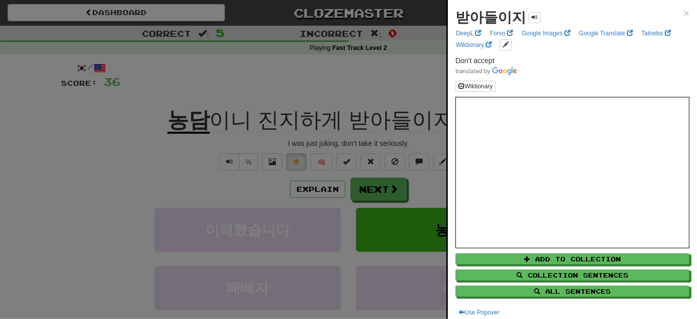
click at [299, 72] on div at bounding box center [348, 159] width 697 height 319
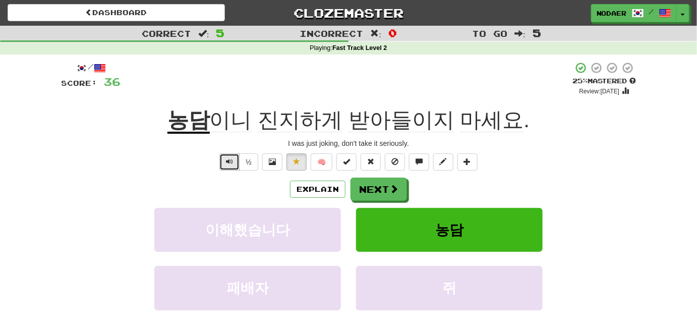
click at [238, 159] on button "Text-to-speech controls" at bounding box center [229, 161] width 20 height 17
click at [231, 158] on span "Text-to-speech controls" at bounding box center [229, 161] width 7 height 7
click at [233, 161] on span "Text-to-speech controls" at bounding box center [229, 161] width 7 height 7
click at [237, 157] on button "Text-to-speech controls" at bounding box center [229, 161] width 20 height 17
click at [233, 166] on button "Text-to-speech controls" at bounding box center [229, 161] width 20 height 17
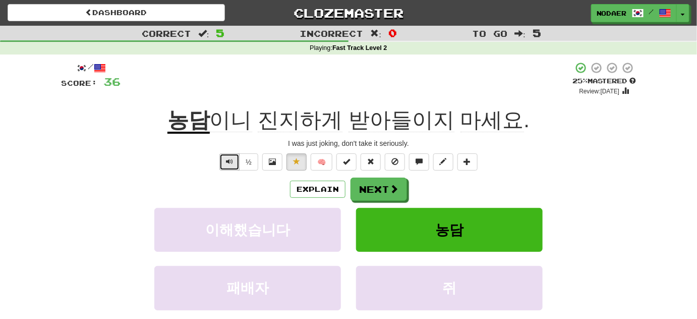
click at [228, 161] on span "Text-to-speech controls" at bounding box center [229, 161] width 7 height 7
click at [223, 150] on div "/ Score: 36 + 4 25 % Mastered Review: 2025-08-20 농담 이니 진지하게 받아들이지 마세요 . I was j…" at bounding box center [348, 210] width 575 height 299
click at [226, 154] on button "Text-to-speech controls" at bounding box center [229, 161] width 20 height 17
click at [376, 191] on button "Next" at bounding box center [379, 189] width 56 height 23
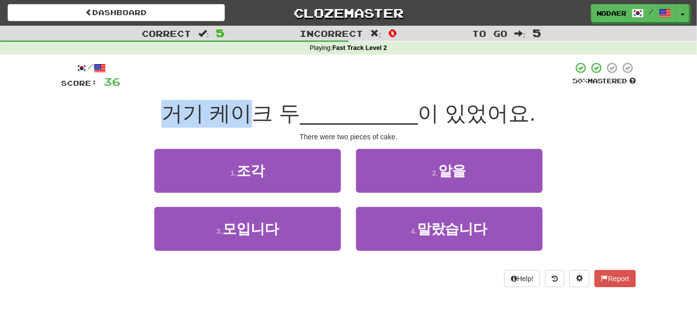
drag, startPoint x: 177, startPoint y: 110, endPoint x: 260, endPoint y: 109, distance: 83.2
click at [260, 109] on span "거기 케이크 두" at bounding box center [230, 113] width 139 height 24
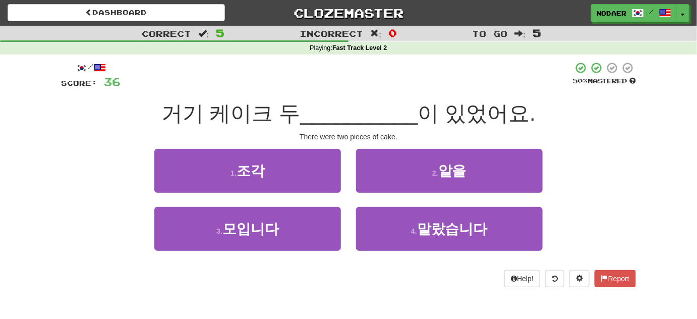
click at [255, 138] on div "There were two pieces of cake." at bounding box center [348, 137] width 575 height 10
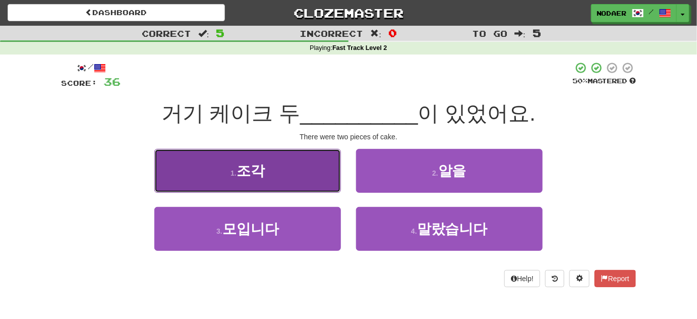
click at [294, 178] on button "1 . 조각" at bounding box center [247, 171] width 187 height 44
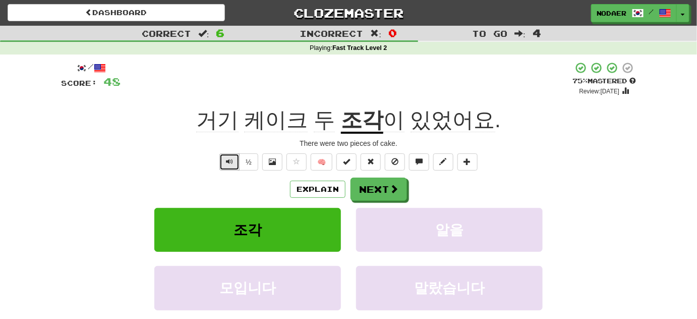
click at [237, 167] on button "Text-to-speech controls" at bounding box center [229, 161] width 20 height 17
click at [244, 120] on span "거기" at bounding box center [276, 120] width 64 height 24
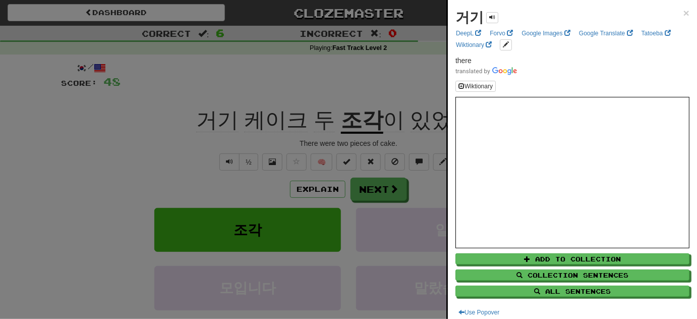
click at [174, 128] on div at bounding box center [348, 159] width 697 height 319
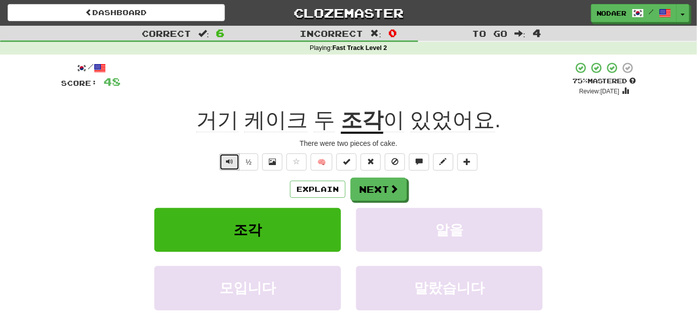
click at [232, 158] on span "Text-to-speech controls" at bounding box center [229, 161] width 7 height 7
click at [232, 161] on span "Text-to-speech controls" at bounding box center [229, 161] width 7 height 7
click at [232, 163] on span "Text-to-speech controls" at bounding box center [229, 161] width 7 height 7
click at [304, 161] on button at bounding box center [296, 161] width 20 height 17
click at [205, 154] on div "½ 🧠" at bounding box center [348, 161] width 575 height 17
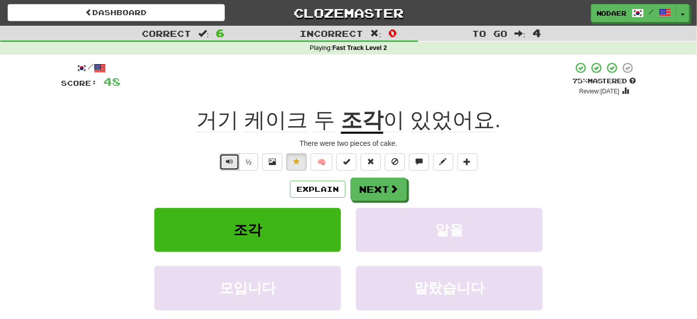
click at [223, 166] on button "Text-to-speech controls" at bounding box center [229, 161] width 20 height 17
click at [231, 162] on span "Text-to-speech controls" at bounding box center [229, 161] width 7 height 7
click at [226, 163] on button "Text-to-speech controls" at bounding box center [229, 161] width 20 height 17
click at [236, 165] on button "Text-to-speech controls" at bounding box center [229, 161] width 20 height 17
drag, startPoint x: 412, startPoint y: 202, endPoint x: 413, endPoint y: 211, distance: 9.2
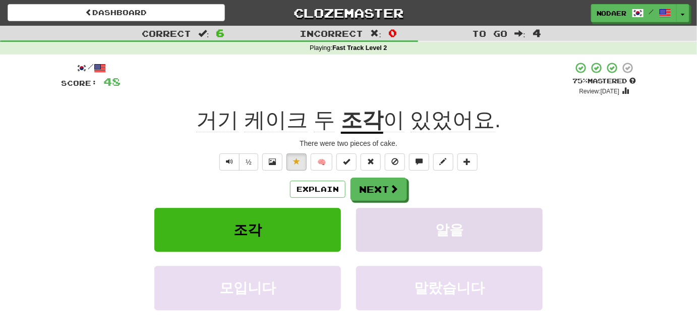
click at [412, 213] on div "Explain Next 조각 알을 모입니다 말랐습니다 Learn more: 조각 알을 모입니다 말랐습니다" at bounding box center [348, 258] width 575 height 162
click at [226, 165] on button "Text-to-speech controls" at bounding box center [229, 161] width 20 height 17
click at [224, 163] on button "Text-to-speech controls" at bounding box center [229, 161] width 20 height 17
click at [398, 191] on button "Next" at bounding box center [379, 189] width 56 height 23
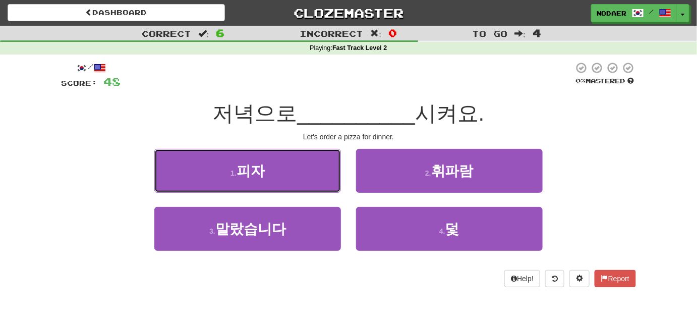
click at [280, 175] on button "1 . 피자" at bounding box center [247, 171] width 187 height 44
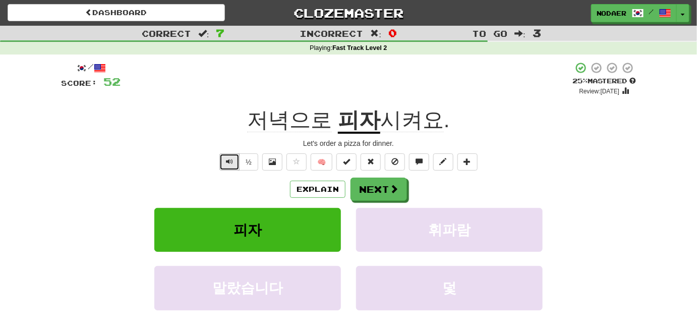
drag, startPoint x: 227, startPoint y: 165, endPoint x: 437, endPoint y: 254, distance: 227.7
click at [227, 165] on span "Text-to-speech controls" at bounding box center [229, 161] width 7 height 7
drag, startPoint x: 151, startPoint y: 161, endPoint x: 169, endPoint y: 162, distance: 18.2
click at [153, 161] on div "½ 🧠" at bounding box center [348, 161] width 575 height 17
click at [224, 160] on button "Text-to-speech controls" at bounding box center [229, 161] width 20 height 17
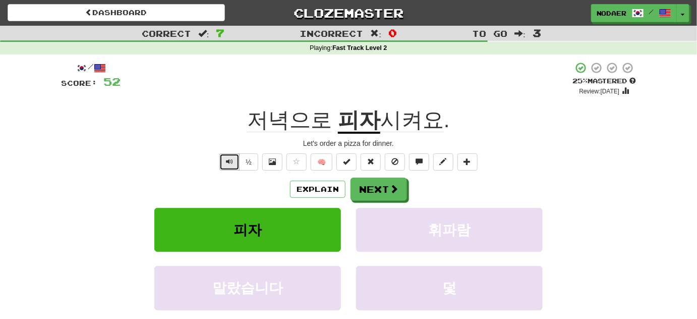
click at [232, 161] on span "Text-to-speech controls" at bounding box center [229, 161] width 7 height 7
click at [227, 165] on button "Text-to-speech controls" at bounding box center [229, 161] width 20 height 17
click at [334, 192] on button "Explain" at bounding box center [317, 188] width 55 height 17
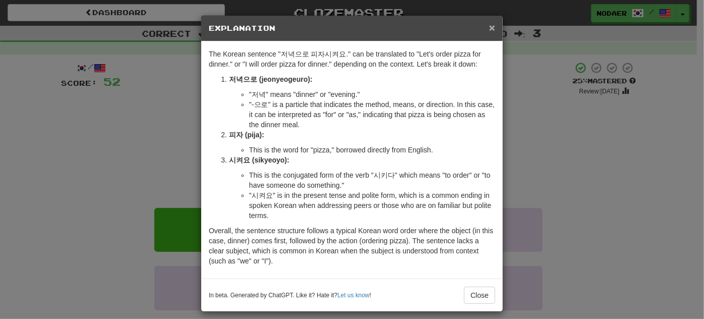
click at [489, 25] on span "×" at bounding box center [492, 28] width 6 height 12
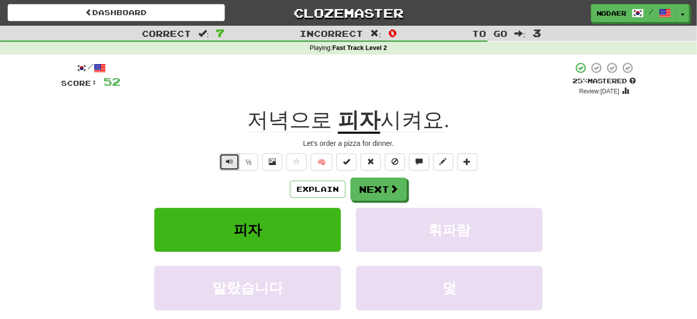
click at [224, 162] on button "Text-to-speech controls" at bounding box center [229, 161] width 20 height 17
click at [390, 188] on span at bounding box center [394, 188] width 9 height 9
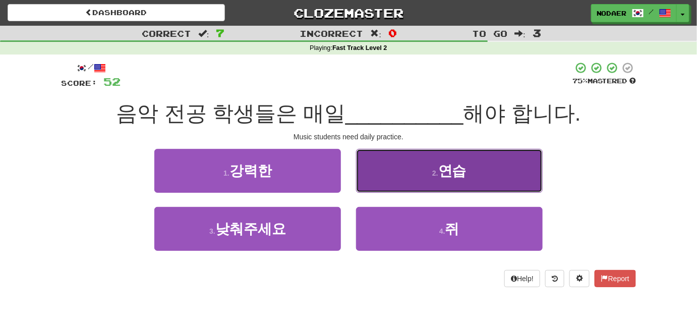
click at [440, 167] on span "연습" at bounding box center [452, 171] width 28 height 16
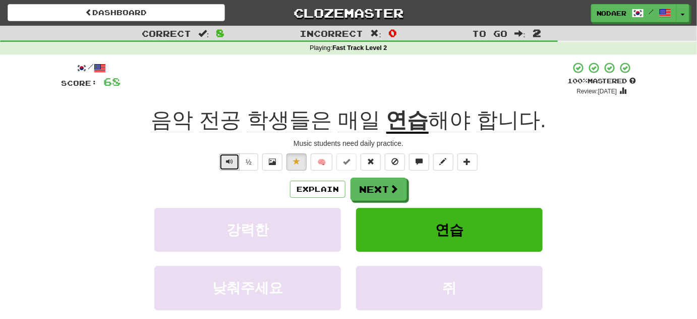
click at [227, 164] on span "Text-to-speech controls" at bounding box center [229, 161] width 7 height 7
click at [229, 164] on span "Text-to-speech controls" at bounding box center [229, 161] width 7 height 7
click at [233, 164] on span "Text-to-speech controls" at bounding box center [229, 161] width 7 height 7
click at [396, 189] on span at bounding box center [394, 188] width 9 height 9
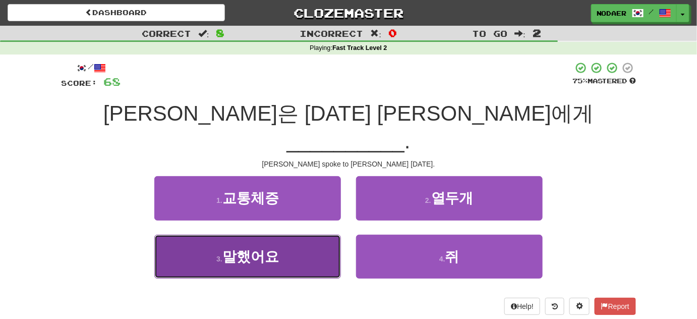
click at [293, 234] on button "3 . 말했어요" at bounding box center [247, 256] width 187 height 44
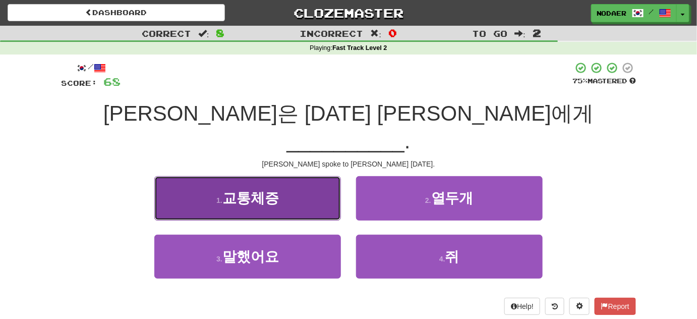
click at [293, 220] on button "1 . 교통체증" at bounding box center [247, 198] width 187 height 44
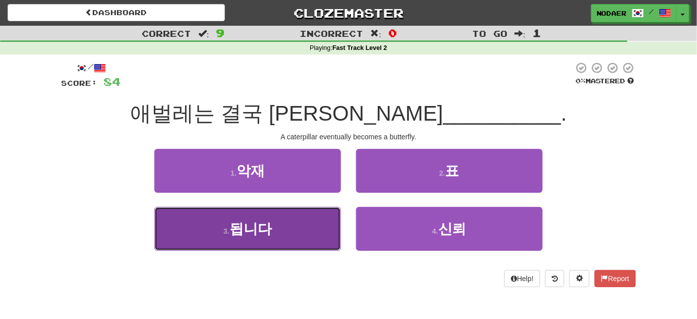
click at [293, 230] on button "3 . 됩니다" at bounding box center [247, 229] width 187 height 44
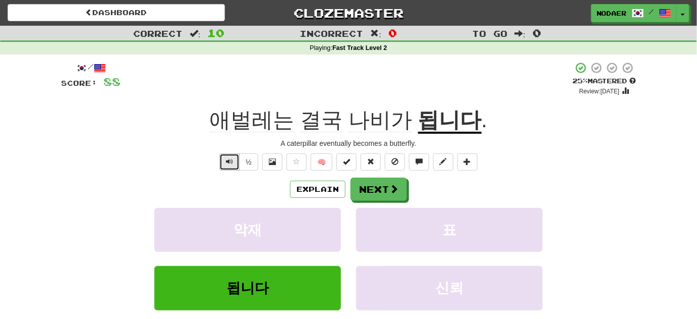
click at [231, 156] on button "Text-to-speech controls" at bounding box center [229, 161] width 20 height 17
click at [233, 163] on span "Text-to-speech controls" at bounding box center [229, 161] width 7 height 7
click at [231, 159] on span "Text-to-speech controls" at bounding box center [229, 161] width 7 height 7
click at [231, 162] on span "Text-to-speech controls" at bounding box center [229, 161] width 7 height 7
click at [233, 162] on span "Text-to-speech controls" at bounding box center [229, 161] width 7 height 7
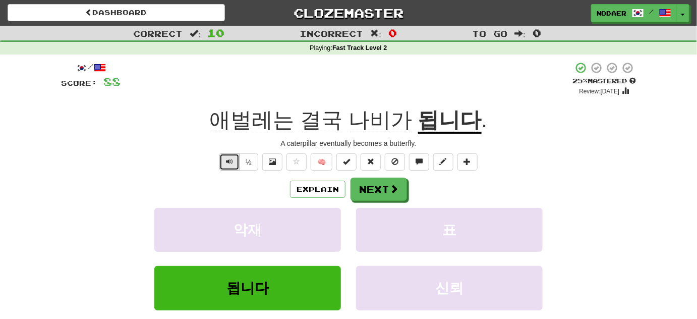
click at [234, 165] on button "Text-to-speech controls" at bounding box center [229, 161] width 20 height 17
click at [300, 116] on span "애벌레는" at bounding box center [321, 120] width 42 height 24
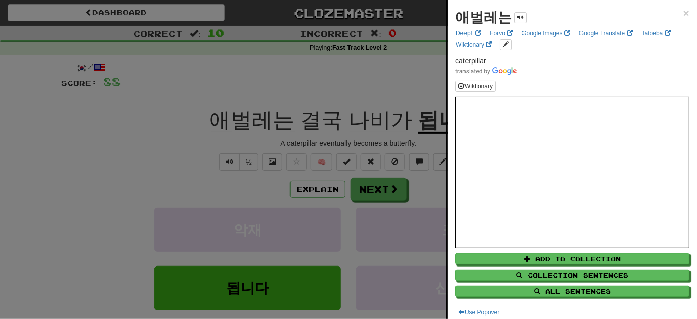
click at [176, 171] on div at bounding box center [348, 159] width 697 height 319
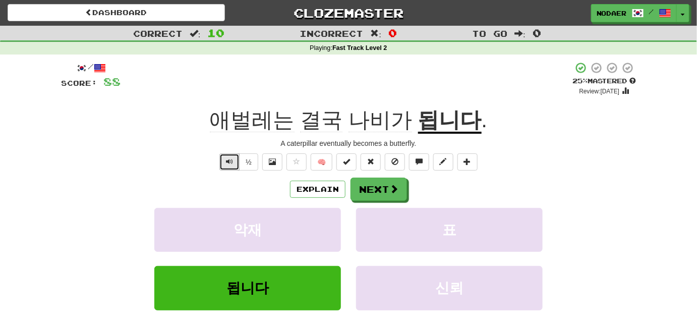
click at [235, 157] on button "Text-to-speech controls" at bounding box center [229, 161] width 20 height 17
click at [232, 158] on span "Text-to-speech controls" at bounding box center [229, 161] width 7 height 7
click at [231, 162] on span "Text-to-speech controls" at bounding box center [229, 161] width 7 height 7
click at [227, 162] on span "Text-to-speech controls" at bounding box center [229, 161] width 7 height 7
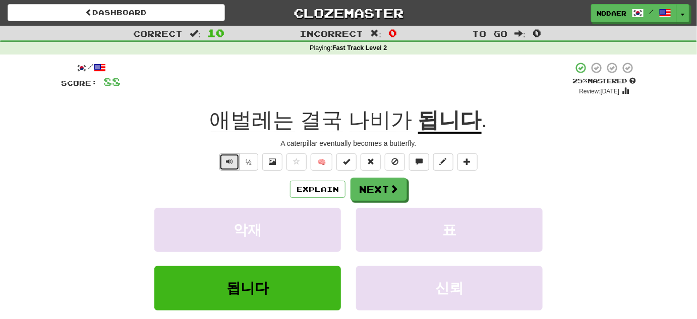
click at [229, 162] on span "Text-to-speech controls" at bounding box center [229, 161] width 7 height 7
click at [278, 167] on button at bounding box center [272, 161] width 20 height 17
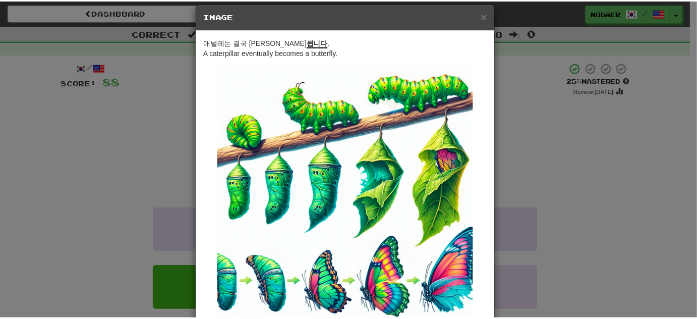
scroll to position [45, 0]
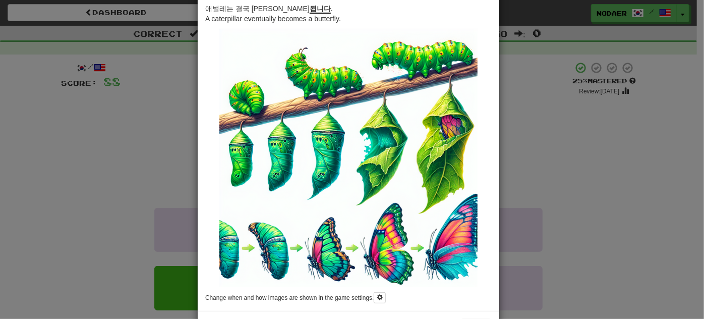
click at [167, 184] on div "× Image 애벌레는 결국 나비가 됩니다 . A caterpillar eventually becomes a butterfly. Change …" at bounding box center [352, 159] width 704 height 319
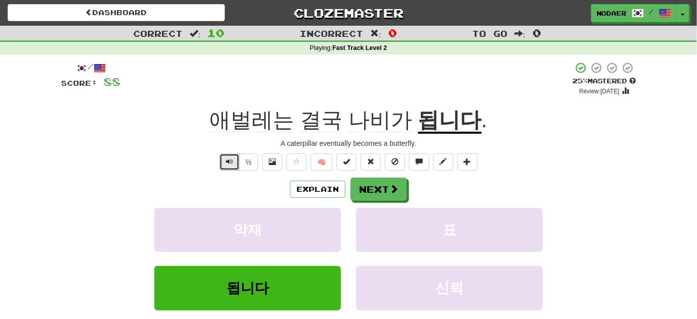
click at [230, 158] on span "Text-to-speech controls" at bounding box center [229, 161] width 7 height 7
click at [298, 161] on span at bounding box center [296, 161] width 7 height 7
click at [225, 162] on button "Text-to-speech controls" at bounding box center [229, 161] width 20 height 17
click at [380, 183] on button "Next" at bounding box center [379, 189] width 56 height 23
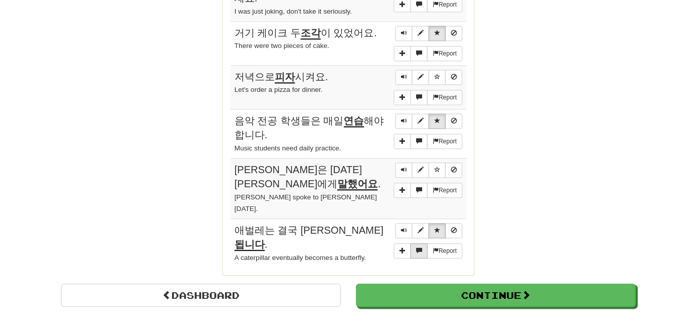
scroll to position [825, 0]
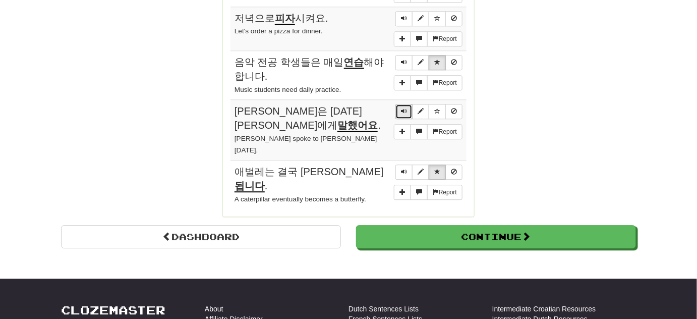
click at [409, 105] on button "Sentence controls" at bounding box center [403, 111] width 17 height 15
click at [408, 107] on button "Sentence controls" at bounding box center [403, 111] width 17 height 15
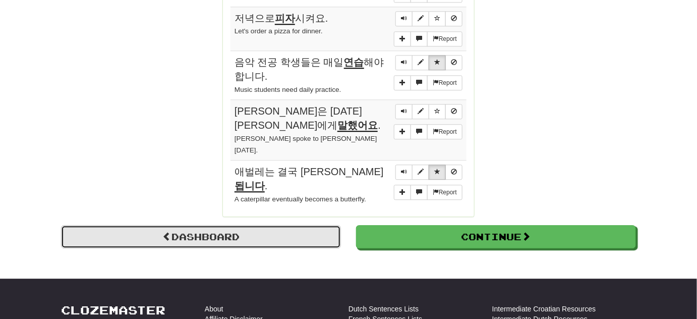
click at [277, 225] on link "Dashboard" at bounding box center [201, 236] width 280 height 23
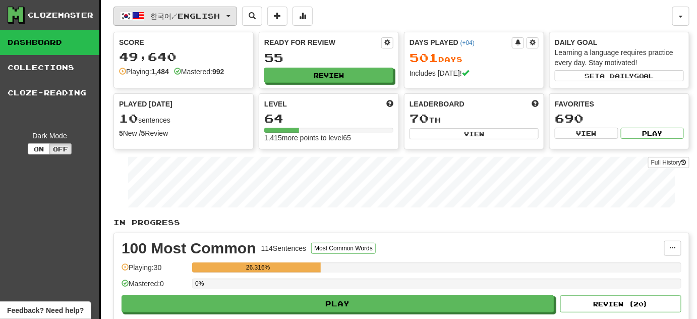
click at [214, 17] on span "한국어 / English" at bounding box center [186, 16] width 70 height 9
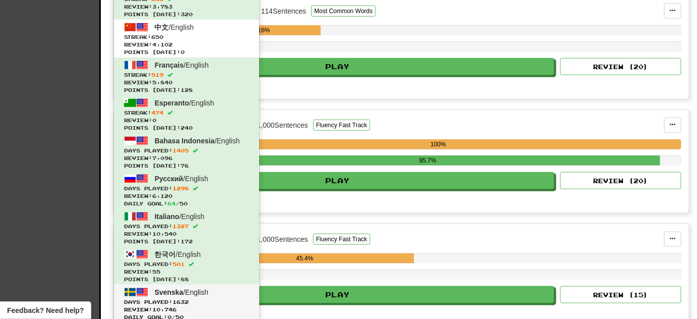
scroll to position [366, 0]
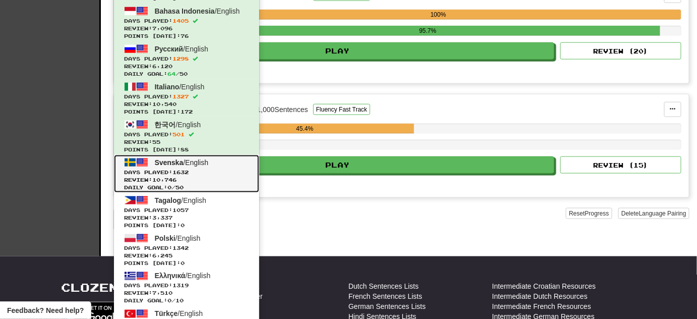
click at [224, 170] on span "Days Played: 1632" at bounding box center [186, 172] width 125 height 8
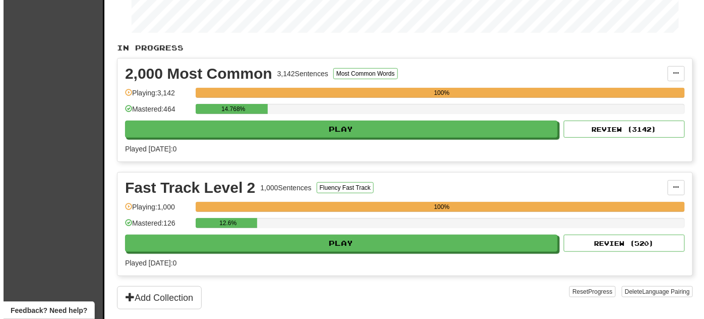
scroll to position [183, 0]
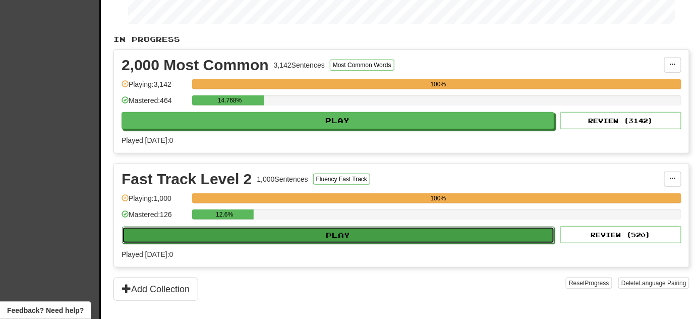
click at [307, 231] on button "Play" at bounding box center [338, 234] width 433 height 17
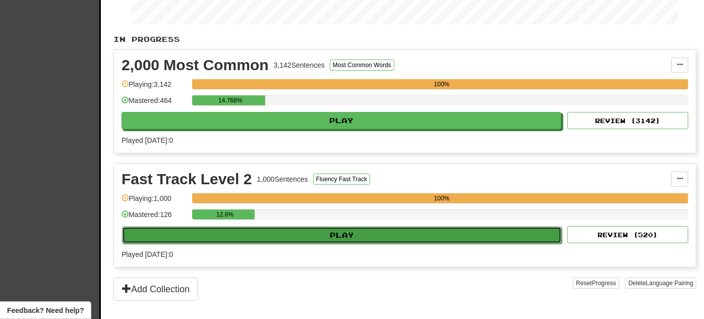
select select "**"
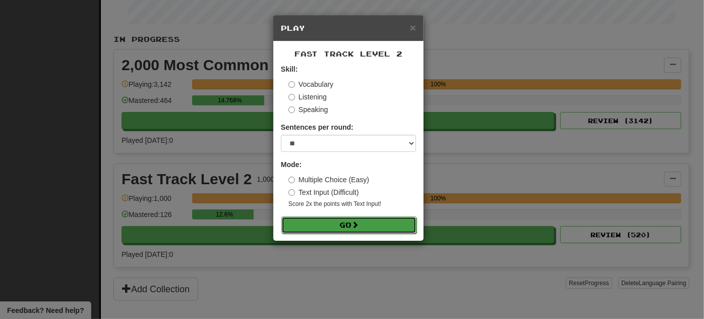
click at [363, 225] on button "Go" at bounding box center [348, 224] width 135 height 17
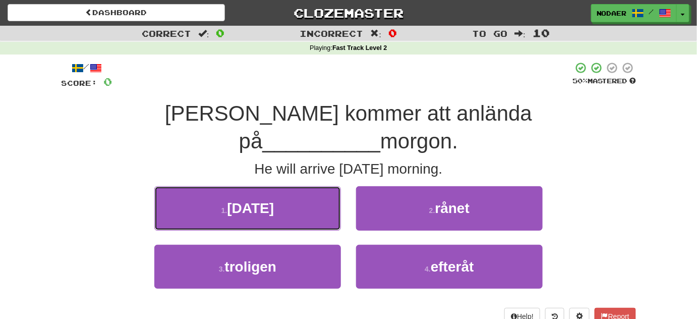
click at [285, 186] on button "1 . [DATE]" at bounding box center [247, 208] width 187 height 44
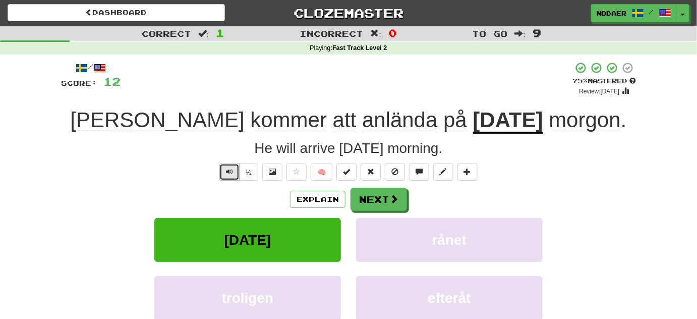
click at [237, 172] on button "Text-to-speech controls" at bounding box center [229, 171] width 20 height 17
click at [228, 175] on button "Text-to-speech controls" at bounding box center [229, 171] width 20 height 17
click at [231, 164] on button "Text-to-speech controls" at bounding box center [229, 171] width 20 height 17
click at [229, 171] on span "Text-to-speech controls" at bounding box center [229, 171] width 7 height 7
click at [233, 168] on span "Text-to-speech controls" at bounding box center [229, 171] width 7 height 7
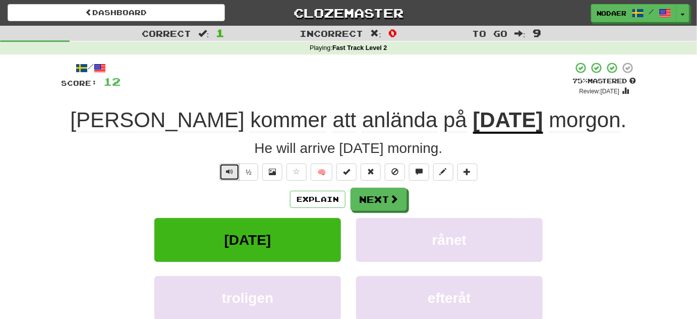
click at [233, 169] on span "Text-to-speech controls" at bounding box center [229, 171] width 7 height 7
click at [227, 177] on button "Text-to-speech controls" at bounding box center [229, 171] width 20 height 17
click at [229, 168] on span "Text-to-speech controls" at bounding box center [229, 171] width 7 height 7
click at [231, 172] on span "Text-to-speech controls" at bounding box center [229, 171] width 7 height 7
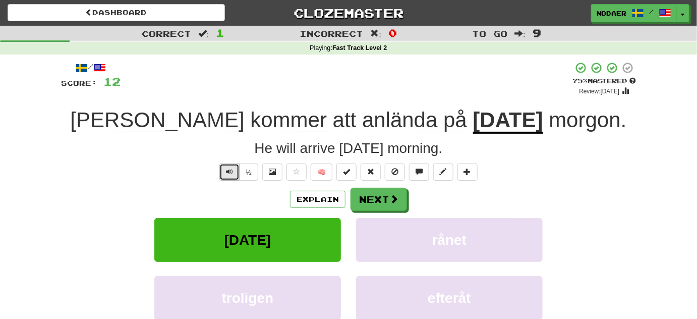
click at [225, 176] on button "Text-to-speech controls" at bounding box center [229, 171] width 20 height 17
click at [224, 174] on button "Text-to-speech controls" at bounding box center [229, 171] width 20 height 17
click at [222, 175] on button "Text-to-speech controls" at bounding box center [229, 171] width 20 height 17
click at [231, 177] on button "Text-to-speech controls" at bounding box center [229, 171] width 20 height 17
click at [233, 173] on span "Text-to-speech controls" at bounding box center [229, 171] width 7 height 7
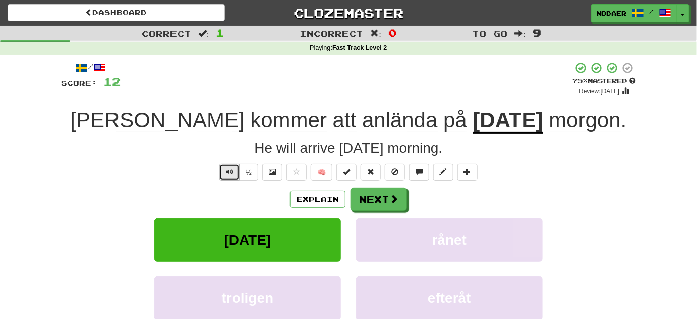
click at [224, 170] on button "Text-to-speech controls" at bounding box center [229, 171] width 20 height 17
click at [233, 165] on div "½" at bounding box center [237, 171] width 41 height 17
click at [228, 168] on span "Text-to-speech controls" at bounding box center [229, 171] width 7 height 7
click at [233, 170] on span "Text-to-speech controls" at bounding box center [229, 171] width 7 height 7
click at [376, 189] on button "Next" at bounding box center [379, 199] width 56 height 23
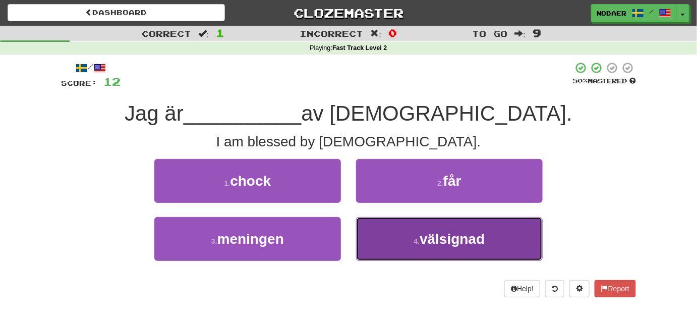
click at [434, 250] on button "4 . välsignad" at bounding box center [449, 239] width 187 height 44
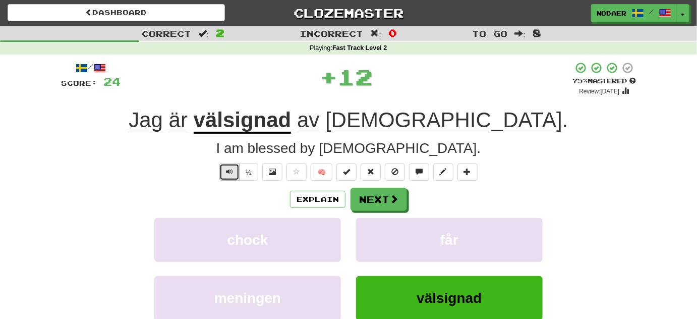
click at [229, 171] on span "Text-to-speech controls" at bounding box center [229, 171] width 7 height 7
click at [227, 170] on span "Text-to-speech controls" at bounding box center [229, 171] width 7 height 7
click at [228, 169] on span "Text-to-speech controls" at bounding box center [229, 171] width 7 height 7
click at [230, 175] on button "Text-to-speech controls" at bounding box center [229, 171] width 20 height 17
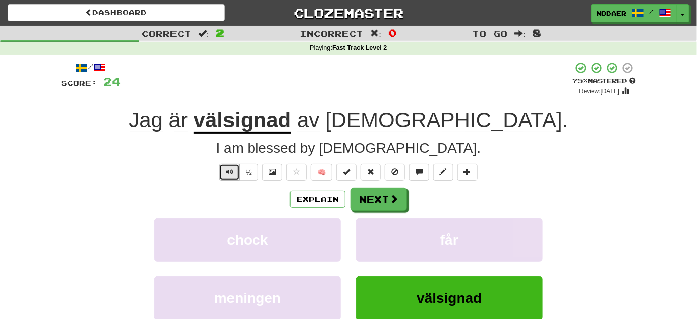
click at [224, 173] on button "Text-to-speech controls" at bounding box center [229, 171] width 20 height 17
click at [233, 170] on span "Text-to-speech controls" at bounding box center [229, 171] width 7 height 7
click at [384, 207] on button "Next" at bounding box center [379, 199] width 56 height 23
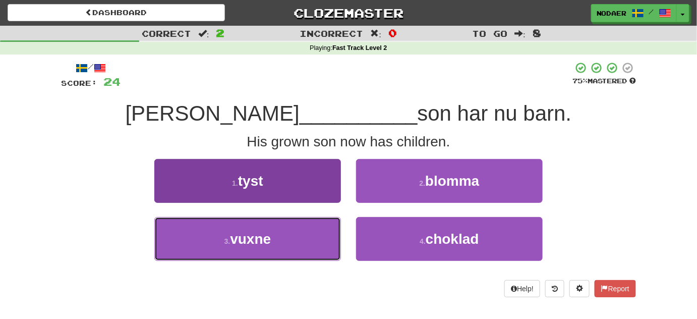
click at [242, 233] on span "vuxne" at bounding box center [250, 239] width 41 height 16
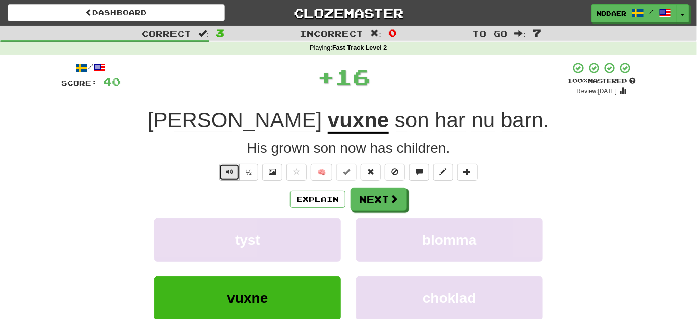
click at [222, 170] on button "Text-to-speech controls" at bounding box center [229, 171] width 20 height 17
click at [230, 168] on span "Text-to-speech controls" at bounding box center [229, 171] width 7 height 7
click at [230, 177] on button "Text-to-speech controls" at bounding box center [229, 171] width 20 height 17
click at [230, 178] on button "Text-to-speech controls" at bounding box center [229, 171] width 20 height 17
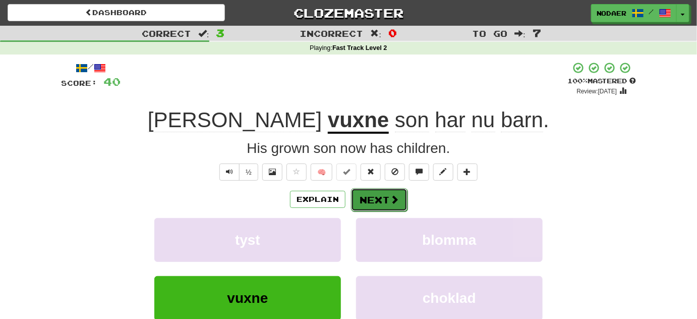
click at [375, 204] on button "Next" at bounding box center [379, 199] width 56 height 23
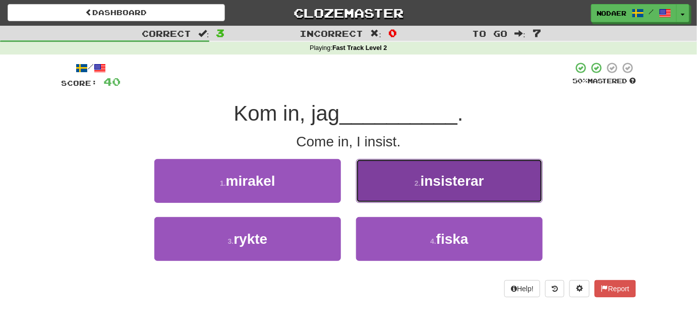
click at [403, 165] on button "2 . insisterar" at bounding box center [449, 181] width 187 height 44
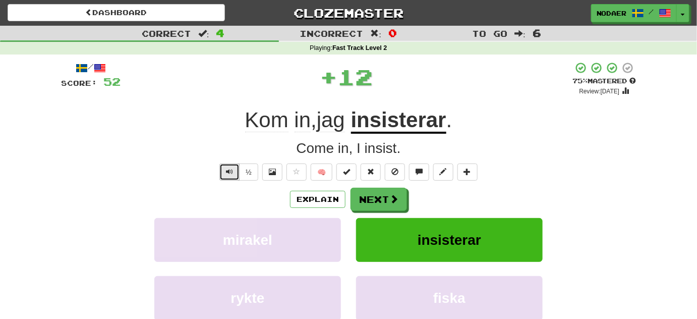
click at [227, 170] on span "Text-to-speech controls" at bounding box center [229, 171] width 7 height 7
click at [229, 174] on span "Text-to-speech controls" at bounding box center [229, 171] width 7 height 7
click at [232, 176] on button "Text-to-speech controls" at bounding box center [229, 171] width 20 height 17
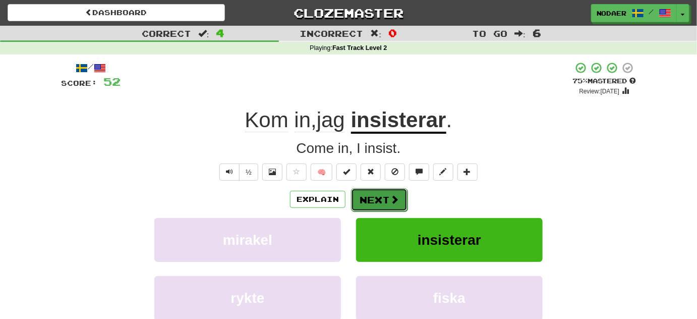
click at [382, 191] on button "Next" at bounding box center [379, 199] width 56 height 23
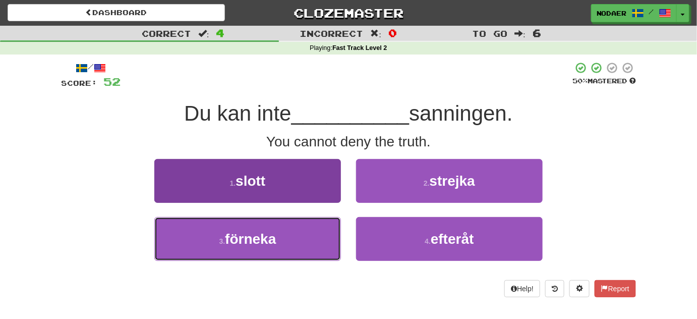
click at [288, 245] on button "3 . förneka" at bounding box center [247, 239] width 187 height 44
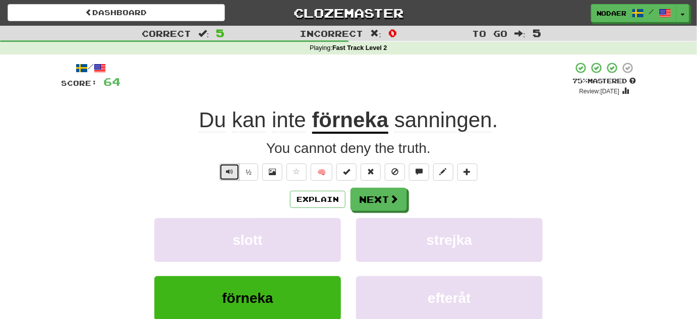
click at [228, 168] on span "Text-to-speech controls" at bounding box center [229, 171] width 7 height 7
click at [225, 172] on button "Text-to-speech controls" at bounding box center [229, 171] width 20 height 17
click at [233, 173] on span "Text-to-speech controls" at bounding box center [229, 171] width 7 height 7
click at [369, 198] on button "Next" at bounding box center [379, 199] width 56 height 23
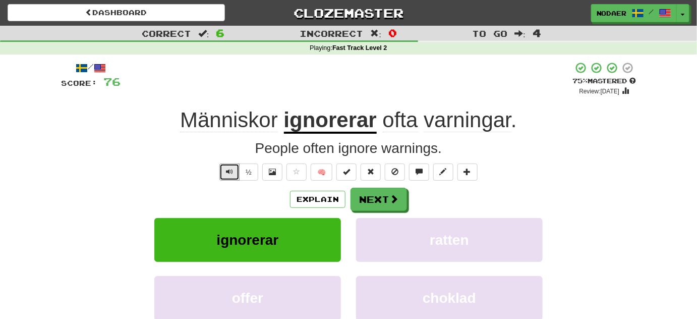
click at [236, 163] on div "½" at bounding box center [237, 171] width 41 height 17
click at [227, 176] on button "Text-to-speech controls" at bounding box center [229, 171] width 20 height 17
click at [227, 178] on button "Text-to-speech controls" at bounding box center [229, 171] width 20 height 17
click at [224, 171] on button "Text-to-speech controls" at bounding box center [229, 171] width 20 height 17
click at [231, 177] on button "Text-to-speech controls" at bounding box center [229, 171] width 20 height 17
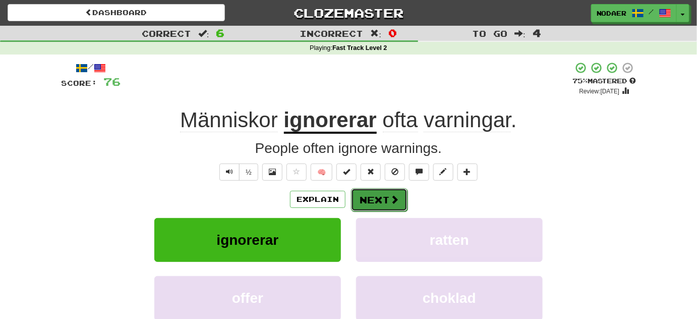
click at [384, 209] on button "Next" at bounding box center [379, 199] width 56 height 23
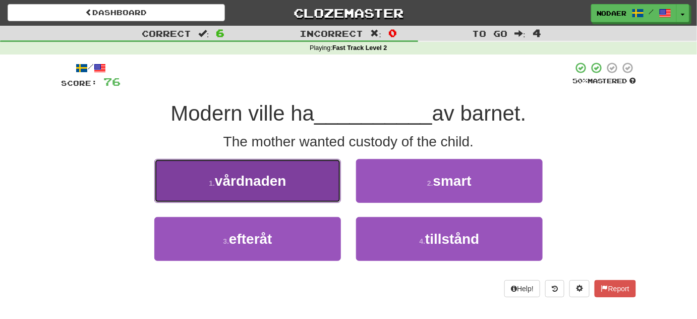
click at [291, 177] on button "1 . vårdnaden" at bounding box center [247, 181] width 187 height 44
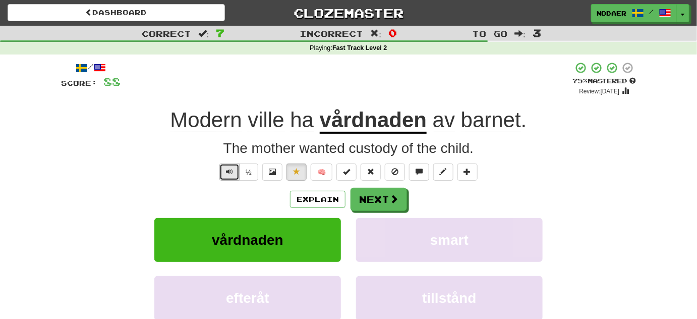
click at [231, 174] on span "Text-to-speech controls" at bounding box center [229, 171] width 7 height 7
click at [228, 178] on button "Text-to-speech controls" at bounding box center [229, 171] width 20 height 17
click at [226, 173] on span "Text-to-speech controls" at bounding box center [229, 171] width 7 height 7
click at [228, 171] on span "Text-to-speech controls" at bounding box center [229, 171] width 7 height 7
click at [228, 170] on span "Text-to-speech controls" at bounding box center [229, 171] width 7 height 7
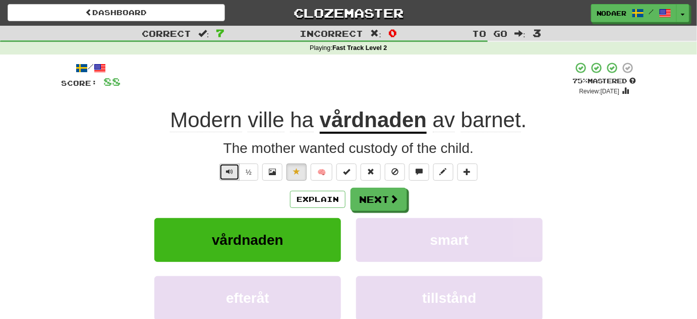
click at [228, 173] on span "Text-to-speech controls" at bounding box center [229, 171] width 7 height 7
click at [234, 174] on button "Text-to-speech controls" at bounding box center [229, 171] width 20 height 17
click at [370, 200] on button "Next" at bounding box center [379, 199] width 56 height 23
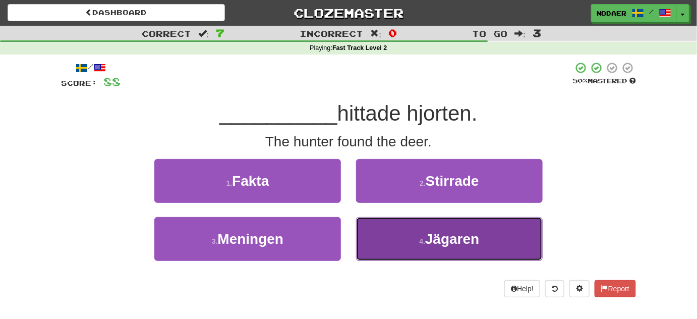
click at [409, 235] on button "4 . Jägaren" at bounding box center [449, 239] width 187 height 44
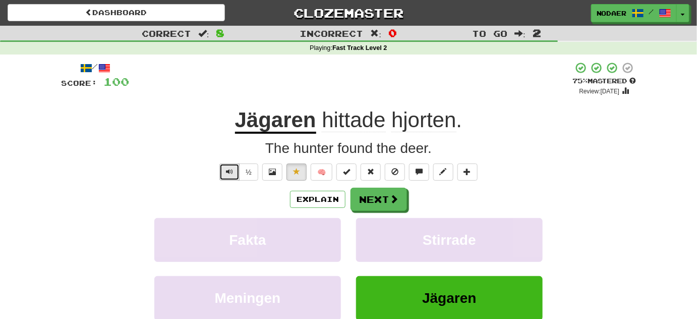
click at [228, 174] on span "Text-to-speech controls" at bounding box center [229, 171] width 7 height 7
click at [235, 175] on button "Text-to-speech controls" at bounding box center [229, 171] width 20 height 17
click at [233, 168] on span "Text-to-speech controls" at bounding box center [229, 171] width 7 height 7
click at [227, 173] on span "Text-to-speech controls" at bounding box center [229, 171] width 7 height 7
click at [229, 179] on button "Text-to-speech controls" at bounding box center [229, 171] width 20 height 17
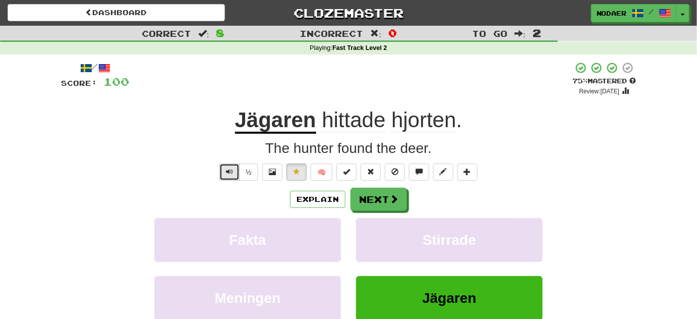
click at [225, 173] on button "Text-to-speech controls" at bounding box center [229, 171] width 20 height 17
click at [228, 178] on button "Text-to-speech controls" at bounding box center [229, 171] width 20 height 17
click at [230, 176] on button "Text-to-speech controls" at bounding box center [229, 171] width 20 height 17
click at [231, 173] on span "Text-to-speech controls" at bounding box center [229, 171] width 7 height 7
click at [233, 175] on button "Text-to-speech controls" at bounding box center [229, 171] width 20 height 17
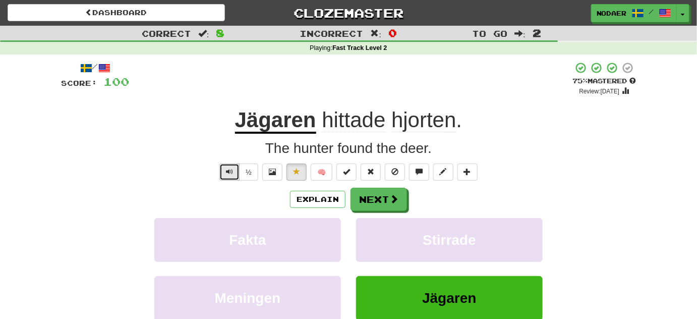
click at [228, 169] on span "Text-to-speech controls" at bounding box center [229, 171] width 7 height 7
drag, startPoint x: 231, startPoint y: 175, endPoint x: 228, endPoint y: 191, distance: 15.3
click at [231, 175] on button "Text-to-speech controls" at bounding box center [229, 171] width 20 height 17
click at [229, 173] on span "Text-to-speech controls" at bounding box center [229, 171] width 7 height 7
click at [234, 169] on button "Text-to-speech controls" at bounding box center [229, 171] width 20 height 17
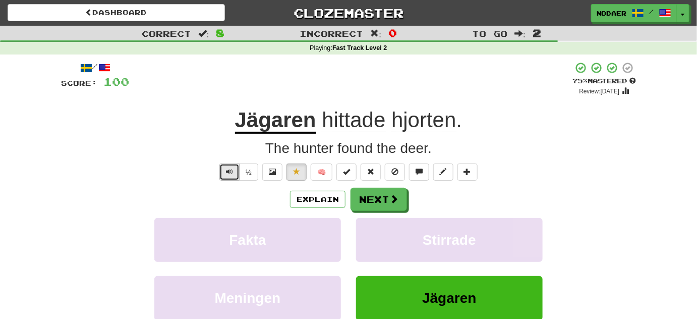
click at [224, 176] on button "Text-to-speech controls" at bounding box center [229, 171] width 20 height 17
click at [230, 168] on span "Text-to-speech controls" at bounding box center [229, 171] width 7 height 7
click at [232, 169] on span "Text-to-speech controls" at bounding box center [229, 171] width 7 height 7
click at [236, 167] on button "Text-to-speech controls" at bounding box center [229, 171] width 20 height 17
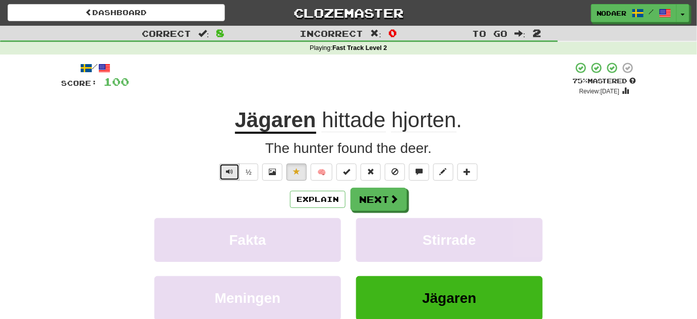
click at [237, 171] on button "Text-to-speech controls" at bounding box center [229, 171] width 20 height 17
click at [378, 209] on button "Next" at bounding box center [379, 199] width 56 height 23
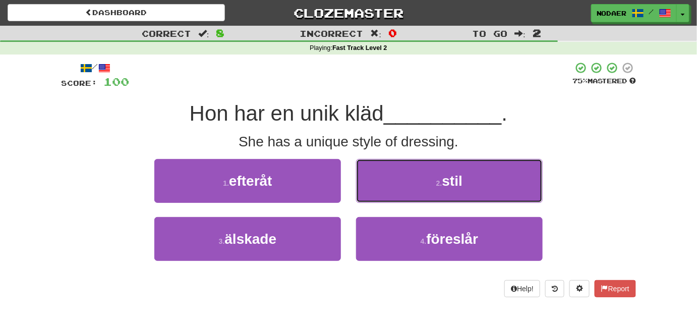
click at [380, 182] on button "2 . stil" at bounding box center [449, 181] width 187 height 44
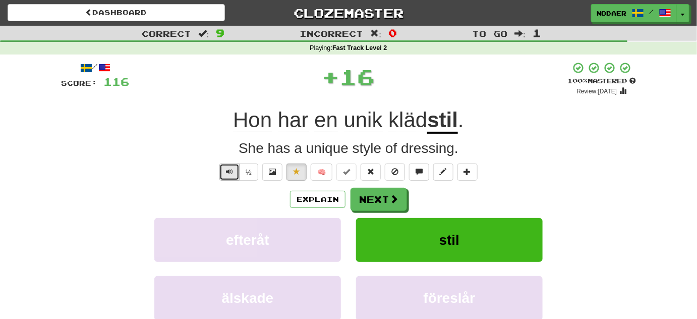
click at [230, 173] on span "Text-to-speech controls" at bounding box center [229, 171] width 7 height 7
click at [231, 171] on span "Text-to-speech controls" at bounding box center [229, 171] width 7 height 7
click at [231, 166] on button "Text-to-speech controls" at bounding box center [229, 171] width 20 height 17
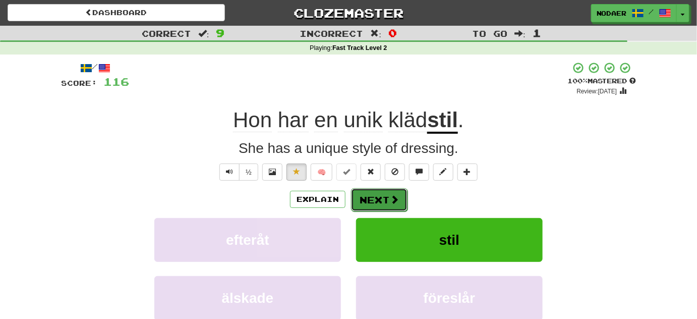
click at [390, 203] on span at bounding box center [394, 199] width 9 height 9
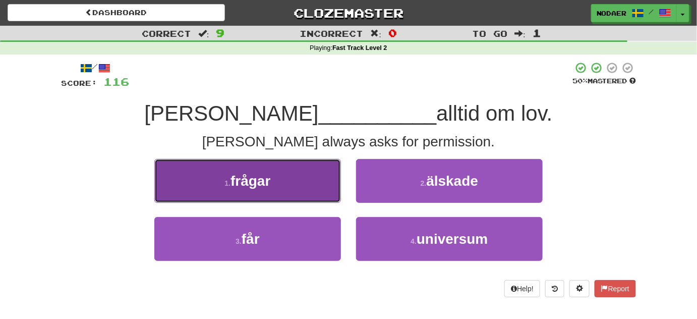
click at [293, 166] on button "1 . frågar" at bounding box center [247, 181] width 187 height 44
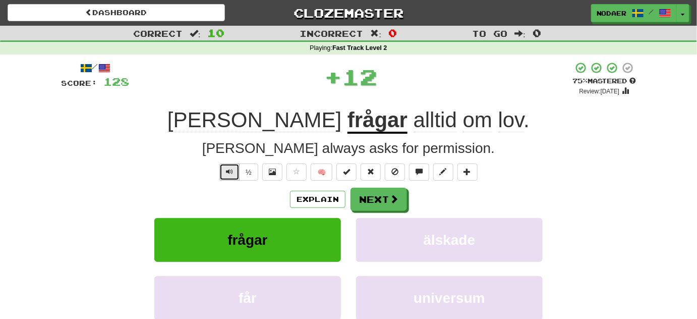
click at [238, 170] on button "Text-to-speech controls" at bounding box center [229, 171] width 20 height 17
click at [231, 175] on button "Text-to-speech controls" at bounding box center [229, 171] width 20 height 17
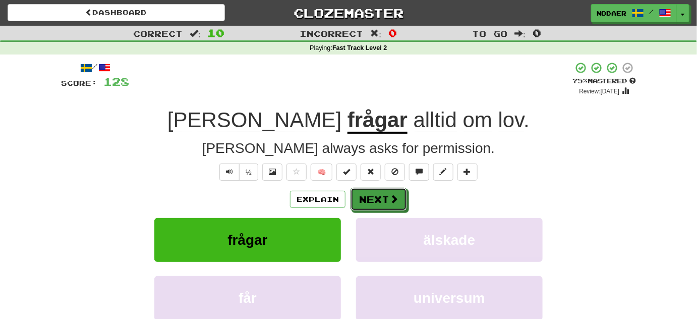
click at [383, 207] on button "Next" at bounding box center [378, 199] width 56 height 23
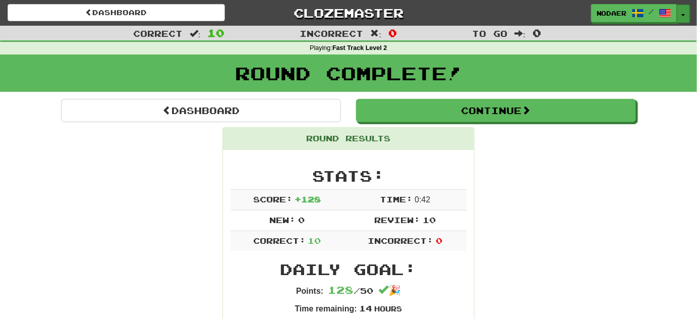
click at [686, 14] on button "Toggle Dropdown" at bounding box center [682, 14] width 13 height 18
